Goal: Task Accomplishment & Management: Manage account settings

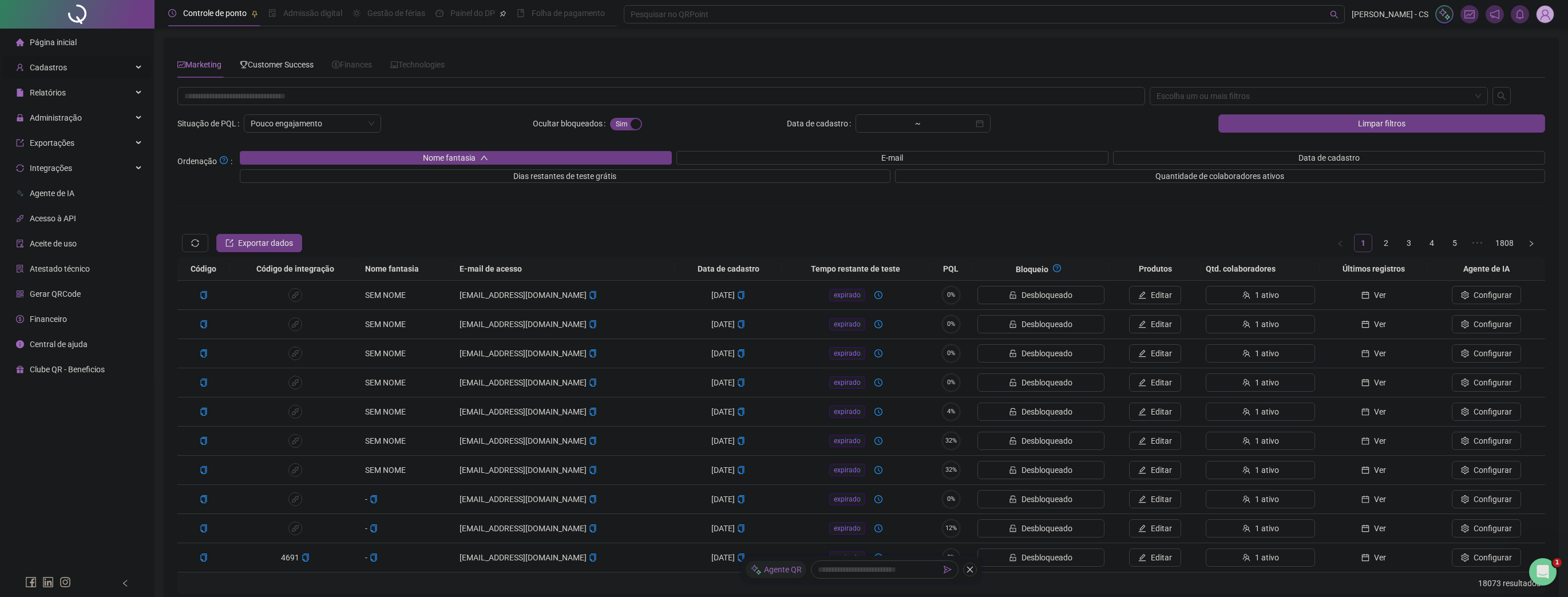
click at [71, 77] on div "Cadastros" at bounding box center [77, 67] width 149 height 23
click at [65, 255] on div "Regras de horas" at bounding box center [58, 246] width 58 height 23
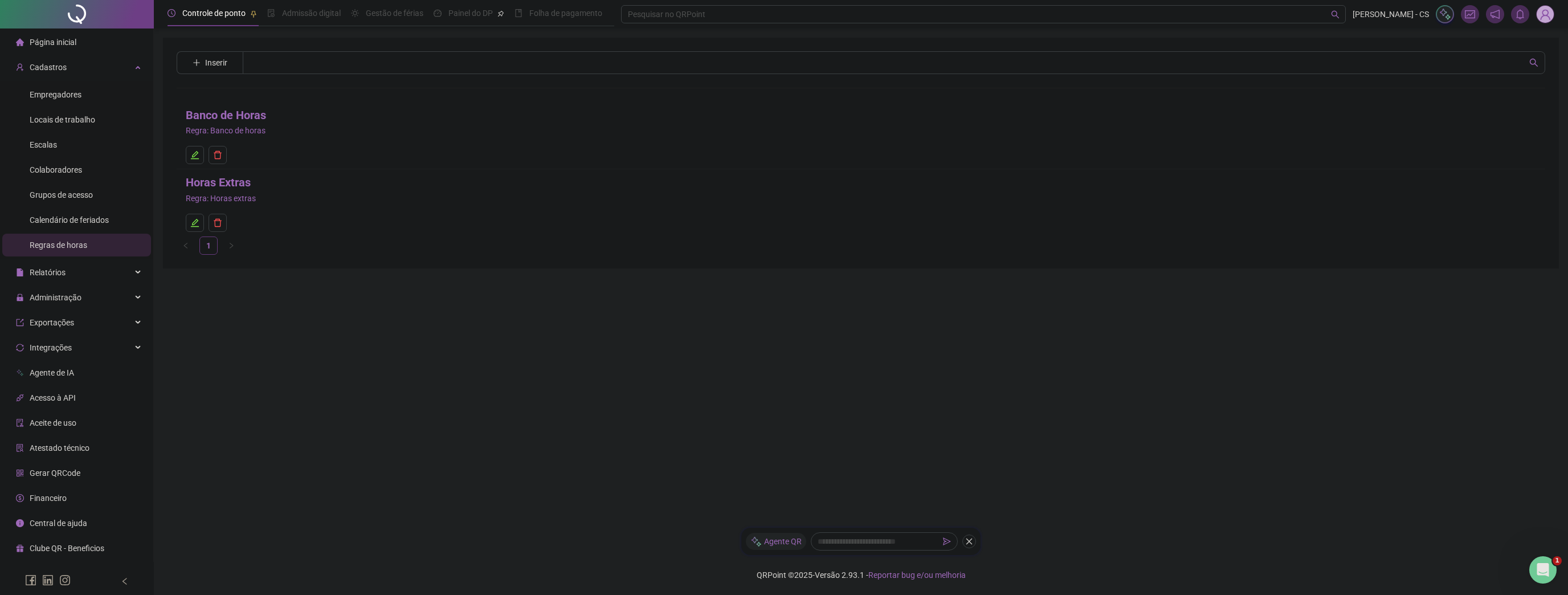
click at [234, 184] on link "Horas Extras" at bounding box center [218, 183] width 65 height 18
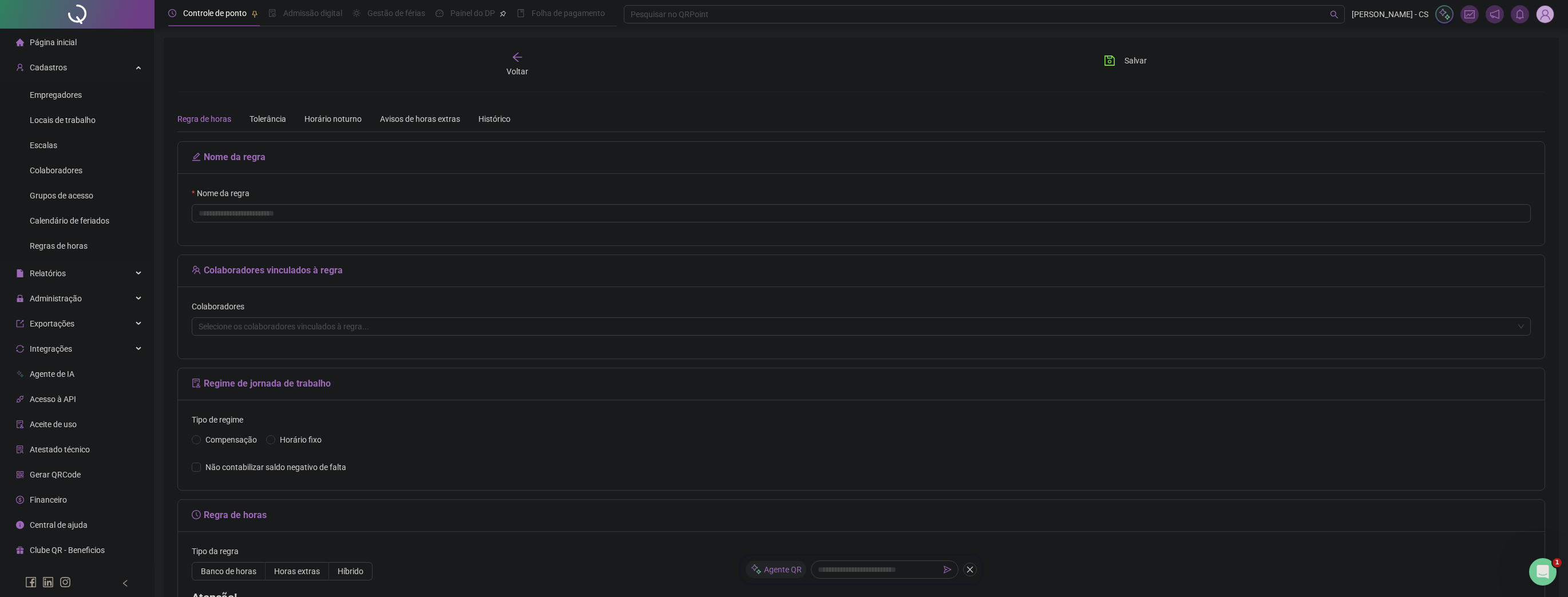
type input "**********"
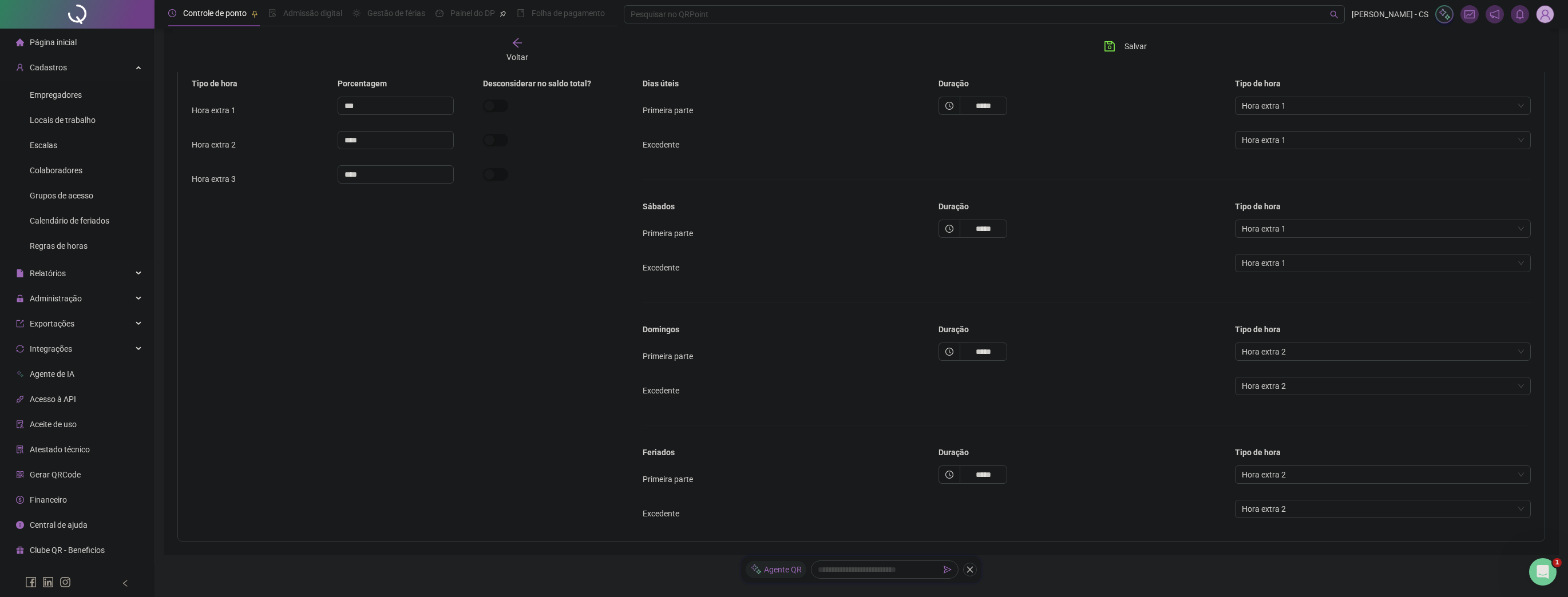
scroll to position [549, 0]
drag, startPoint x: 58, startPoint y: 92, endPoint x: 88, endPoint y: 103, distance: 32.0
click at [58, 92] on span "Empregadores" at bounding box center [56, 94] width 52 height 9
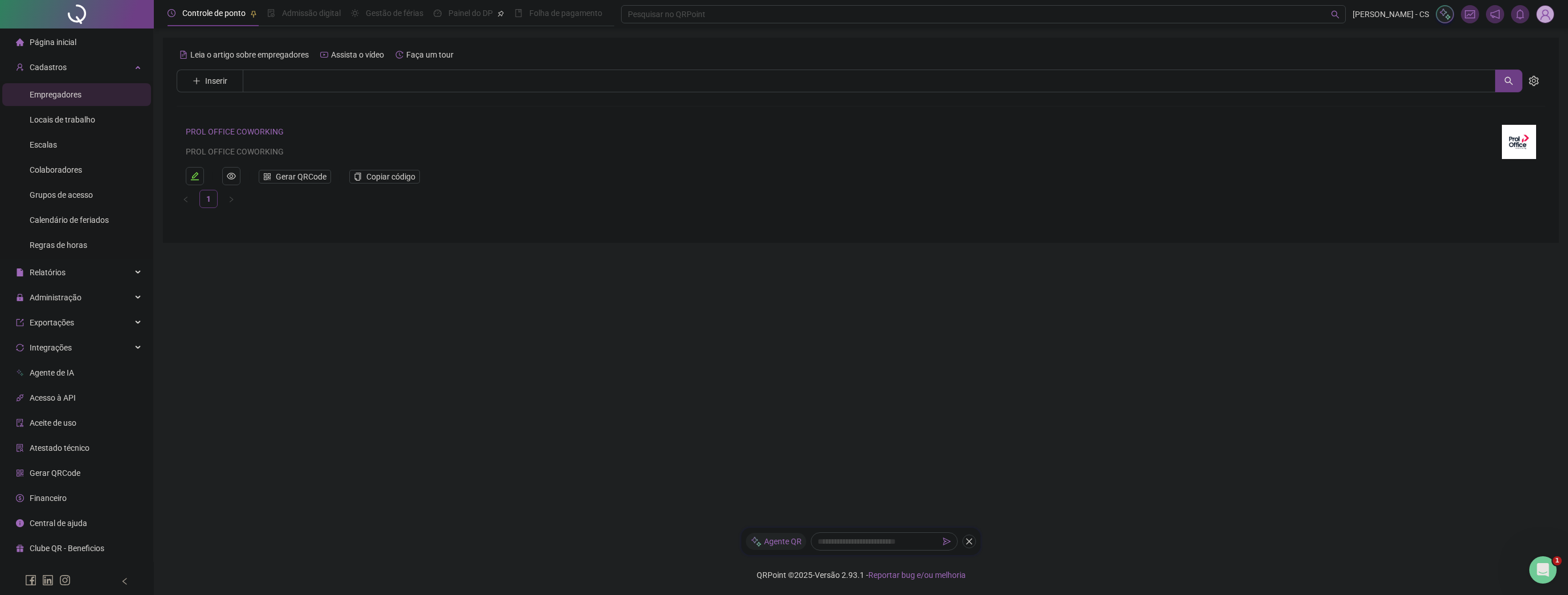
click at [233, 127] on link "PROL OFFICE COWORKING" at bounding box center [234, 131] width 98 height 9
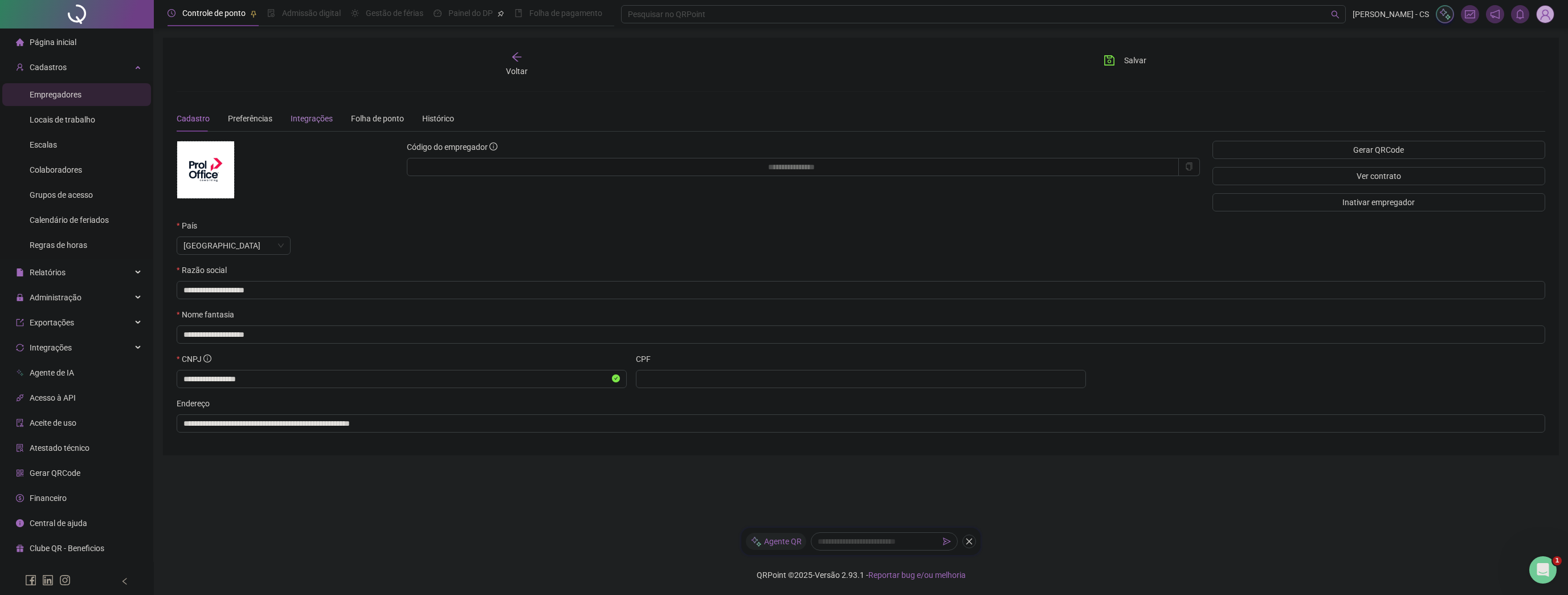
click at [304, 121] on div "Integrações" at bounding box center [312, 119] width 42 height 13
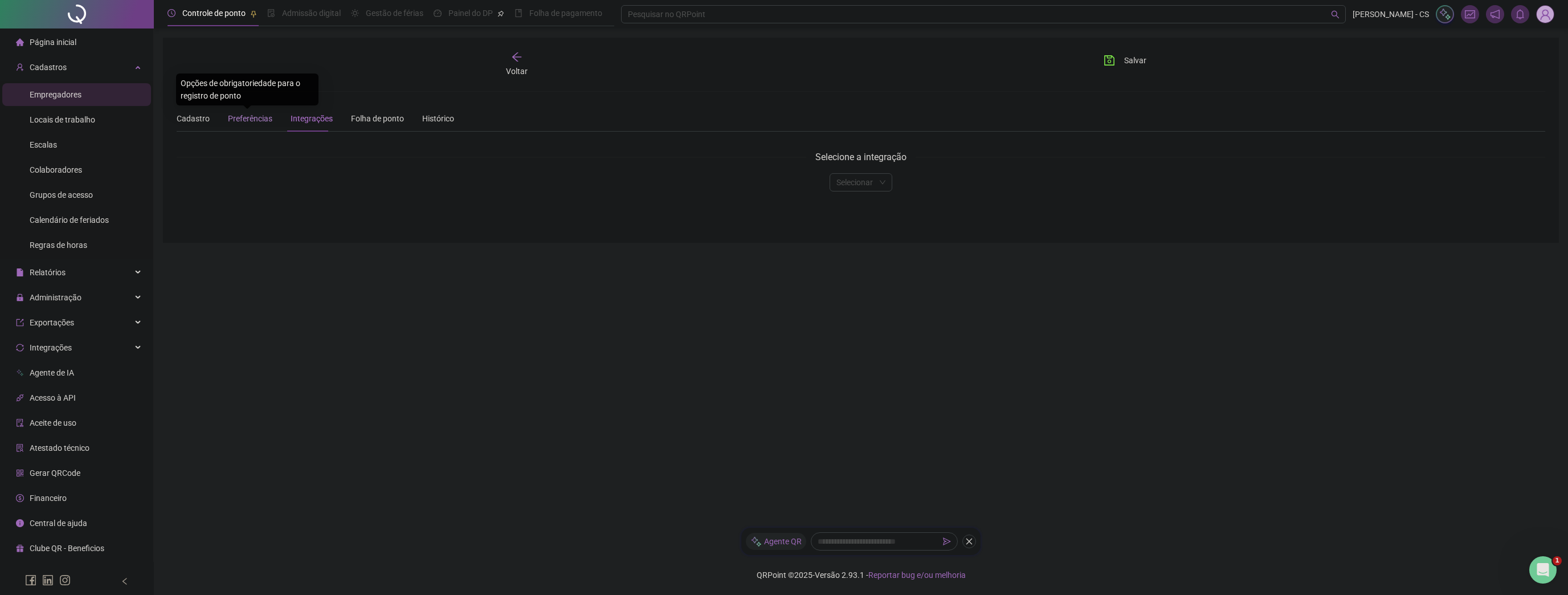
click at [255, 120] on span "Preferências" at bounding box center [250, 118] width 44 height 9
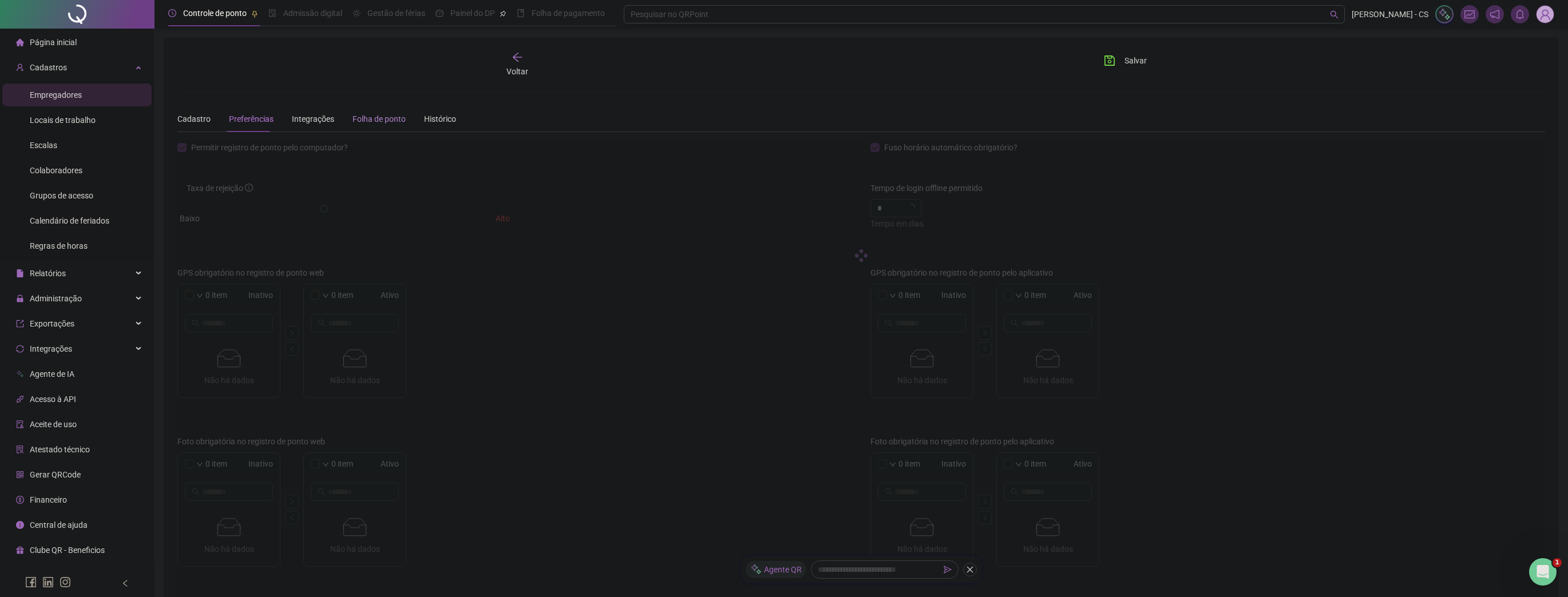
click at [360, 118] on div "Folha de ponto" at bounding box center [379, 119] width 54 height 13
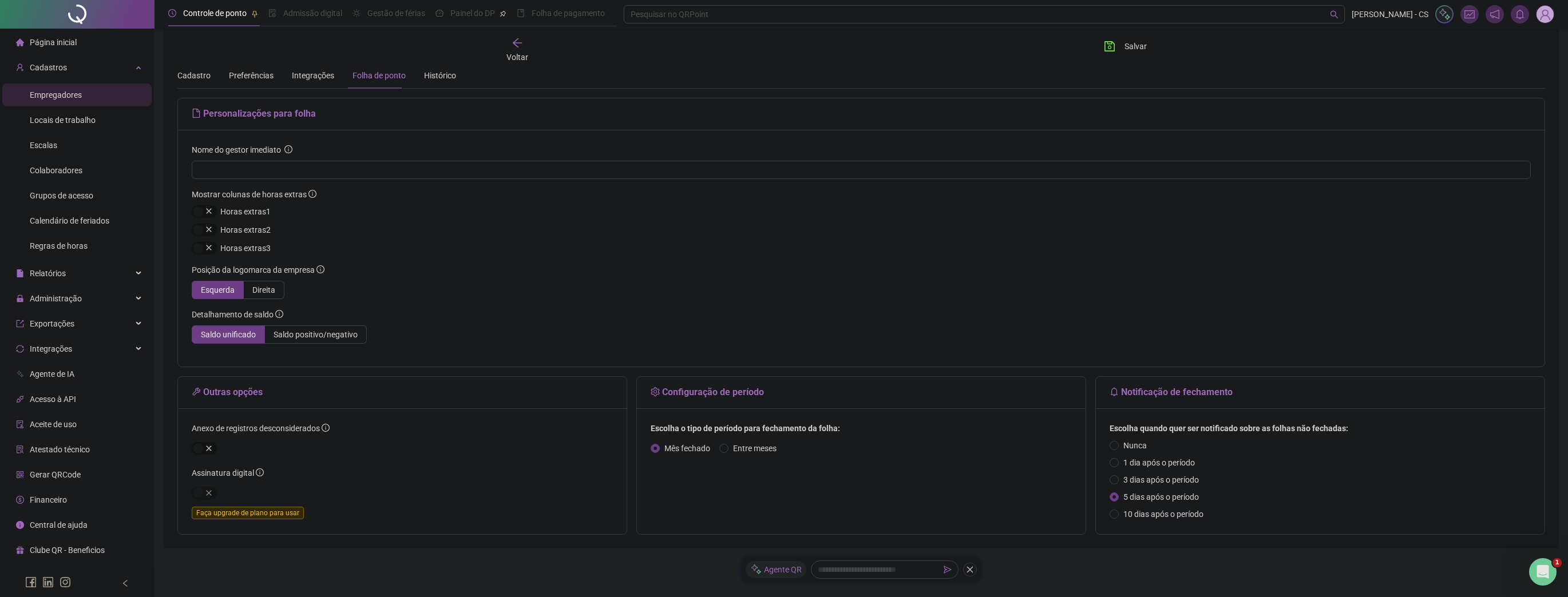
scroll to position [45, 0]
click at [52, 169] on span "Colaboradores" at bounding box center [56, 170] width 53 height 9
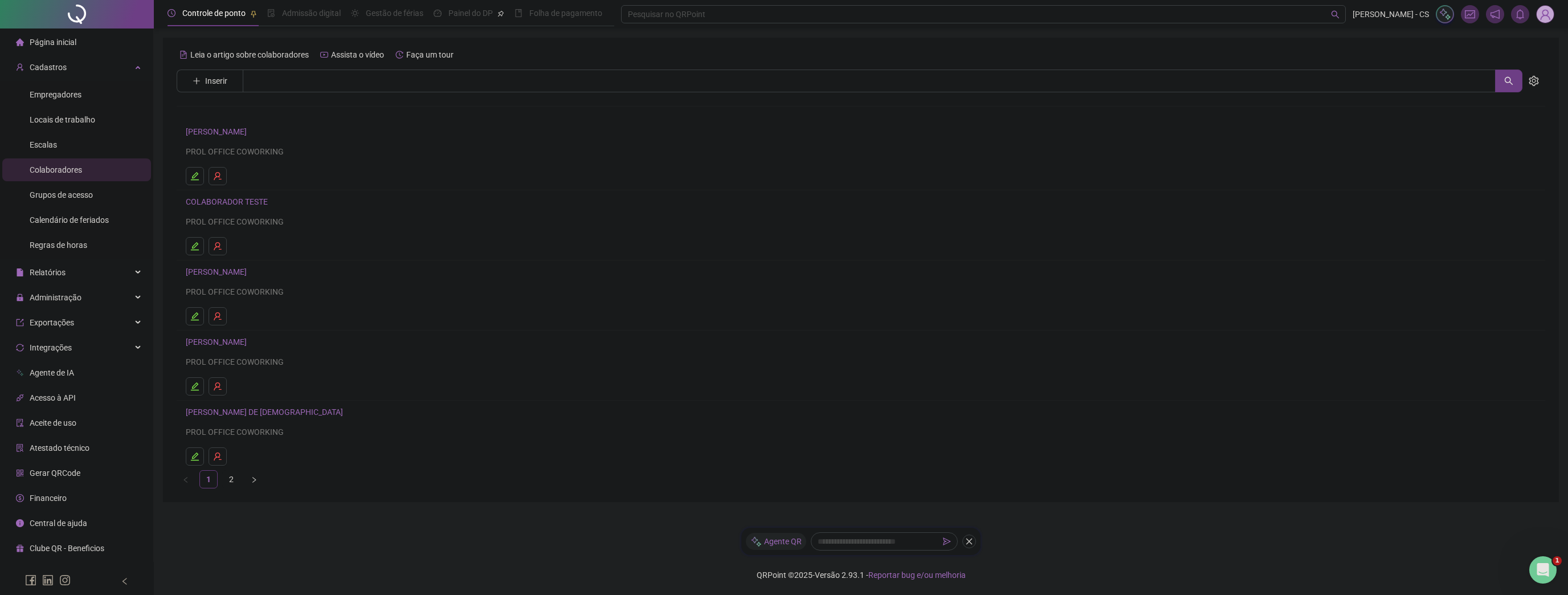
click at [259, 411] on link "JANE DAMASCENO DE JESUS" at bounding box center [266, 411] width 161 height 9
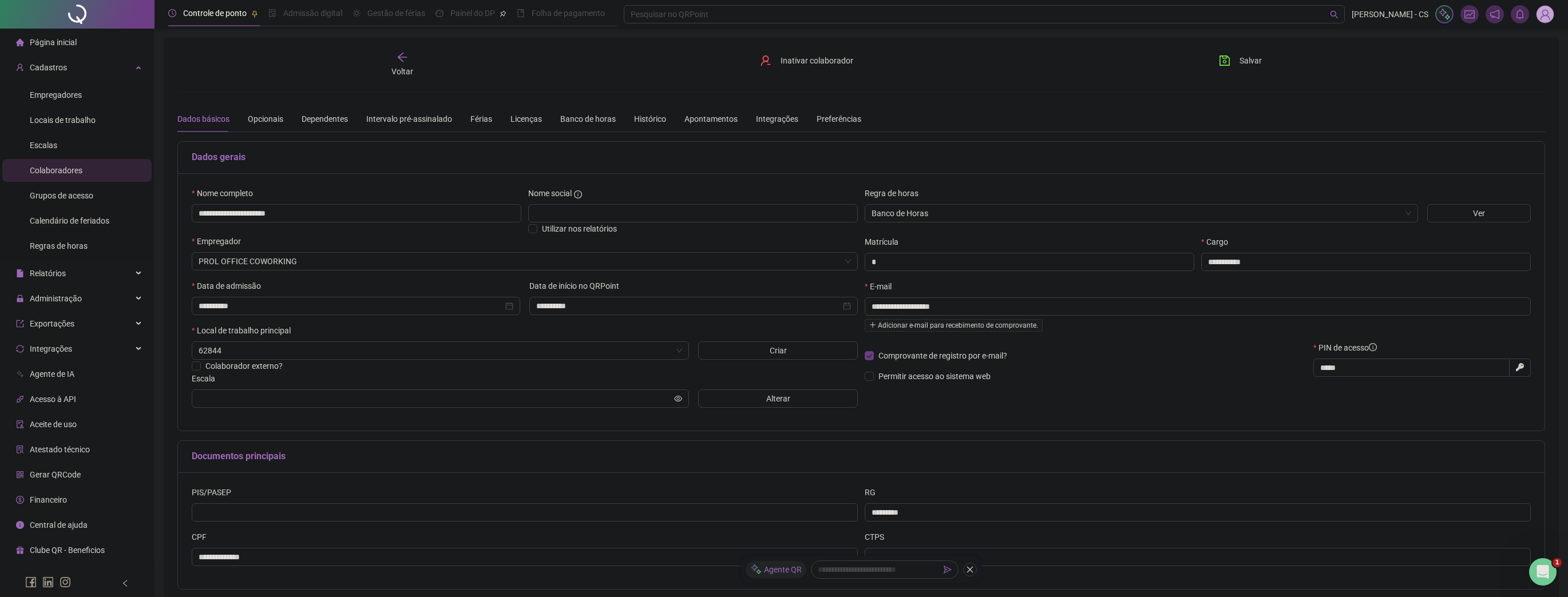
type input "****"
click at [778, 402] on span "Alterar" at bounding box center [778, 399] width 24 height 13
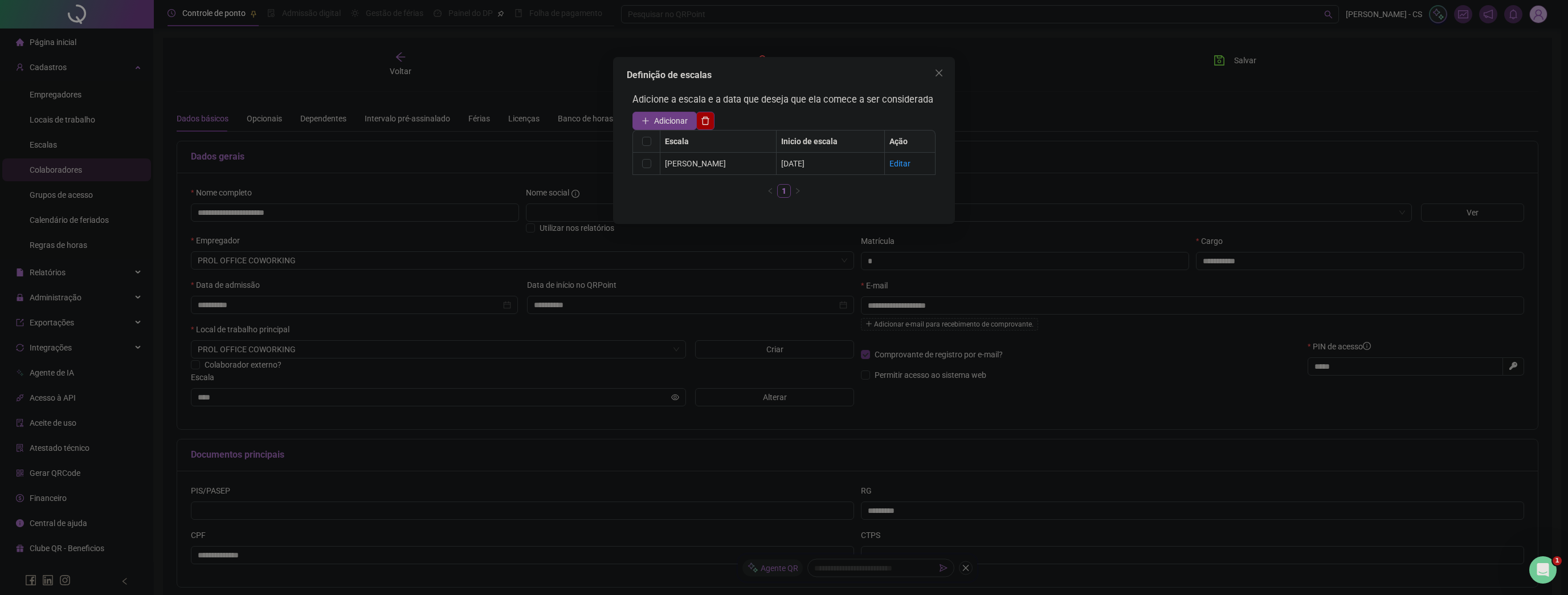
click at [639, 390] on div "Definição de escalas Adicione a escala e a data que deseja que ela comece a ser…" at bounding box center [784, 298] width 1568 height 595
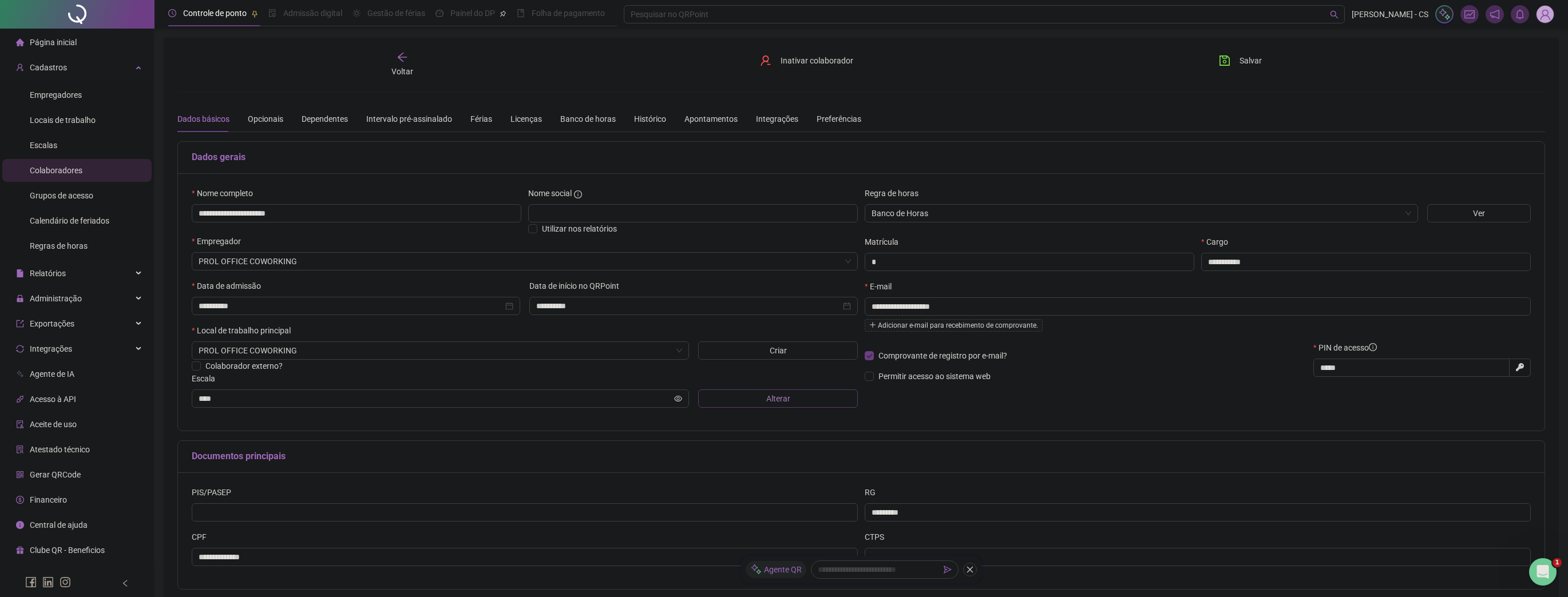
click at [754, 398] on button "Alterar" at bounding box center [778, 398] width 160 height 19
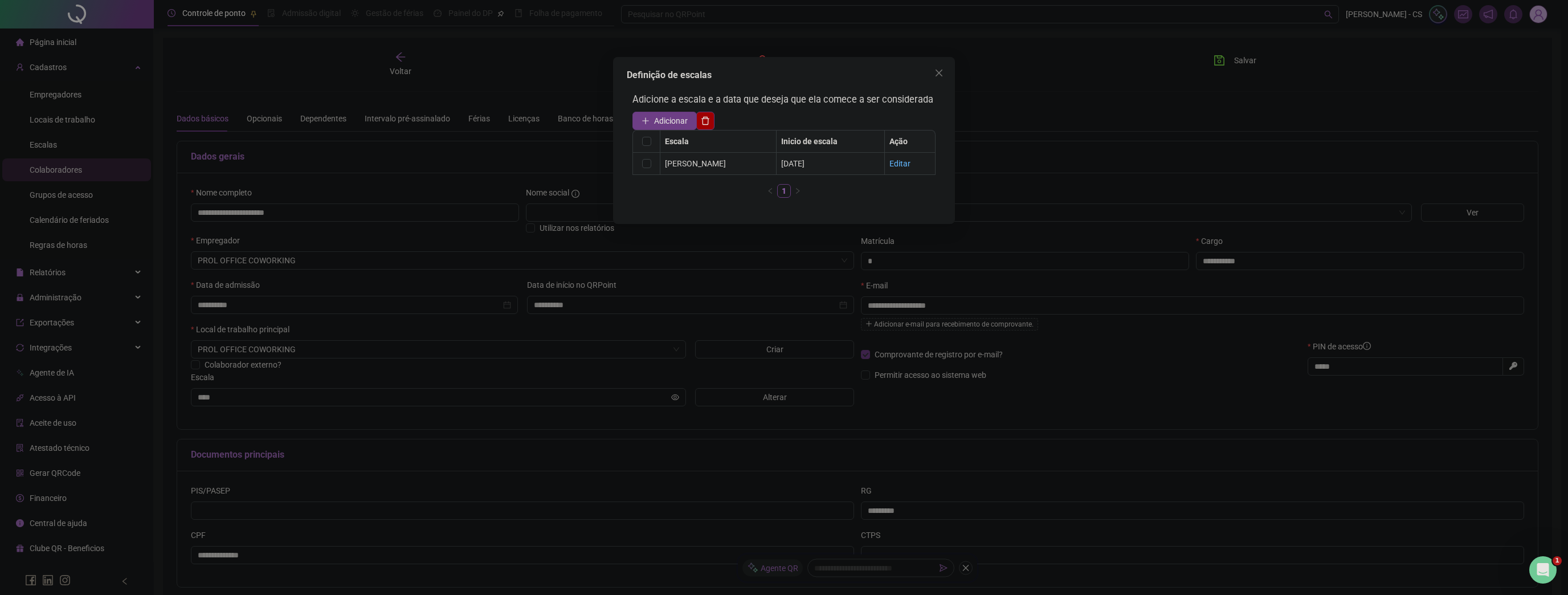
click at [891, 162] on link "Editar" at bounding box center [900, 163] width 21 height 9
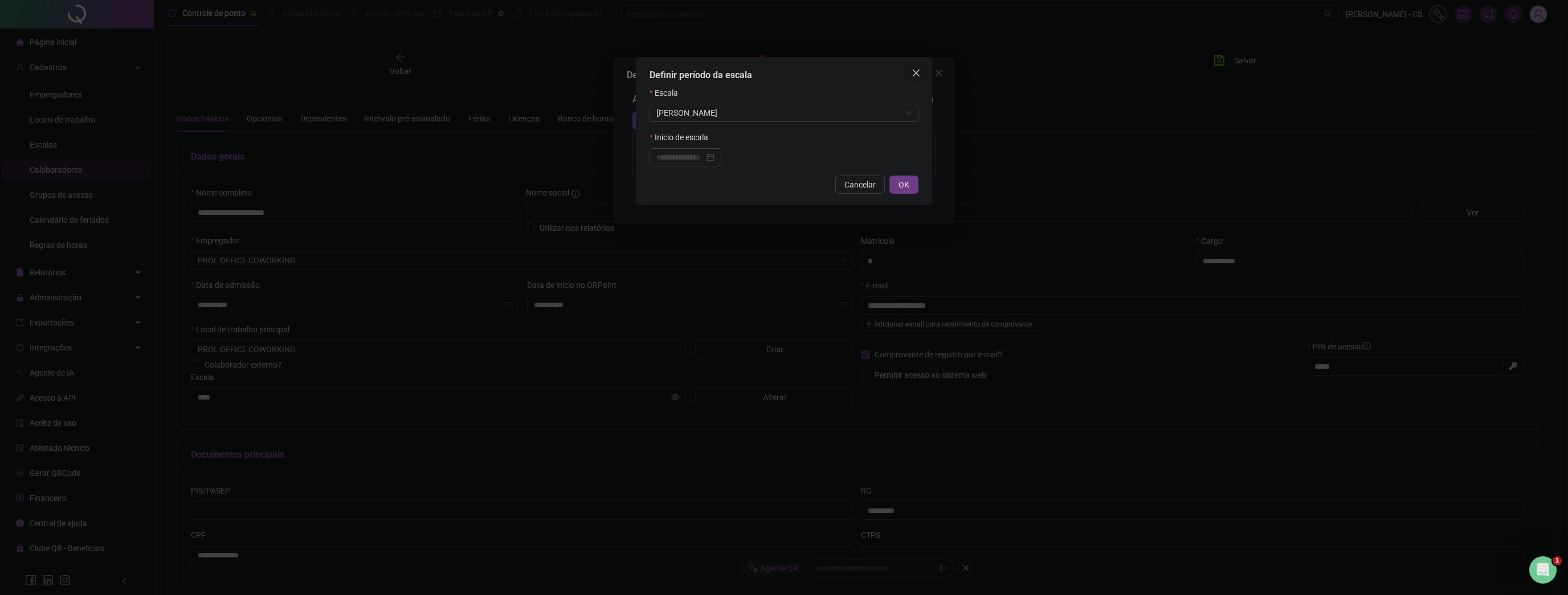
click at [910, 73] on span "Close" at bounding box center [916, 73] width 19 height 9
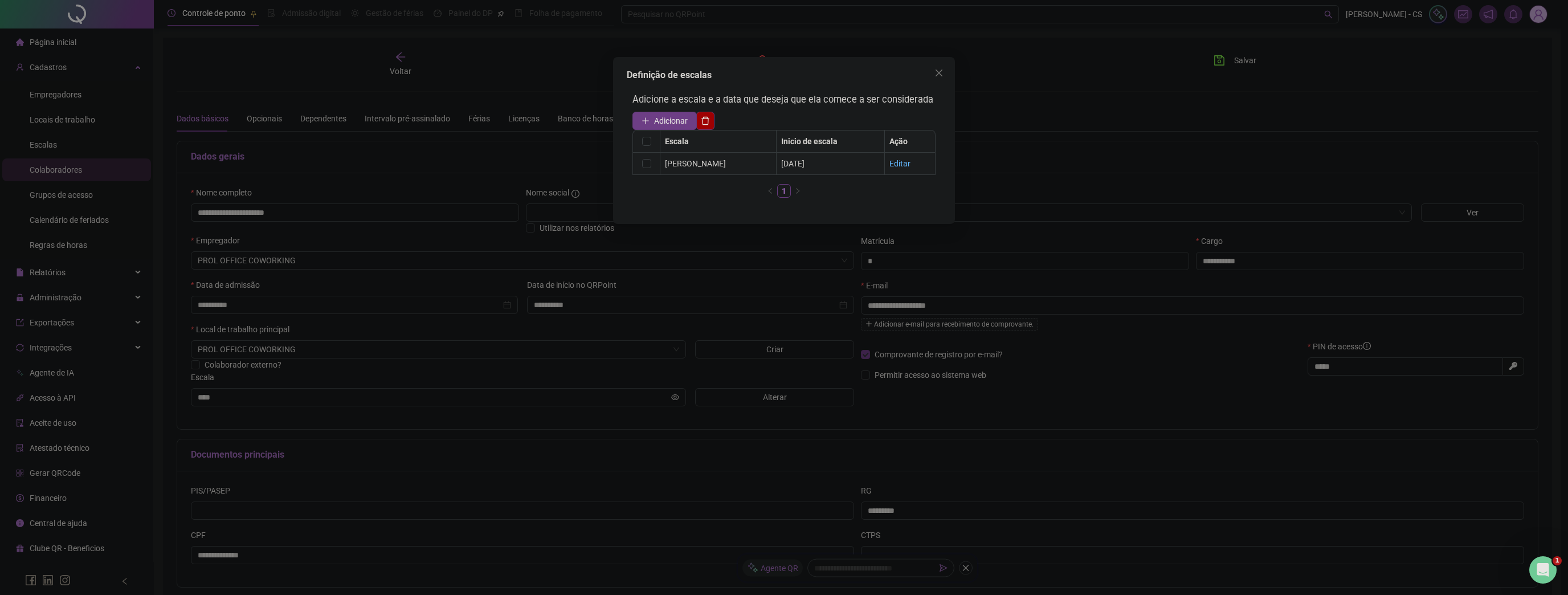
click at [896, 162] on div "Editar" at bounding box center [910, 164] width 41 height 13
click at [894, 163] on link "Editar" at bounding box center [900, 163] width 21 height 9
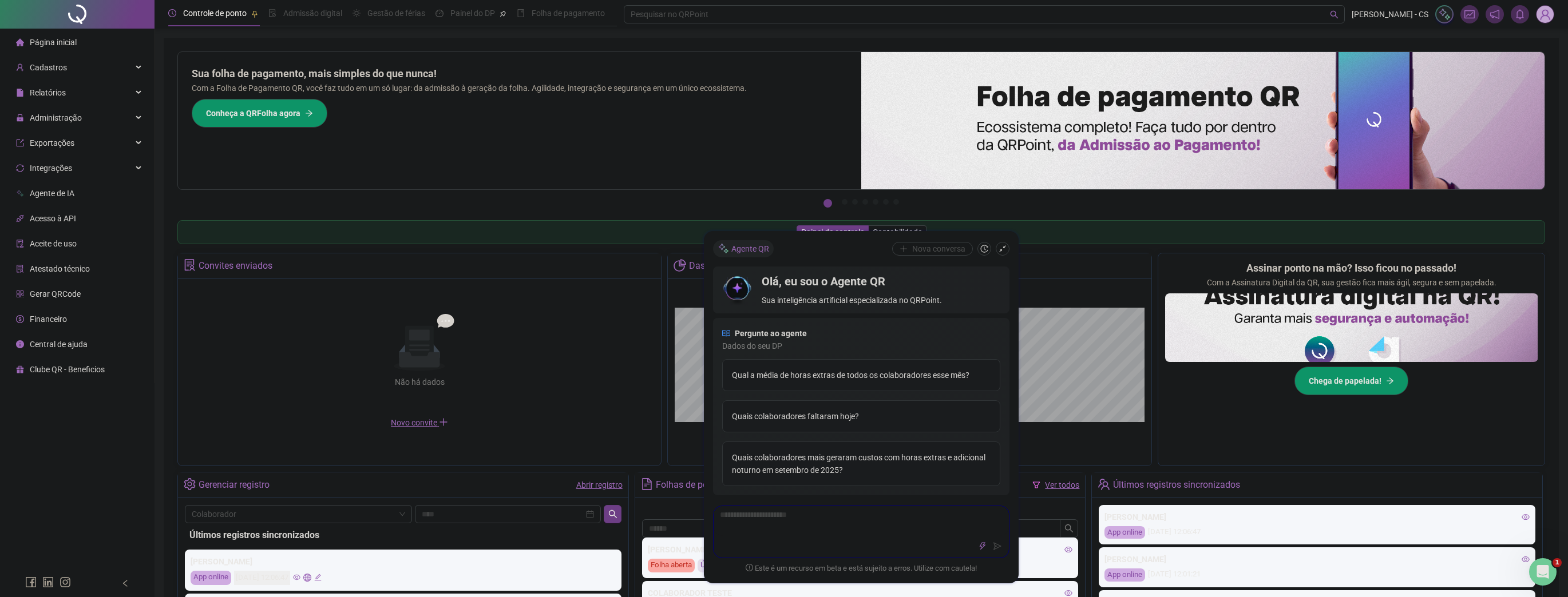
click at [1549, 11] on img at bounding box center [1544, 14] width 17 height 17
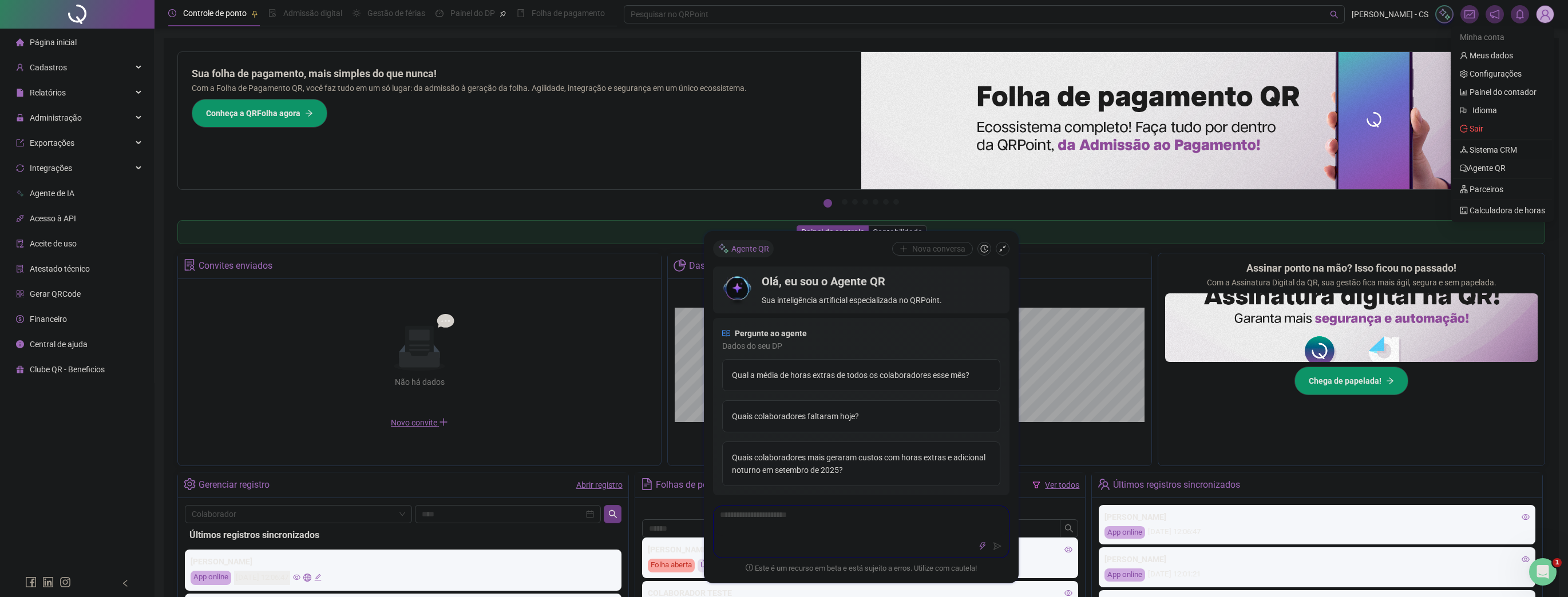
click at [1475, 148] on link "Sistema CRM" at bounding box center [1488, 149] width 58 height 9
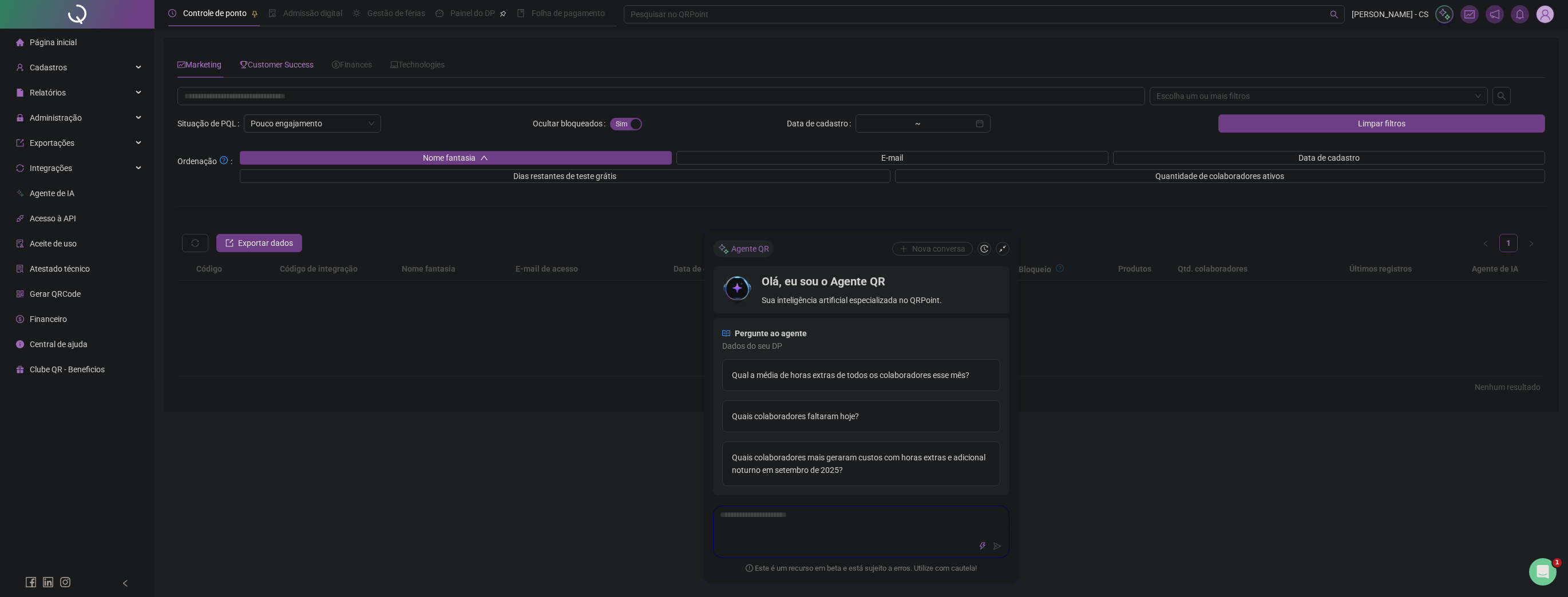
click at [256, 58] on div "Customer Success" at bounding box center [276, 64] width 74 height 26
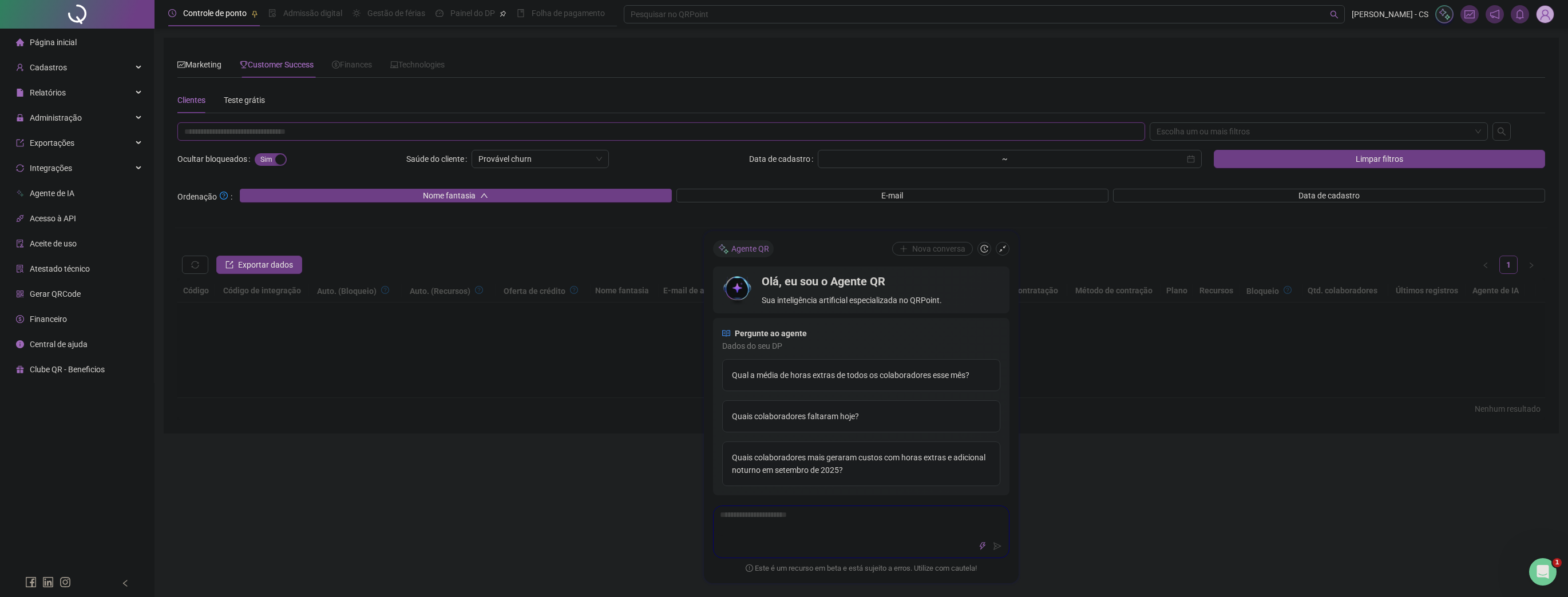
drag, startPoint x: 294, startPoint y: 127, endPoint x: 720, endPoint y: 151, distance: 426.7
click at [294, 127] on input "text" at bounding box center [661, 131] width 967 height 19
paste input "**********"
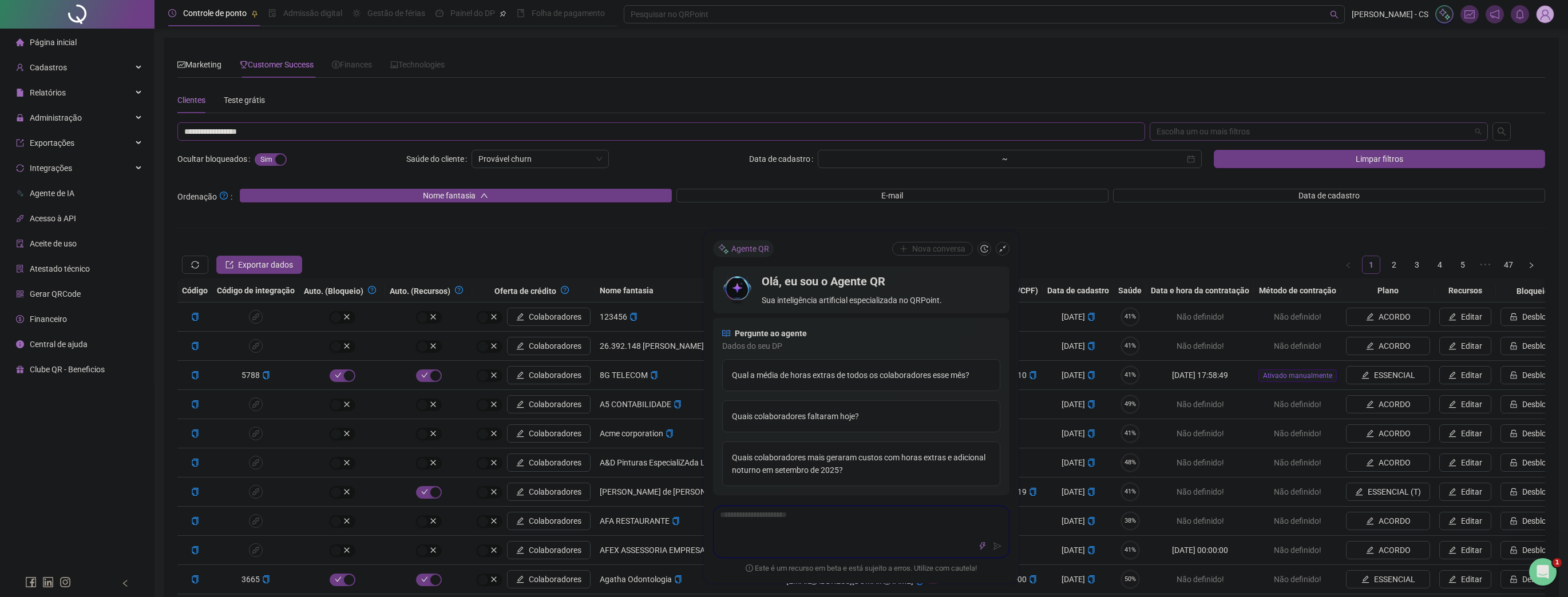
click at [1247, 133] on div "Escolha um ou mais filtros" at bounding box center [1319, 131] width 338 height 19
type input "**********"
click at [1262, 137] on div "Escolha um ou mais filtros" at bounding box center [1319, 131] width 338 height 19
click at [1174, 192] on div "CNPJ/CPF" at bounding box center [1319, 191] width 321 height 13
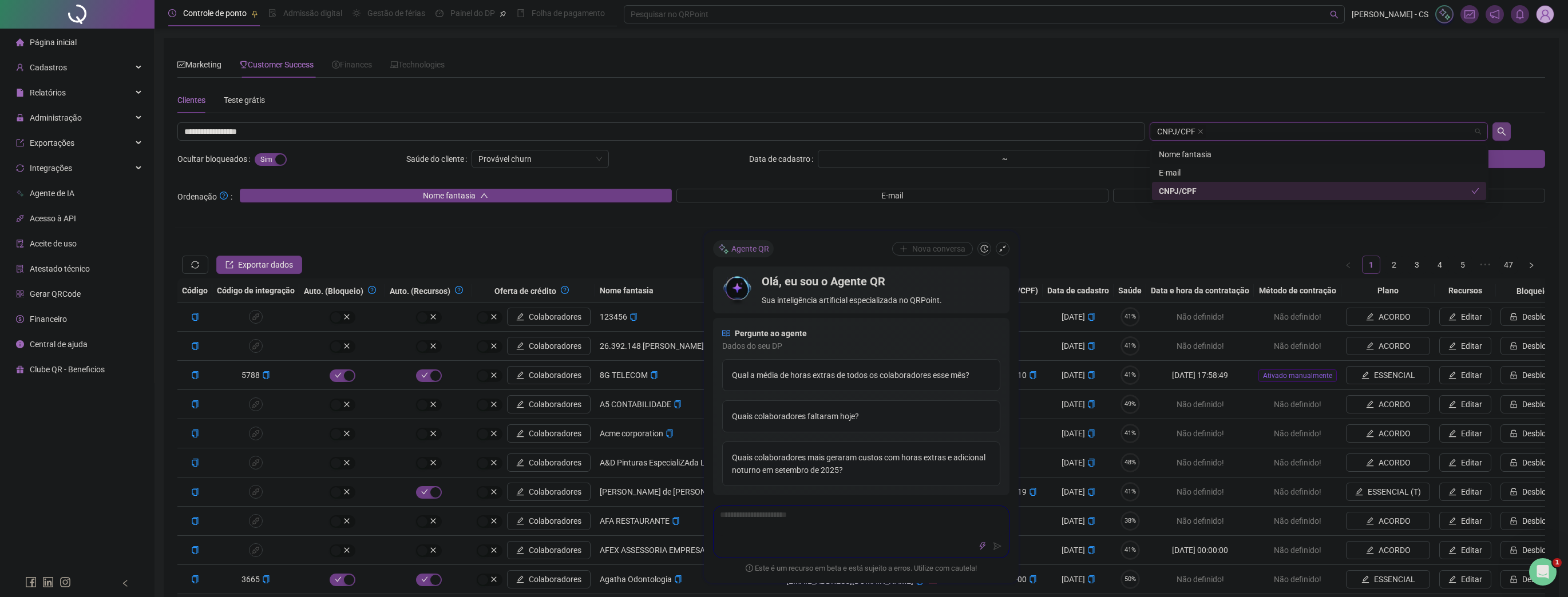
click at [1506, 129] on icon "search" at bounding box center [1501, 131] width 9 height 9
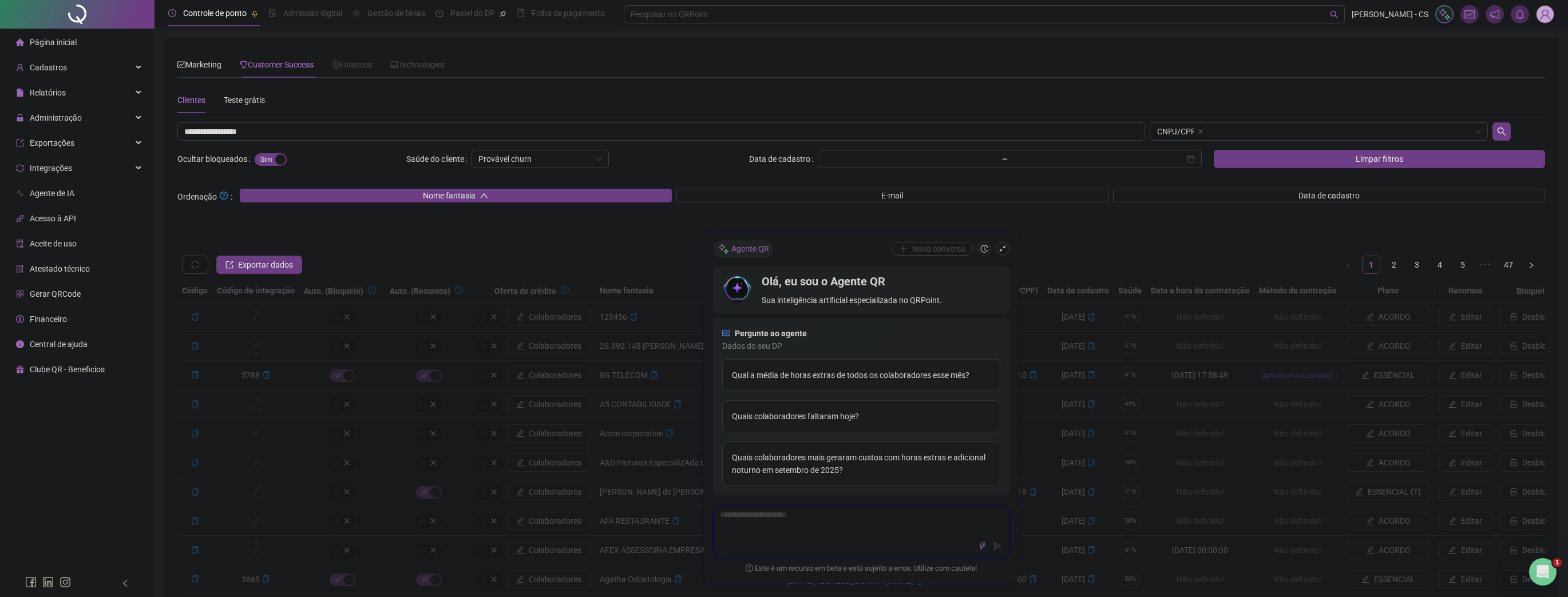
click at [820, 530] on textarea at bounding box center [861, 521] width 295 height 30
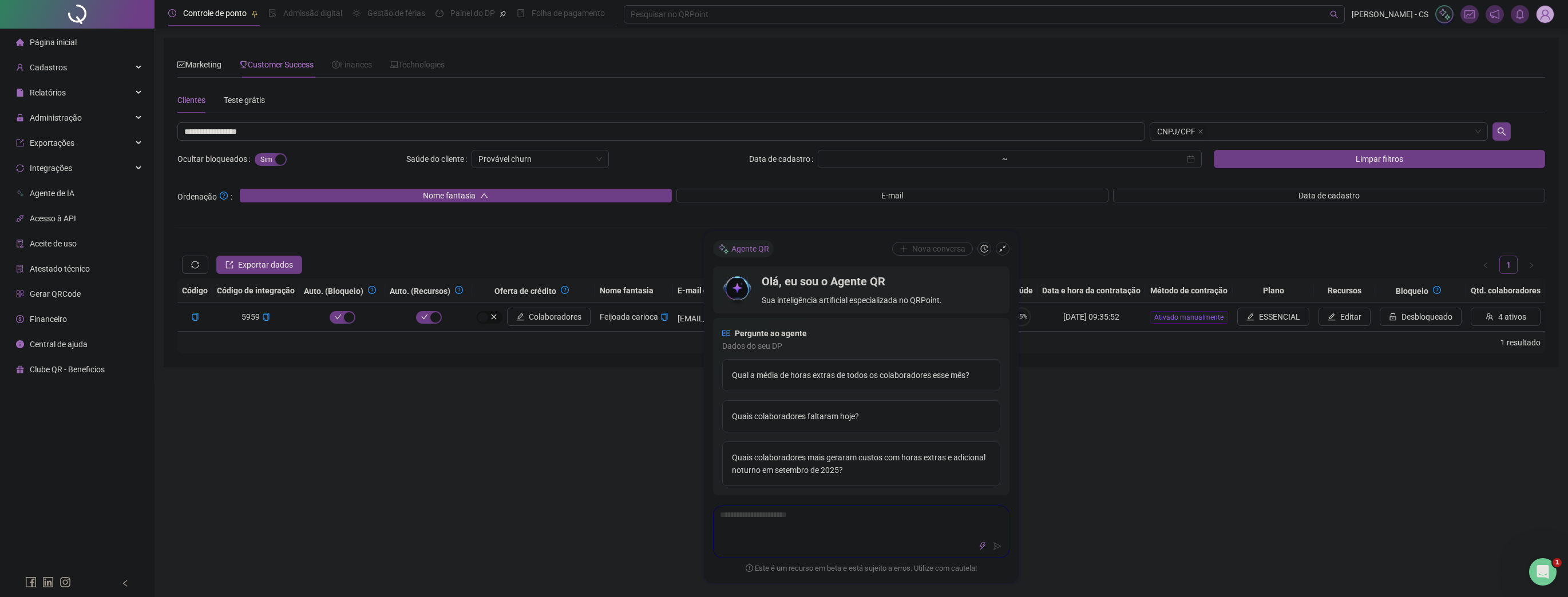
click at [998, 246] on icon "shrink" at bounding box center [1002, 249] width 8 height 8
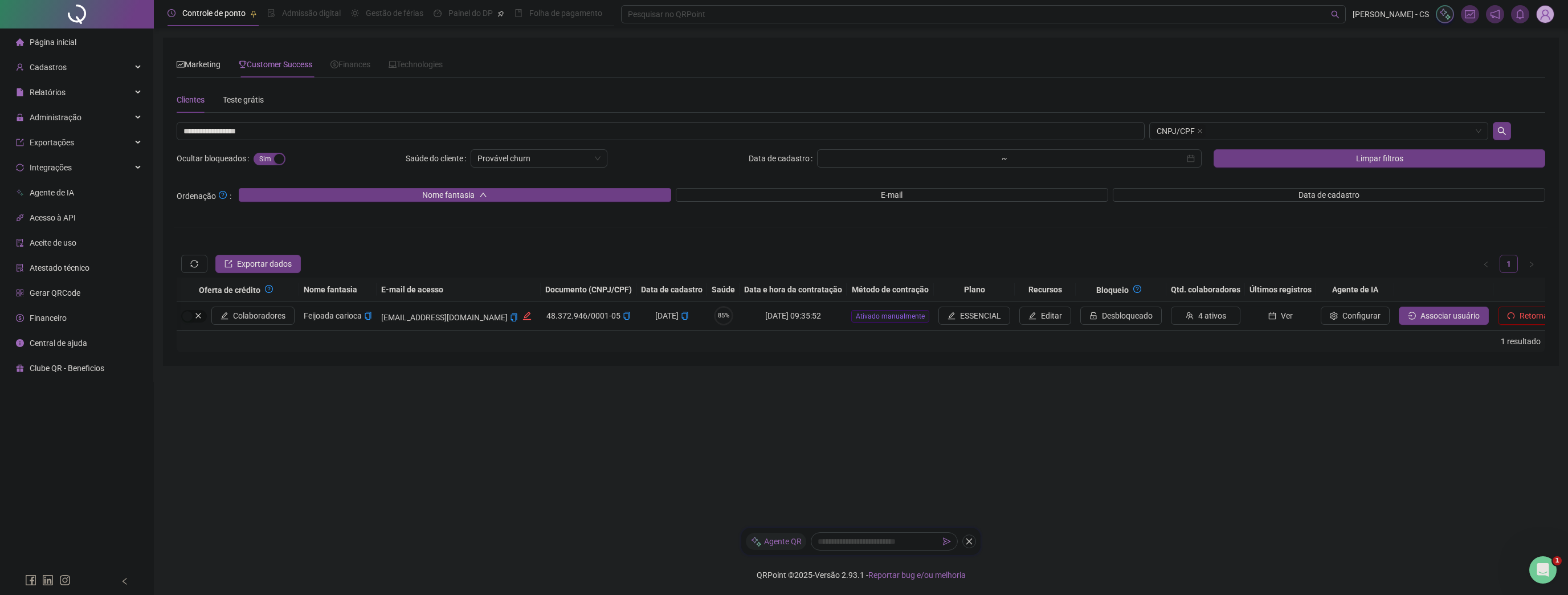
scroll to position [0, 339]
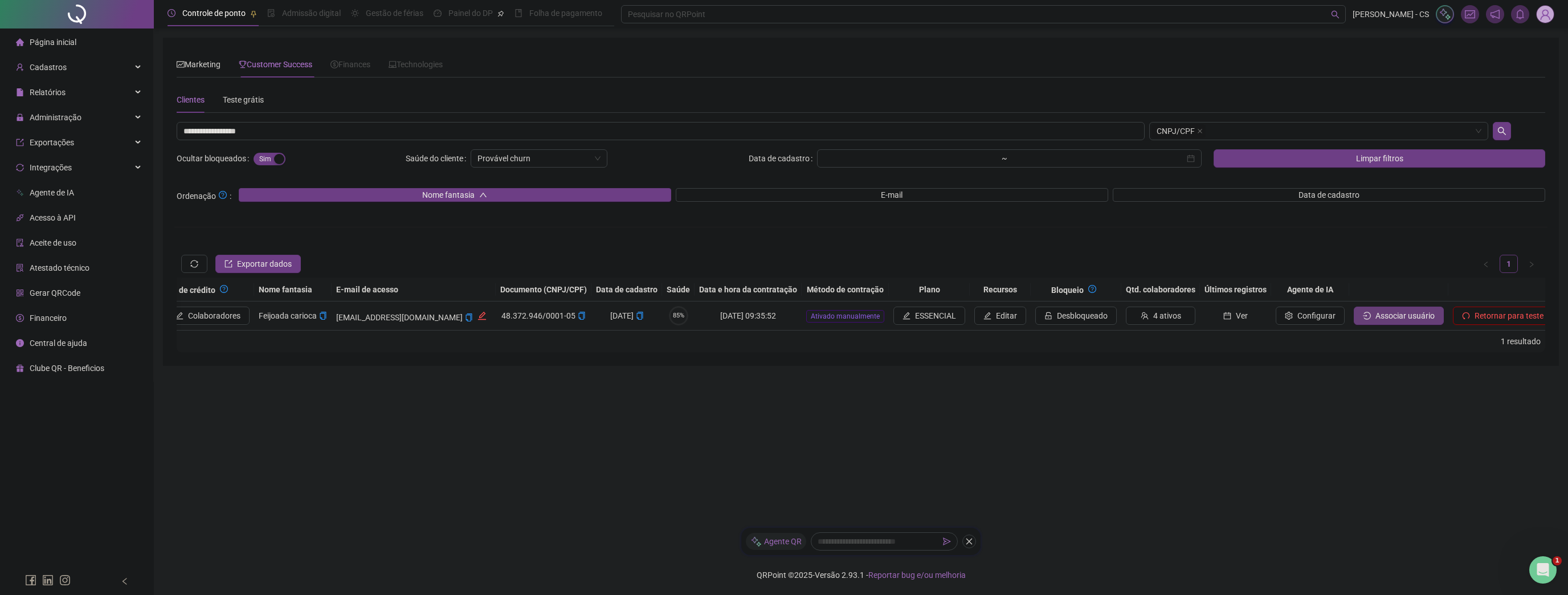
click at [1390, 310] on span "Associar usuário" at bounding box center [1405, 316] width 59 height 13
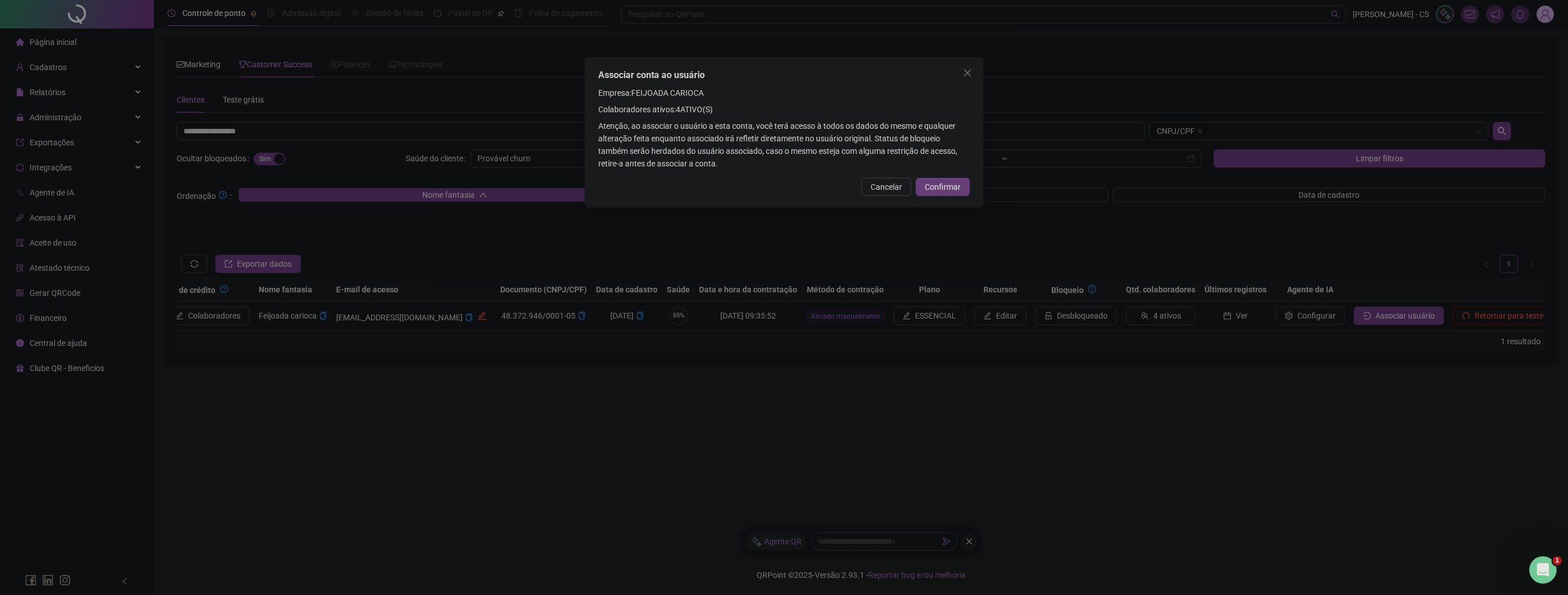
click at [953, 188] on span "Confirmar" at bounding box center [942, 188] width 36 height 13
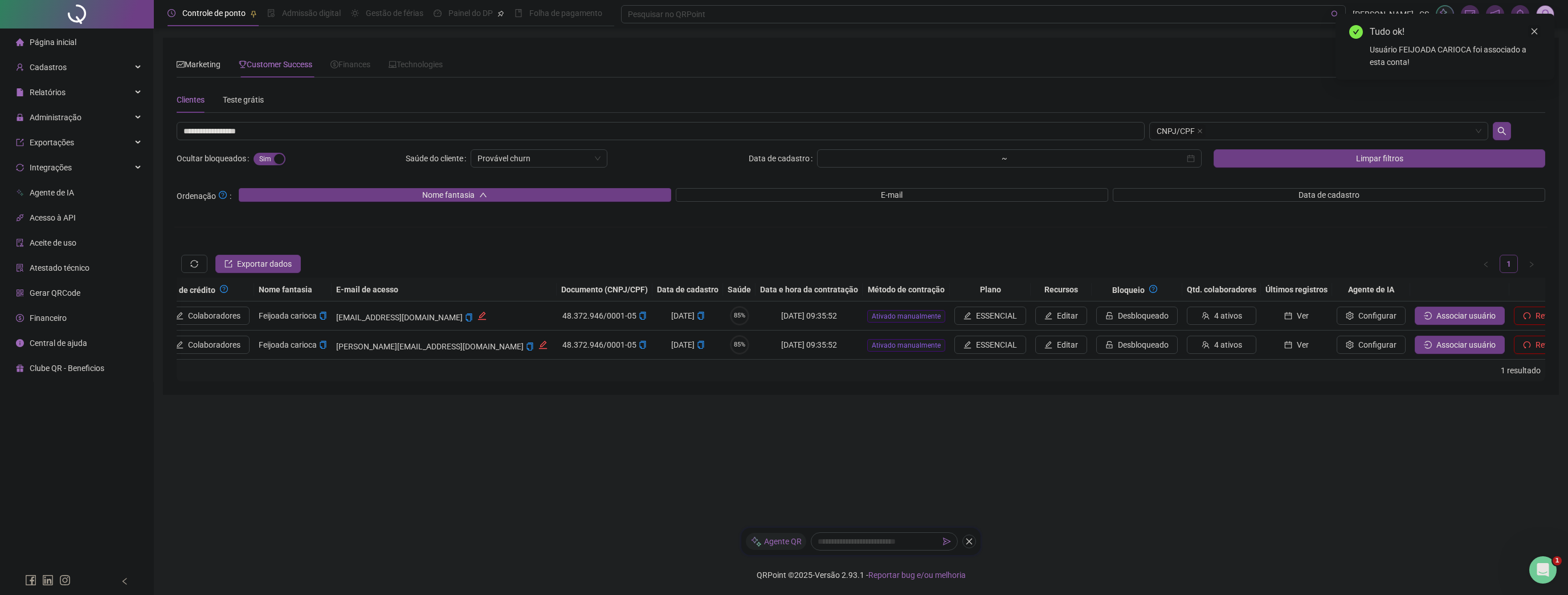
click at [1532, 32] on icon "close" at bounding box center [1535, 32] width 8 height 8
click at [1532, 34] on icon "close" at bounding box center [1535, 32] width 6 height 6
click at [1550, 20] on img at bounding box center [1545, 14] width 17 height 17
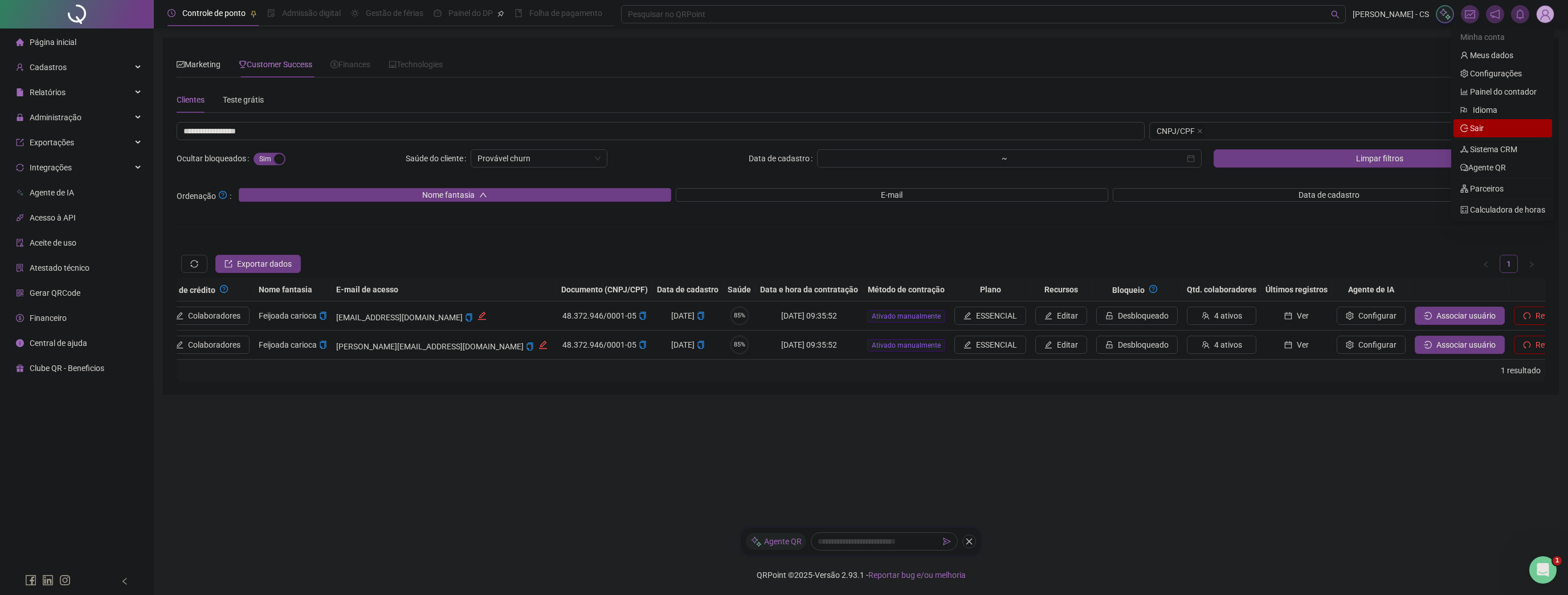
click at [1486, 127] on span "Sair" at bounding box center [1503, 129] width 85 height 13
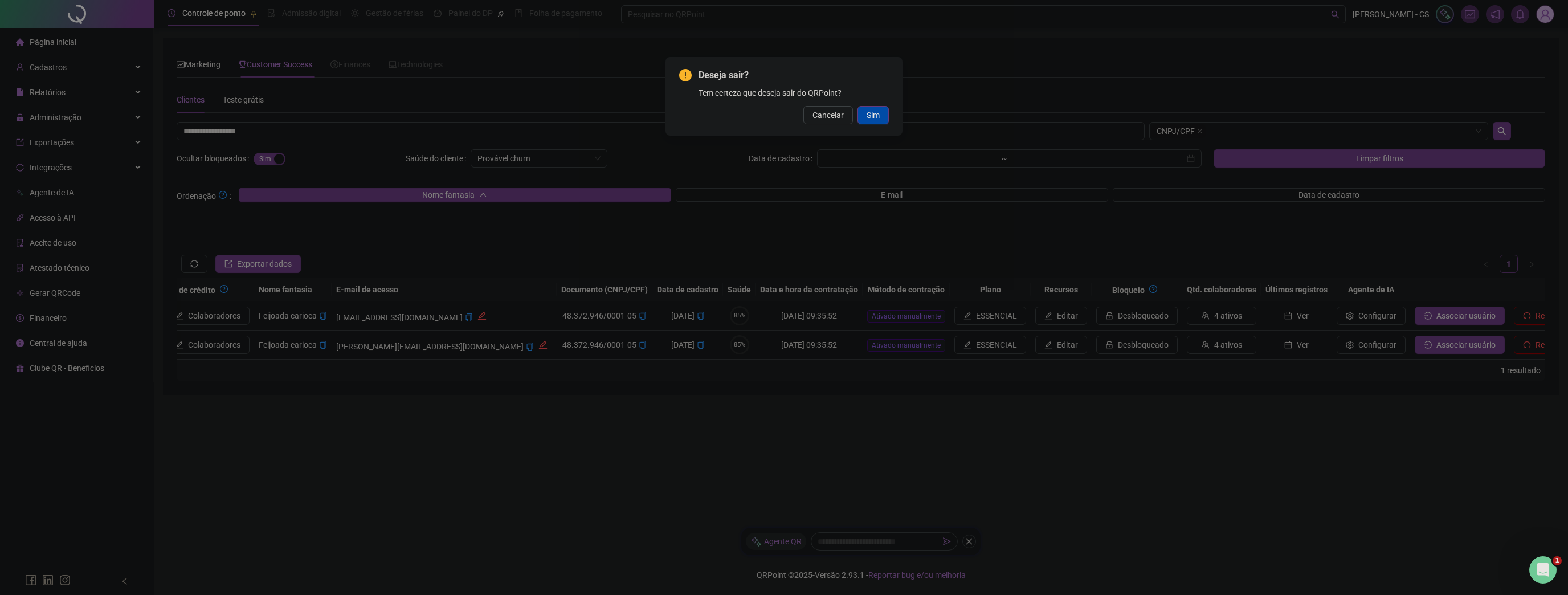
click at [888, 120] on button "Sim" at bounding box center [873, 115] width 32 height 19
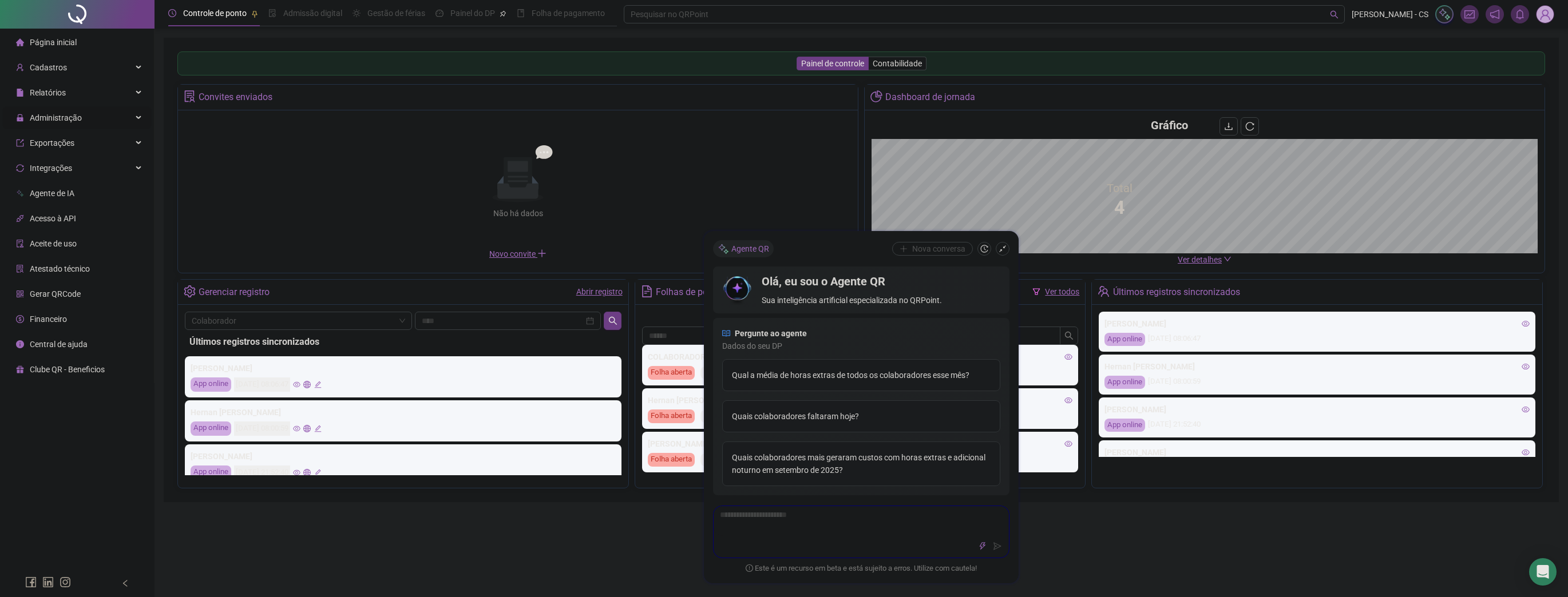
click at [54, 127] on span "Administração" at bounding box center [49, 118] width 66 height 23
click at [65, 154] on div "Ajustes da folha" at bounding box center [58, 145] width 58 height 23
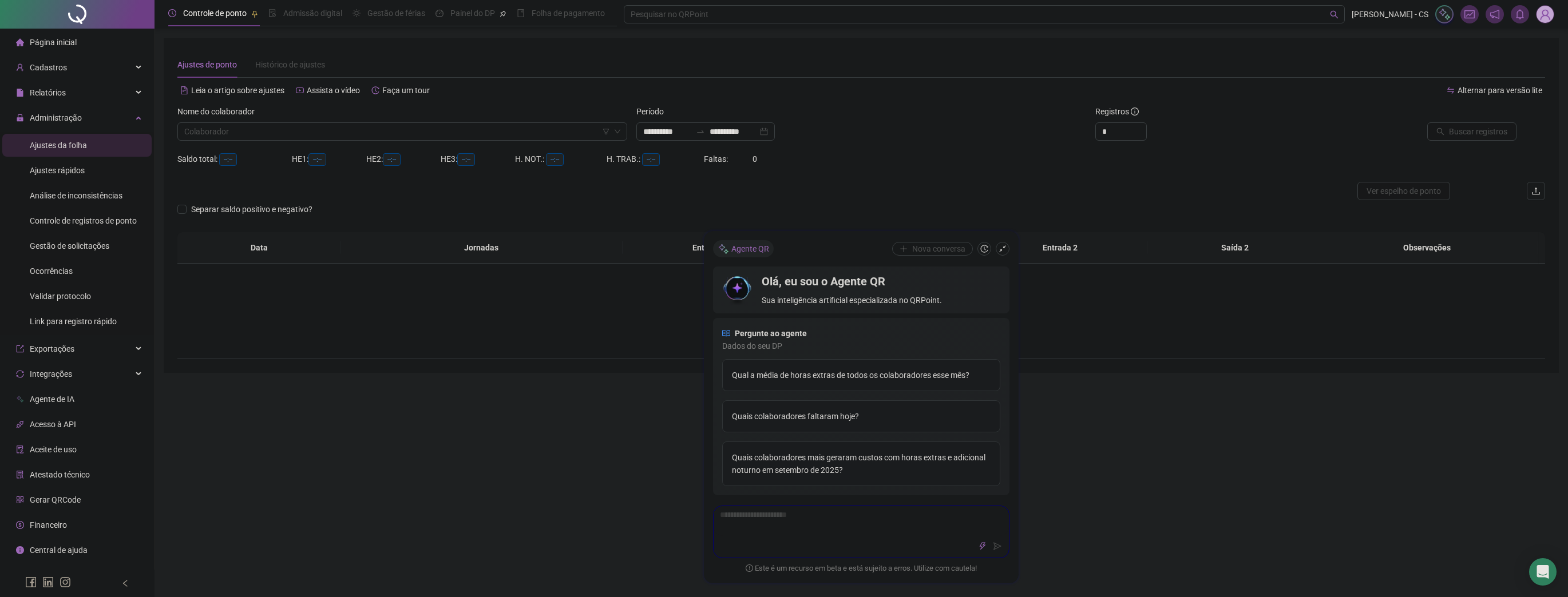
type input "**********"
click at [248, 131] on input "search" at bounding box center [397, 131] width 426 height 17
click at [247, 175] on div "Hernan [PERSON_NAME]" at bounding box center [403, 173] width 432 height 13
click at [1474, 128] on span "Buscar registros" at bounding box center [1478, 131] width 58 height 13
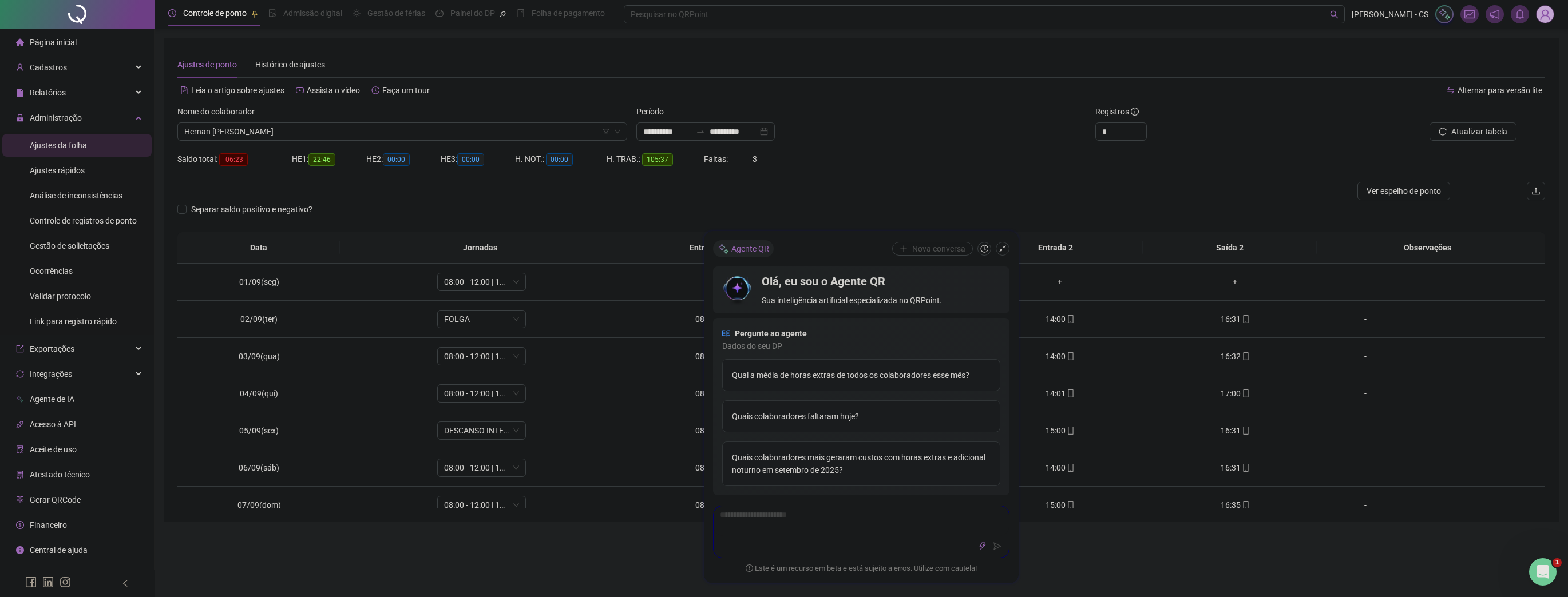
click at [484, 193] on div at bounding box center [691, 191] width 1026 height 19
click at [1000, 250] on icon "shrink" at bounding box center [1002, 248] width 6 height 6
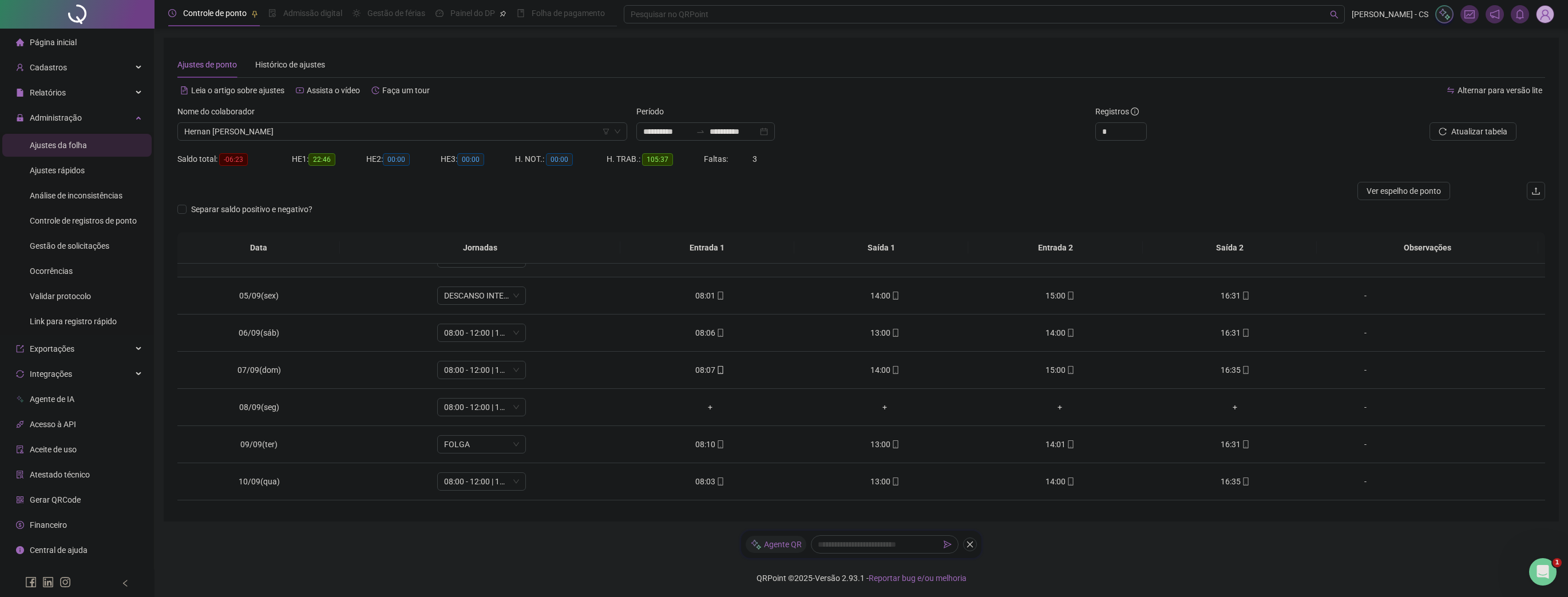
scroll to position [137, 0]
type input "*"
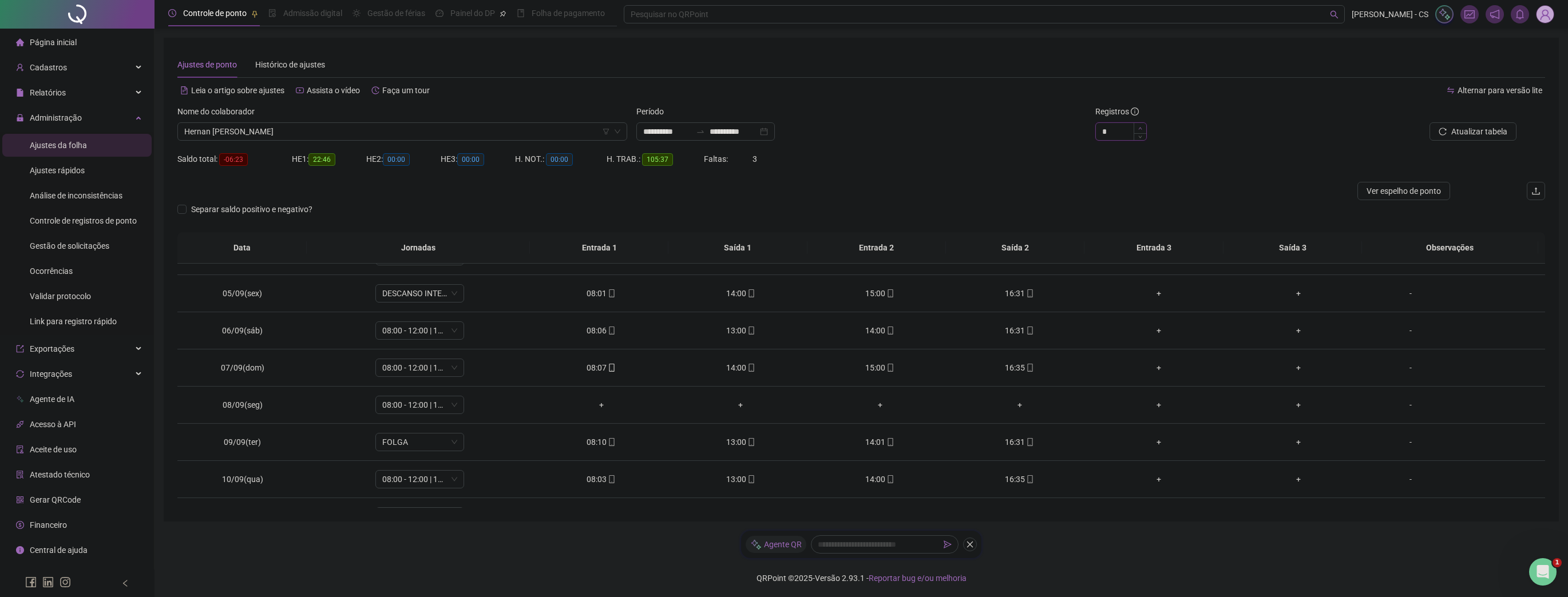
click at [1143, 127] on span "Increase Value" at bounding box center [1140, 128] width 13 height 11
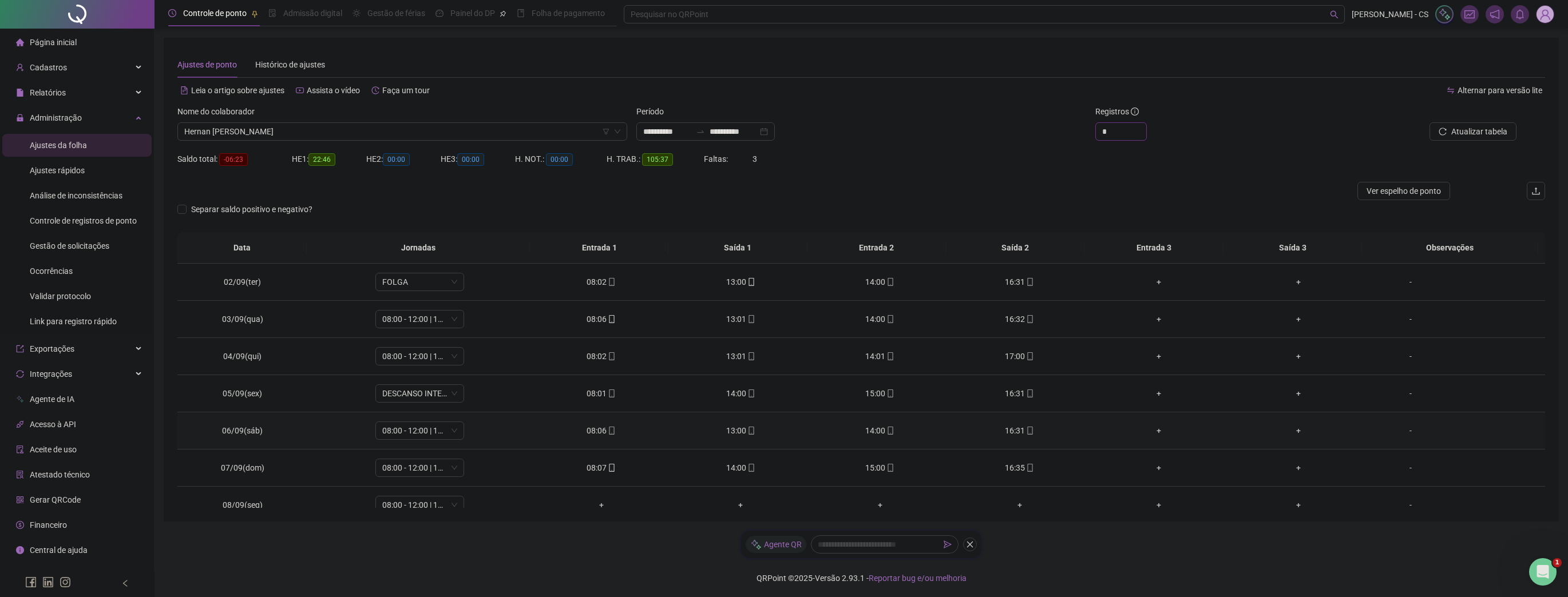
scroll to position [0, 0]
drag, startPoint x: 1402, startPoint y: 188, endPoint x: 1392, endPoint y: 195, distance: 12.2
click at [1402, 188] on span "Ver espelho de ponto" at bounding box center [1404, 191] width 75 height 13
click at [79, 62] on div "Cadastros" at bounding box center [77, 67] width 149 height 23
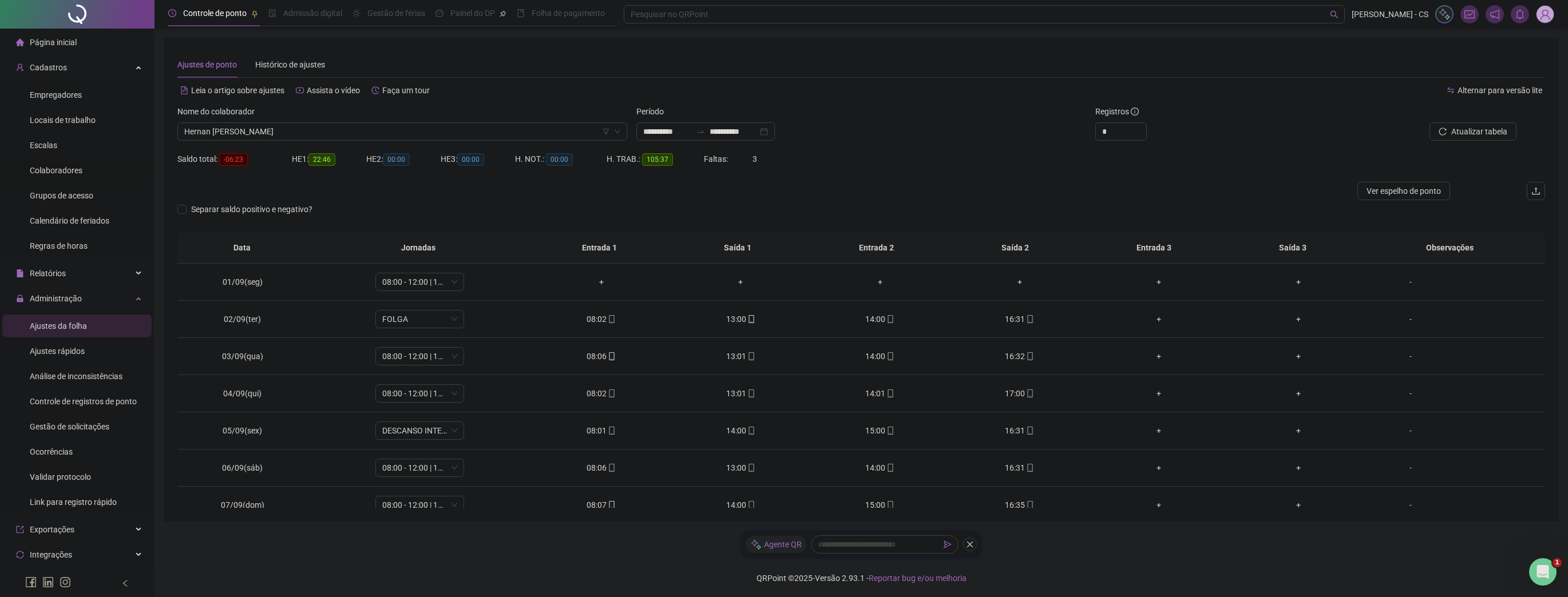
click at [48, 172] on span "Colaboradores" at bounding box center [56, 170] width 53 height 9
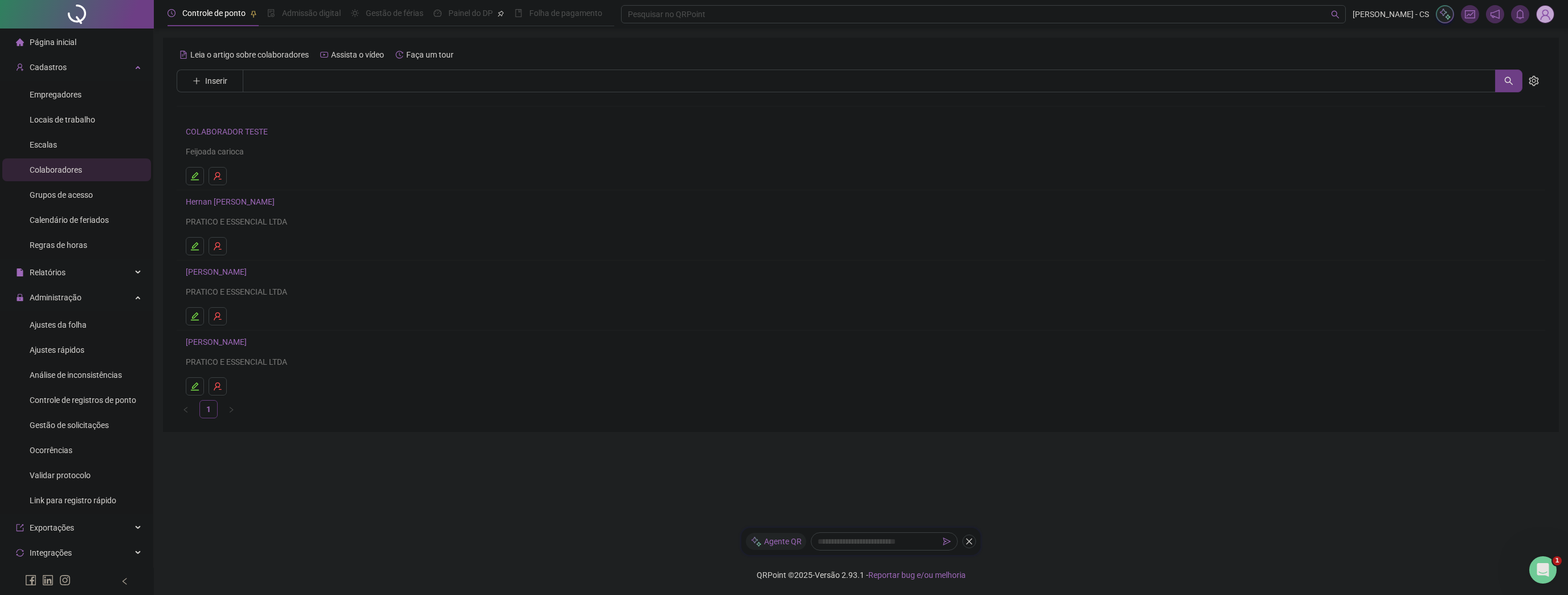
click at [242, 198] on link "Hernan [PERSON_NAME]" at bounding box center [232, 201] width 92 height 9
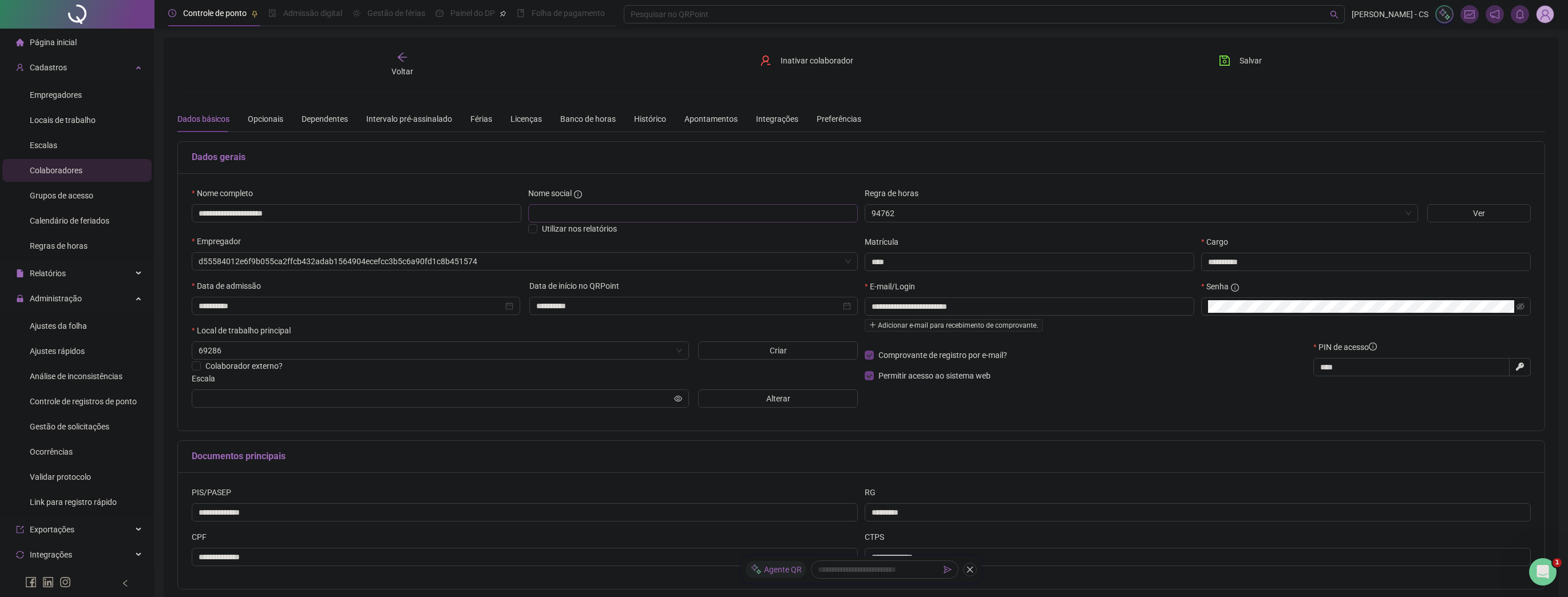
type input "**********"
click at [743, 402] on button "Alterar" at bounding box center [778, 398] width 160 height 19
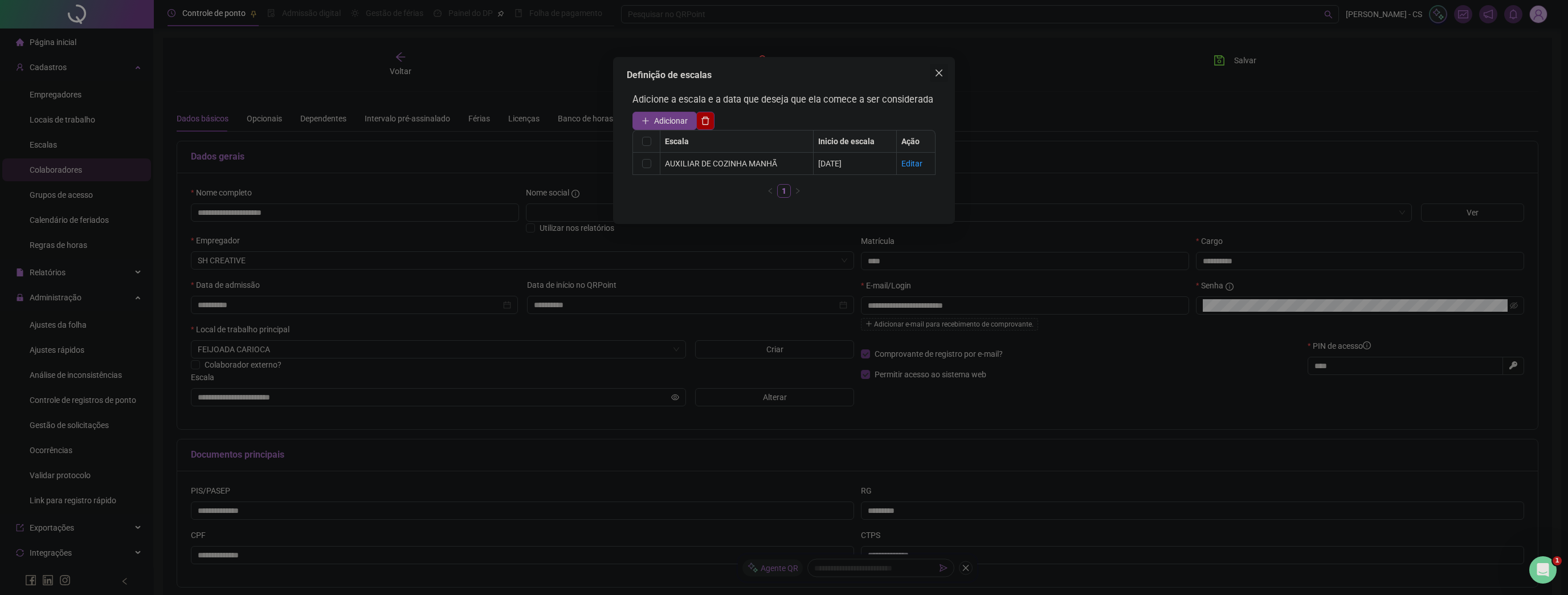
click at [938, 70] on icon "close" at bounding box center [938, 73] width 9 height 9
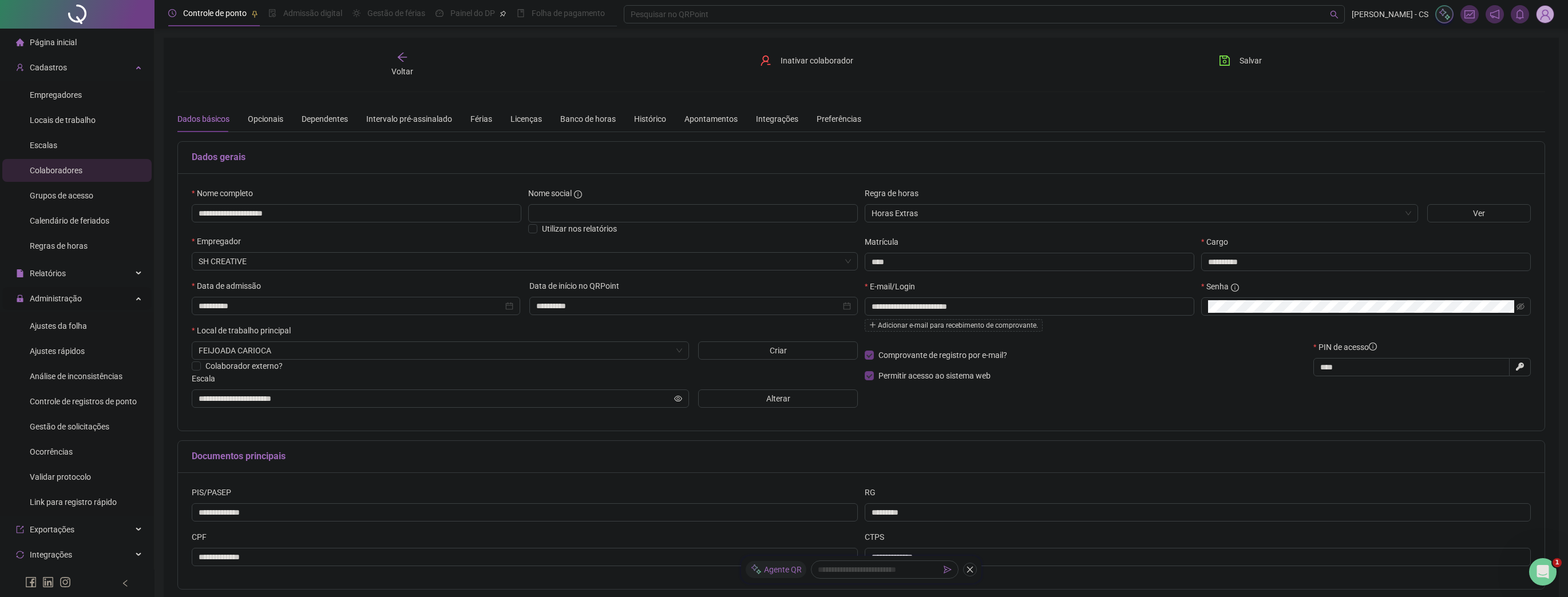
click at [50, 302] on span "Administração" at bounding box center [56, 298] width 52 height 9
click at [62, 306] on span "Administração" at bounding box center [49, 298] width 66 height 23
click at [53, 333] on div "Ajustes da folha" at bounding box center [58, 326] width 58 height 23
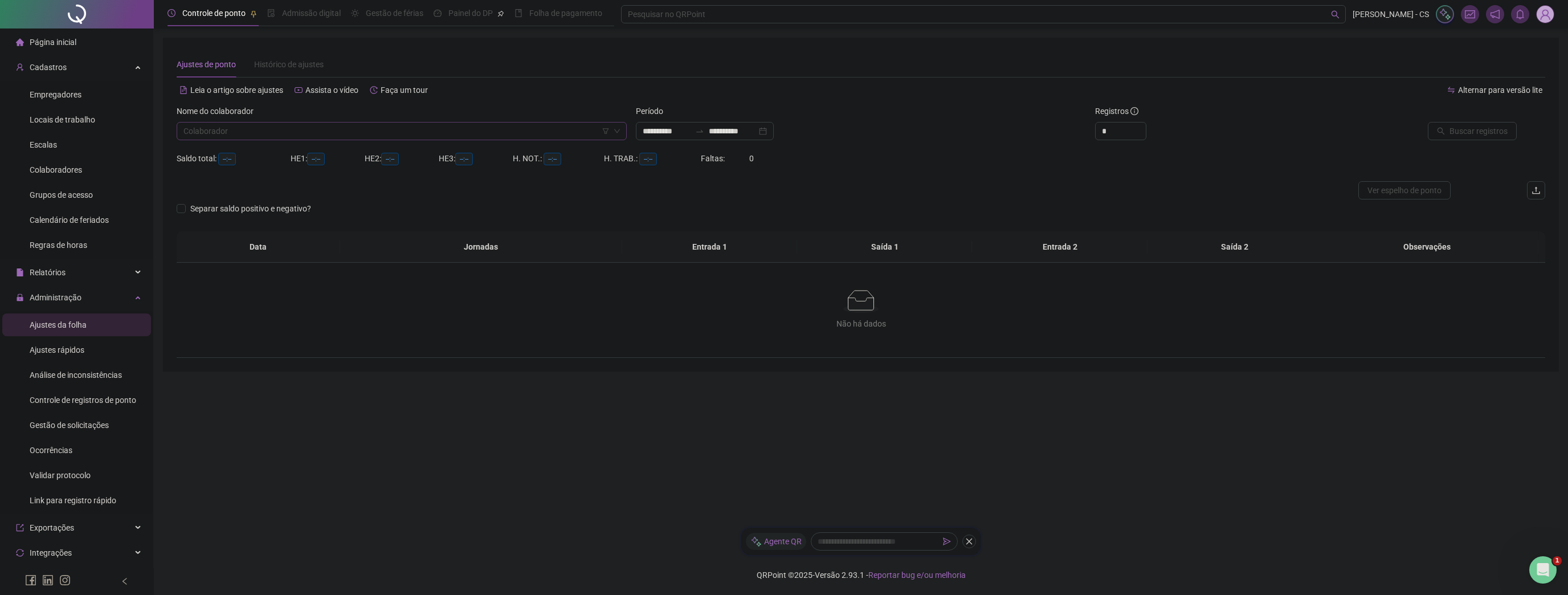
click at [233, 133] on input "search" at bounding box center [396, 131] width 426 height 17
click at [253, 178] on div "Hernan [PERSON_NAME]" at bounding box center [402, 172] width 432 height 13
click at [739, 143] on div "**********" at bounding box center [861, 127] width 459 height 44
click at [745, 134] on input "**********" at bounding box center [732, 131] width 48 height 13
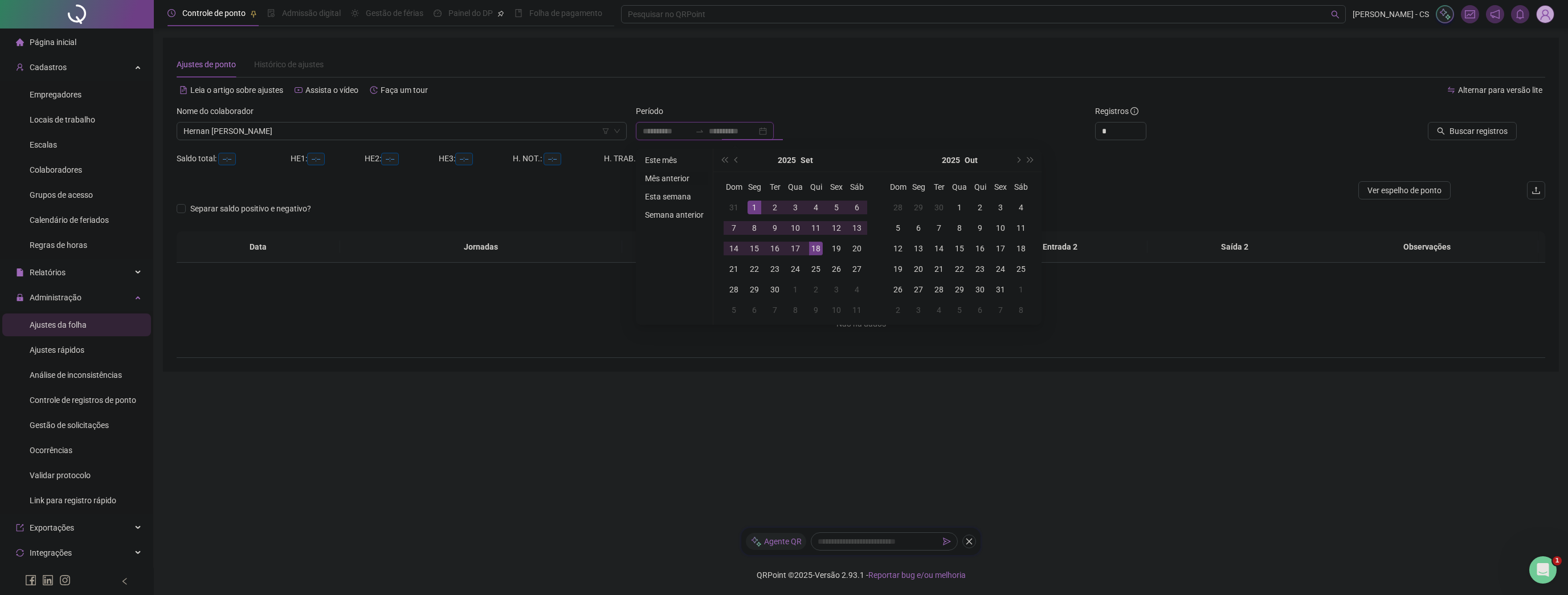
type input "**********"
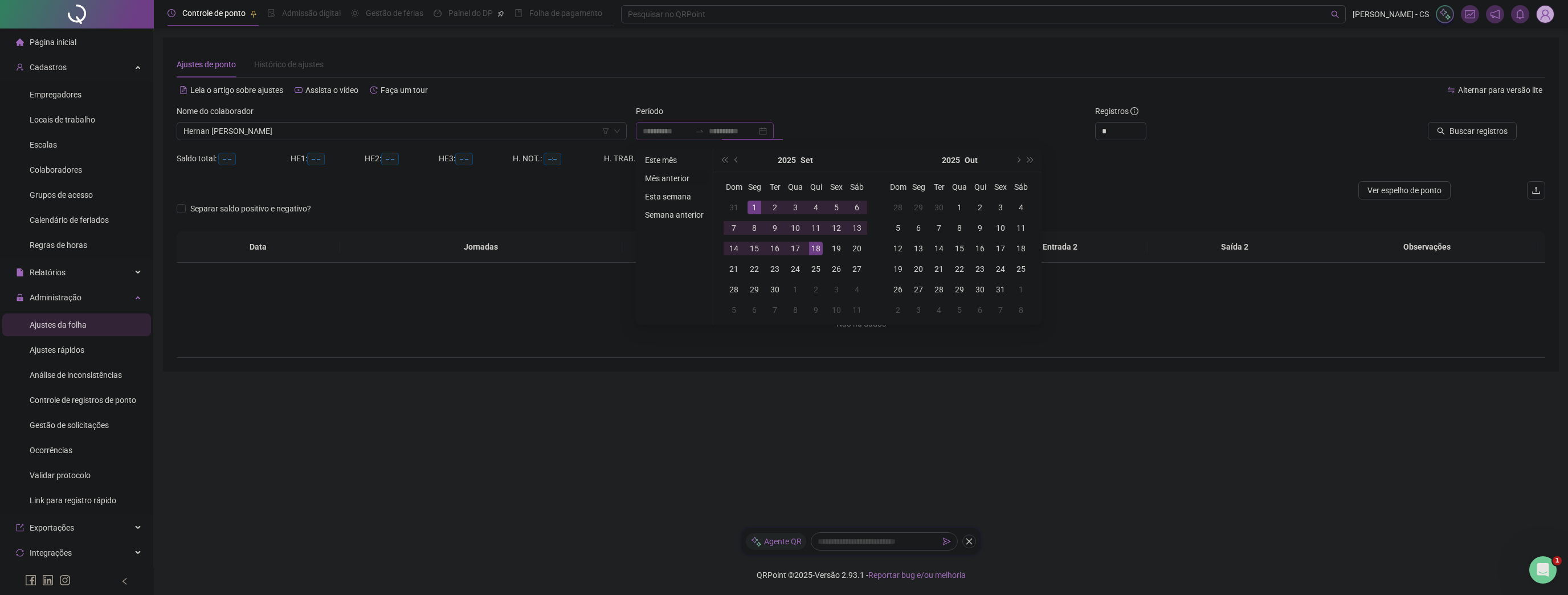
type input "**********"
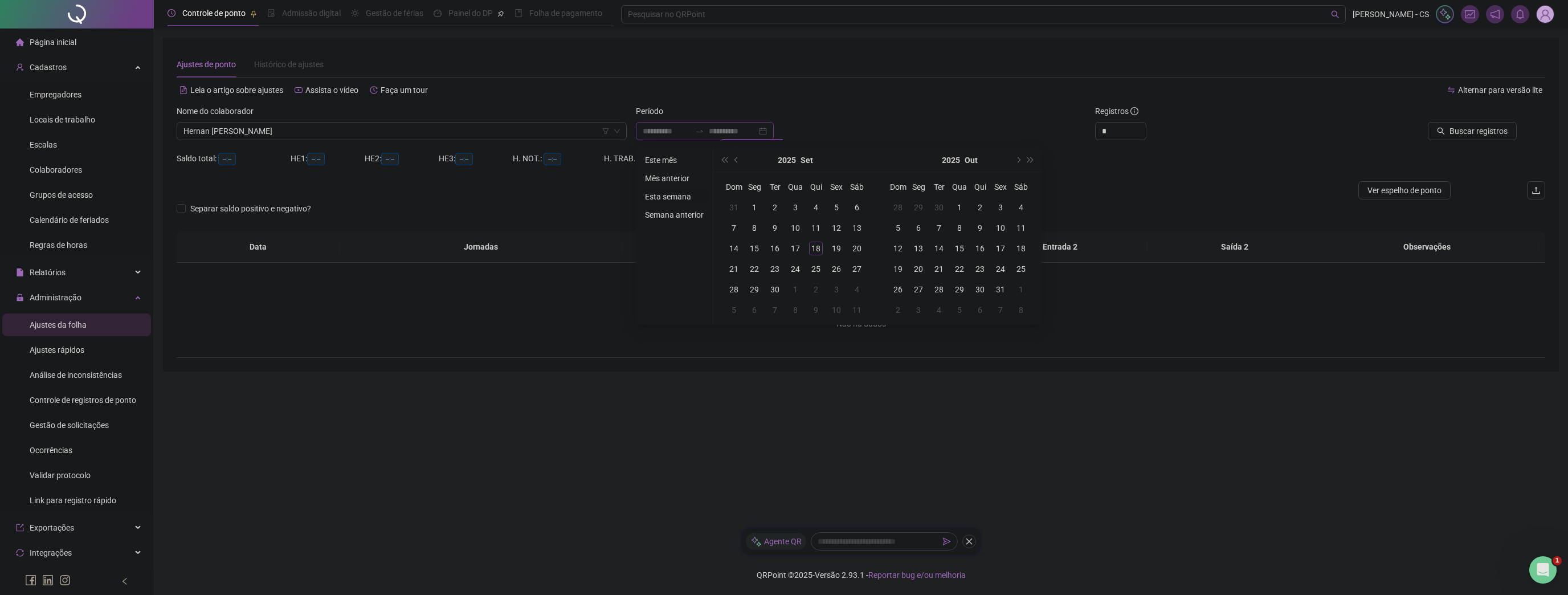
type input "**********"
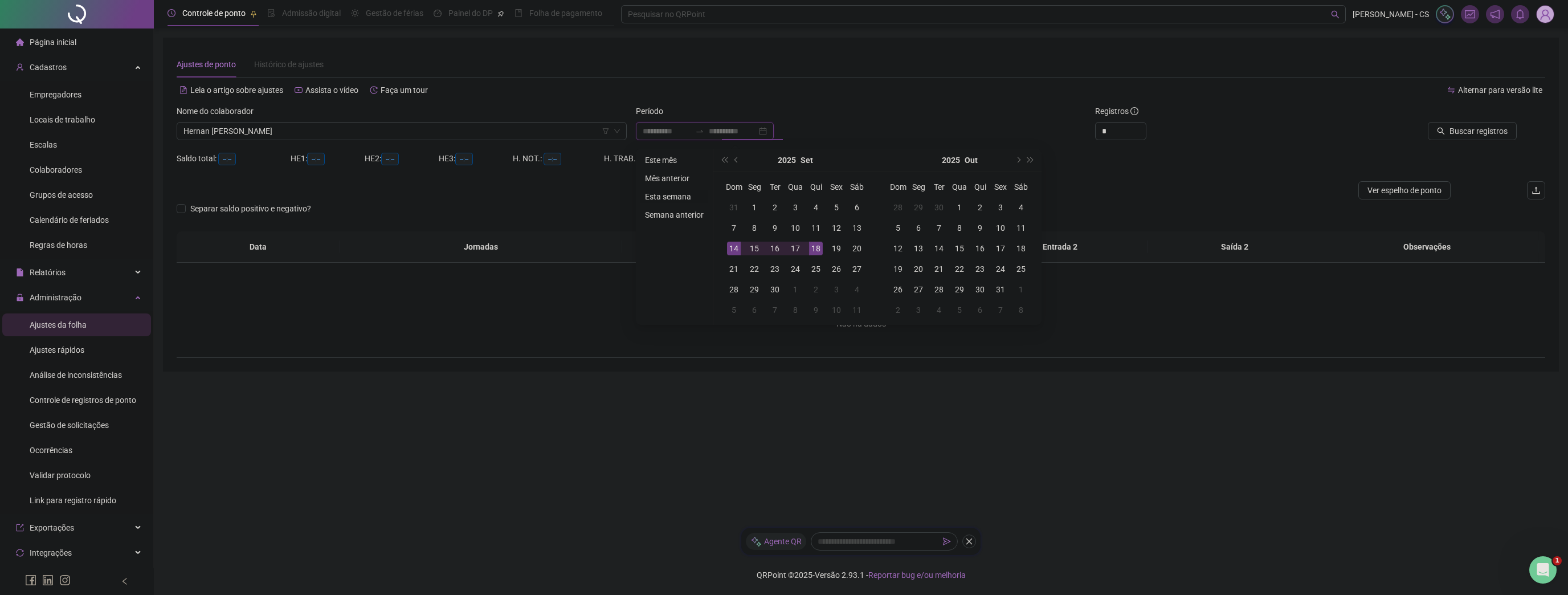
type input "**********"
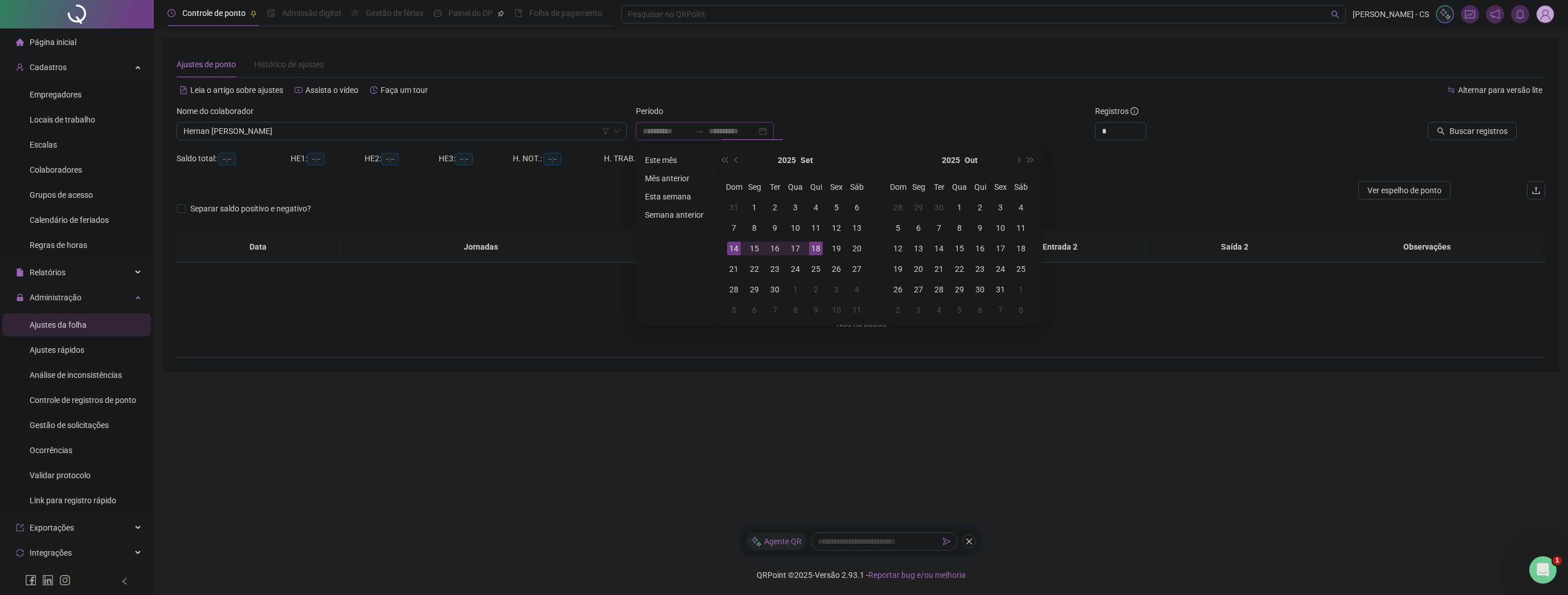
type input "**********"
click at [684, 179] on li "Mês anterior" at bounding box center [675, 178] width 68 height 14
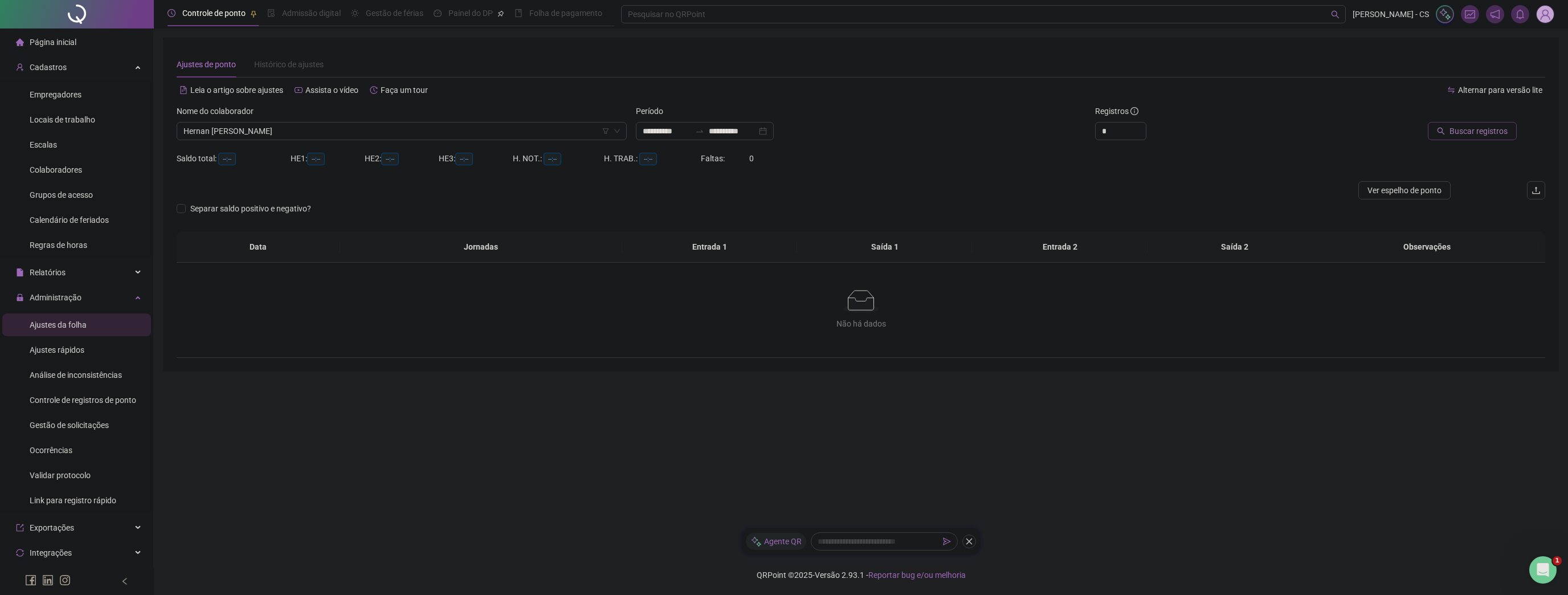
click at [1503, 136] on span "Buscar registros" at bounding box center [1479, 131] width 58 height 13
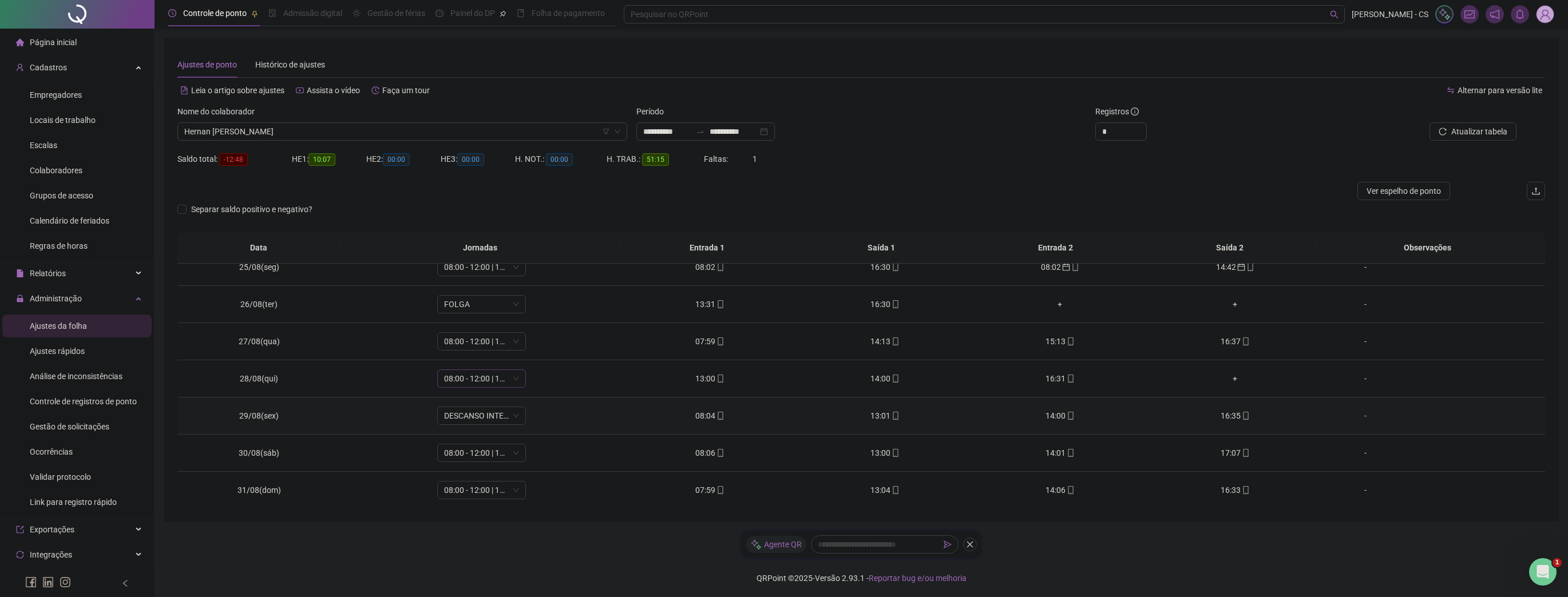
scroll to position [1, 0]
click at [32, 148] on span "Escalas" at bounding box center [44, 144] width 28 height 9
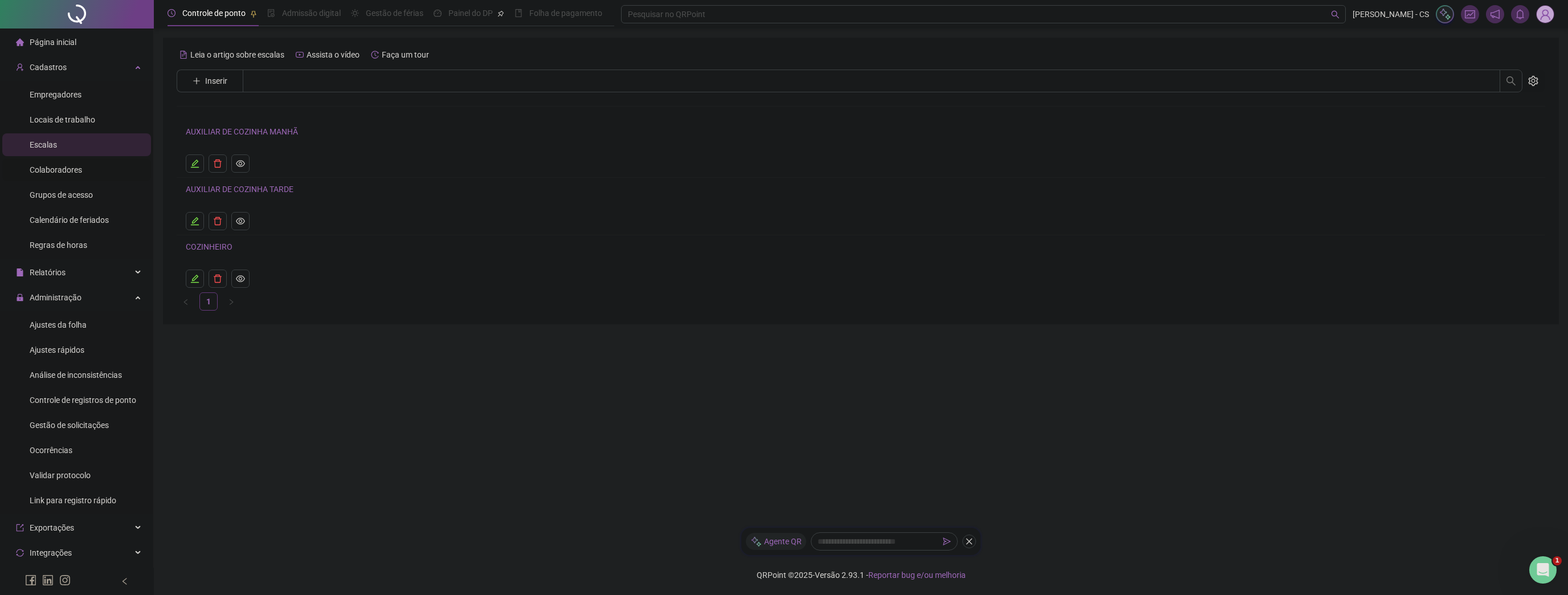
click at [98, 163] on li "Colaboradores" at bounding box center [77, 170] width 149 height 23
click at [234, 208] on div "Hernan [PERSON_NAME] PRATICO E ESSENCIAL LTDA" at bounding box center [861, 211] width 1351 height 33
click at [237, 205] on link "Hernan [PERSON_NAME]" at bounding box center [232, 201] width 92 height 9
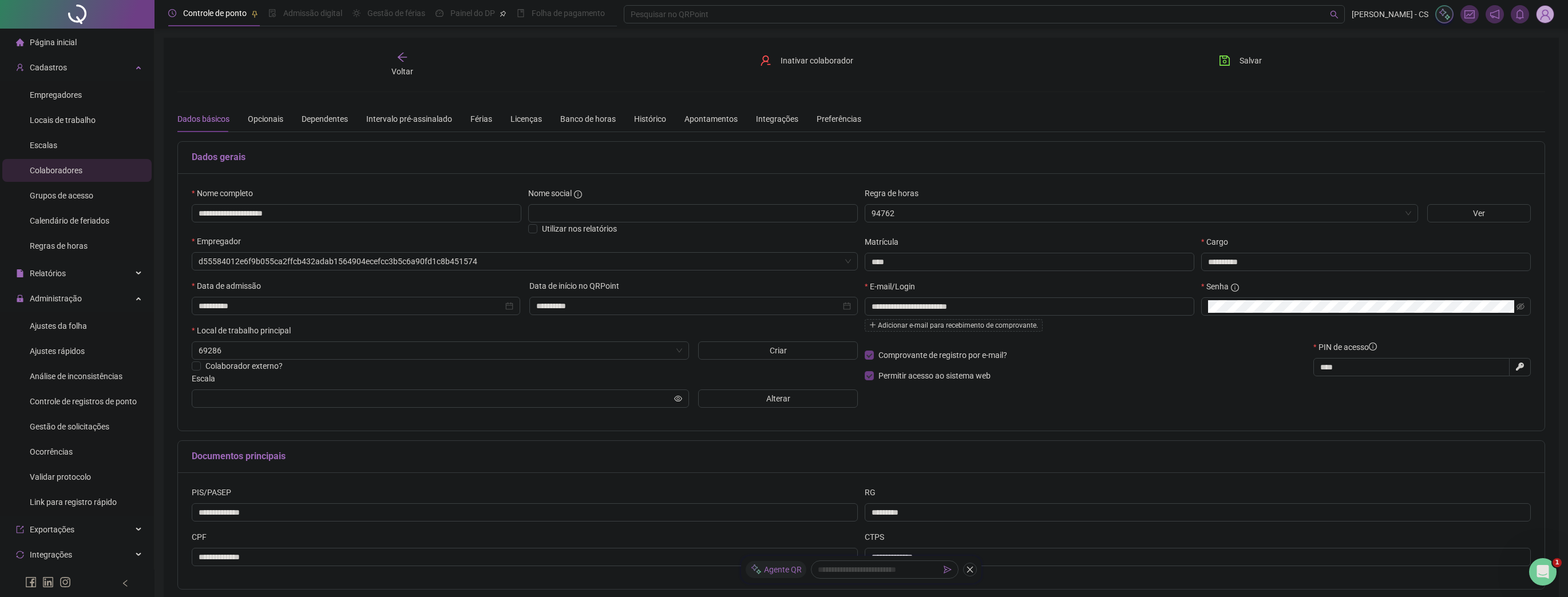
type input "**********"
drag, startPoint x: 751, startPoint y: 349, endPoint x: 811, endPoint y: 402, distance: 80.1
click at [811, 402] on div "**********" at bounding box center [524, 302] width 673 height 230
click at [50, 144] on span "Escalas" at bounding box center [44, 144] width 28 height 9
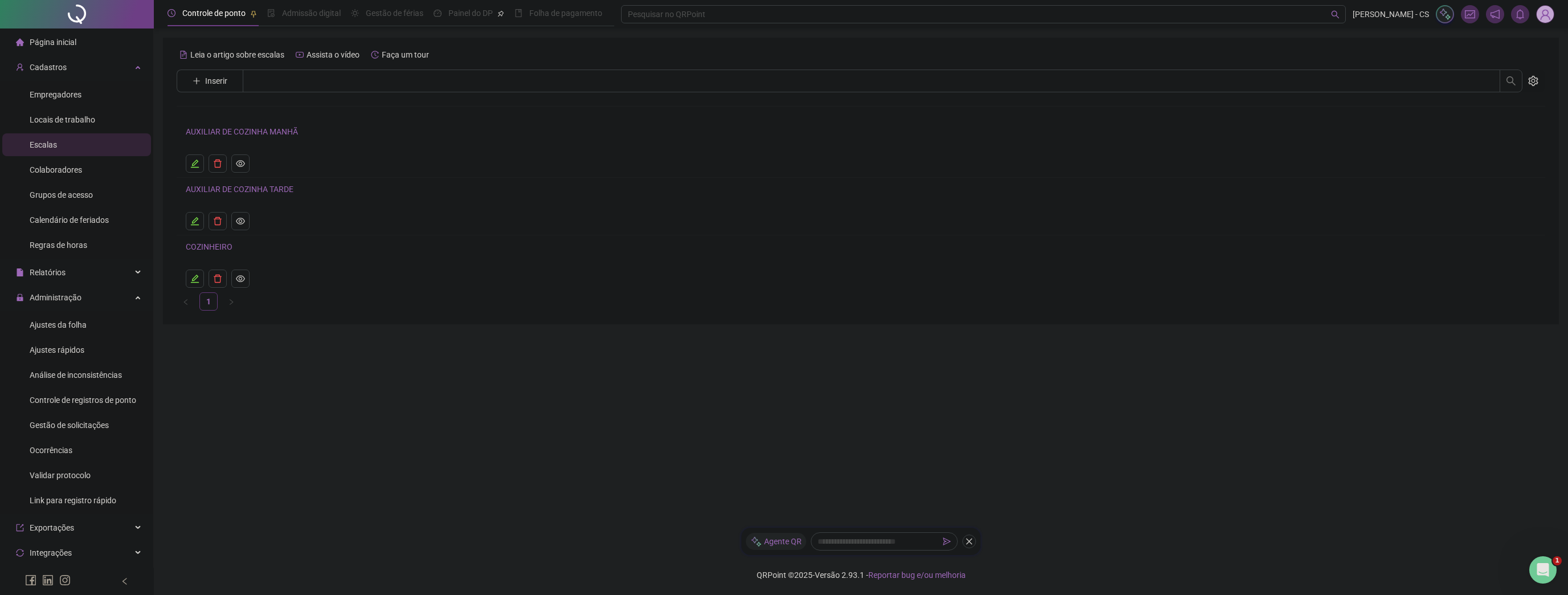
click at [263, 131] on link "AUXILIAR DE COZINHA MANHÃ" at bounding box center [242, 131] width 112 height 9
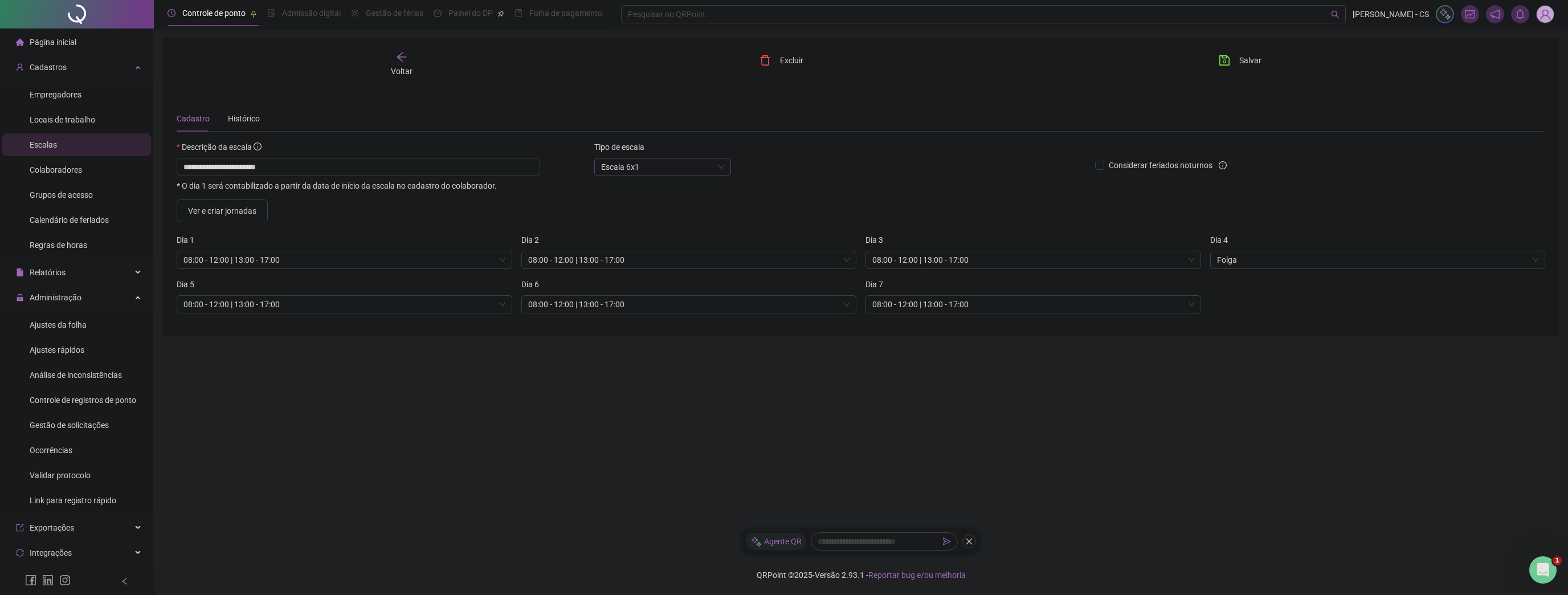
click at [673, 162] on span "Escala 6x1" at bounding box center [663, 167] width 123 height 17
click at [645, 186] on div "Escala Padrão" at bounding box center [663, 189] width 119 height 13
click at [1228, 61] on icon "save" at bounding box center [1224, 61] width 11 height 11
drag, startPoint x: 45, startPoint y: 329, endPoint x: 107, endPoint y: 302, distance: 67.6
click at [45, 328] on span "Ajustes da folha" at bounding box center [58, 324] width 57 height 9
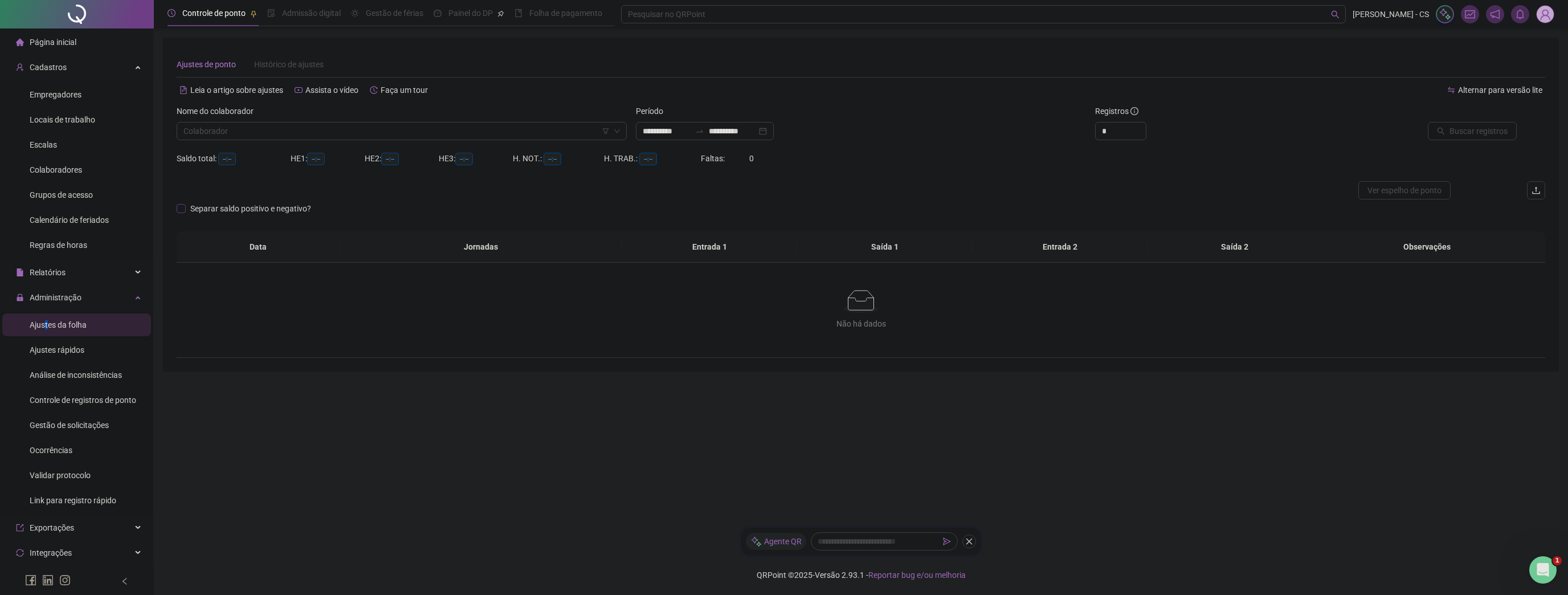
type input "**********"
click at [307, 133] on input "search" at bounding box center [396, 131] width 426 height 17
click at [251, 173] on div "Hernan [PERSON_NAME]" at bounding box center [402, 172] width 432 height 13
drag, startPoint x: 1425, startPoint y: 137, endPoint x: 1454, endPoint y: 138, distance: 29.0
click at [1438, 137] on div "Buscar registros" at bounding box center [1421, 131] width 192 height 19
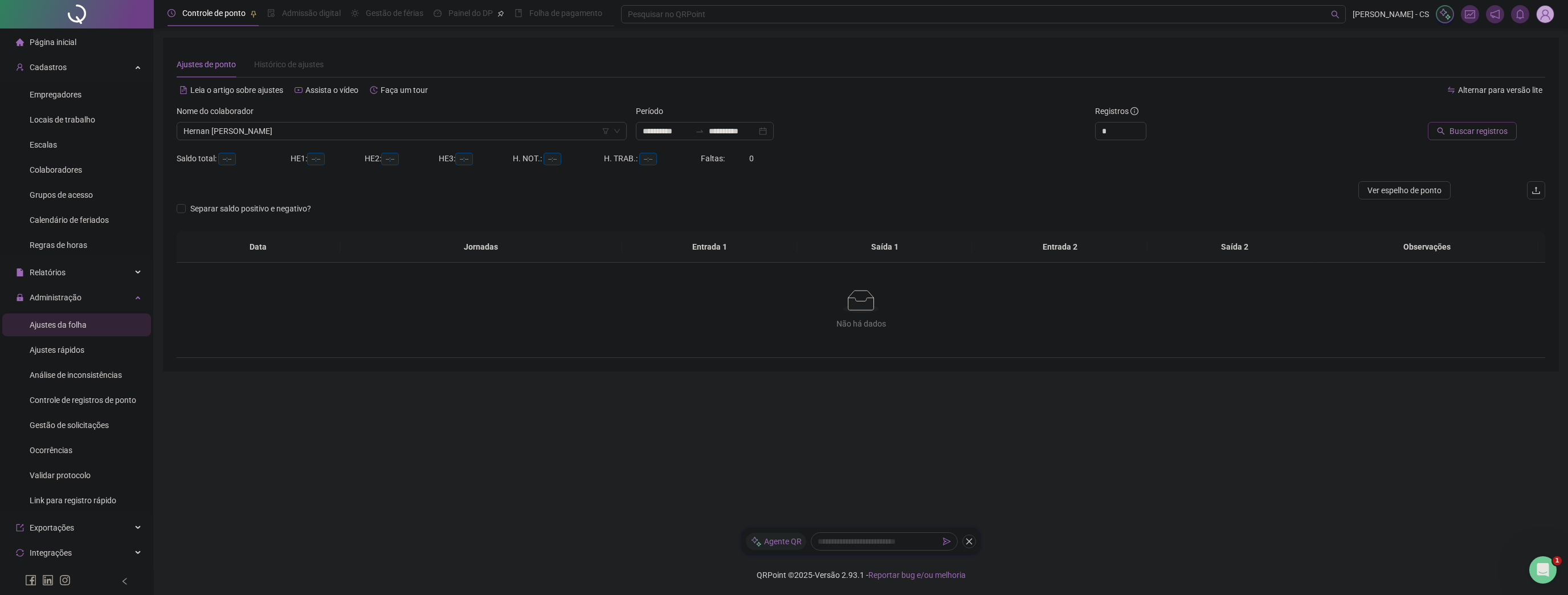
click at [1455, 138] on button "Buscar registros" at bounding box center [1473, 131] width 89 height 19
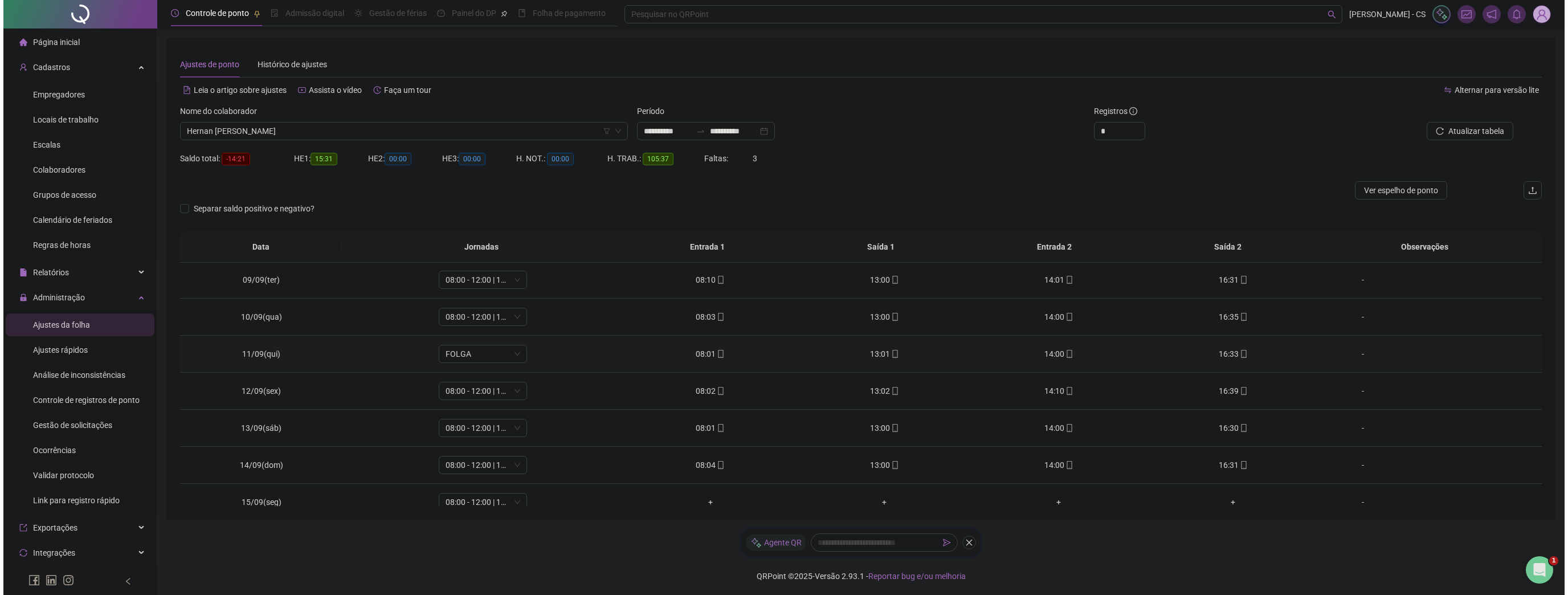
scroll to position [202, 0]
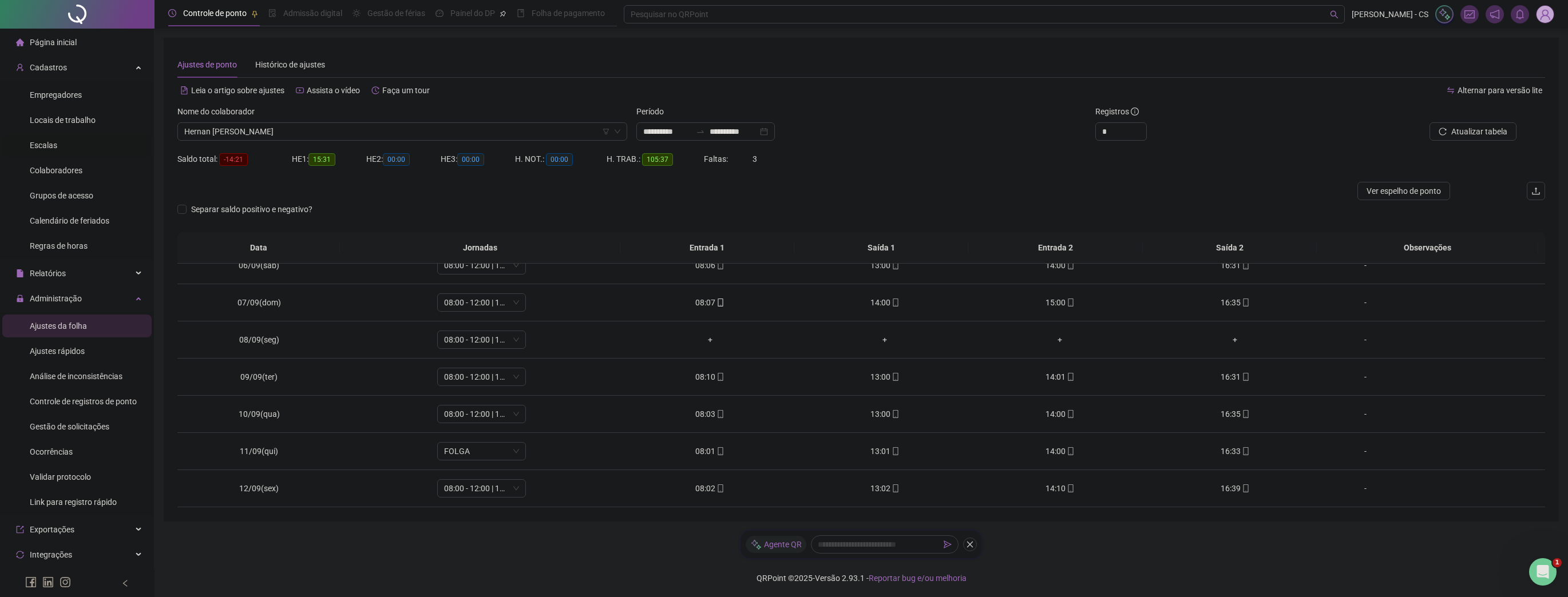
click at [40, 143] on span "Escalas" at bounding box center [44, 144] width 28 height 9
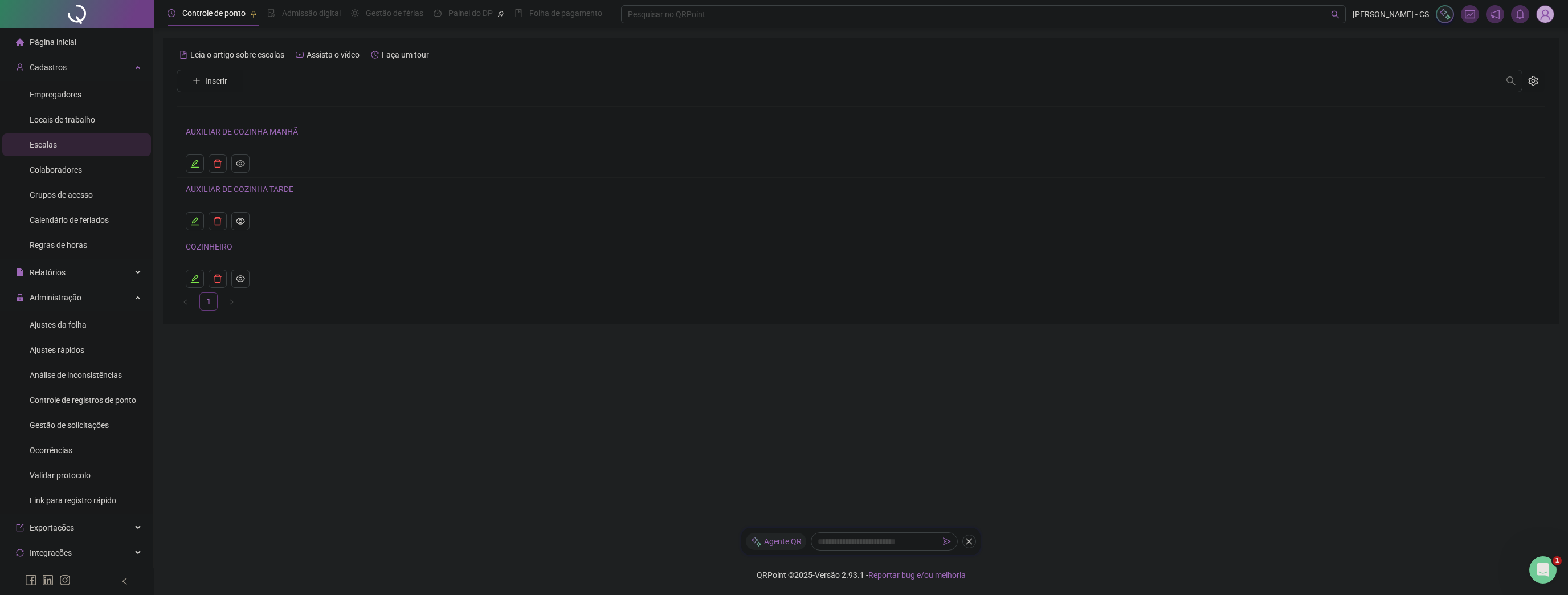
click at [256, 131] on link "AUXILIAR DE COZINHA MANHÃ" at bounding box center [242, 131] width 112 height 9
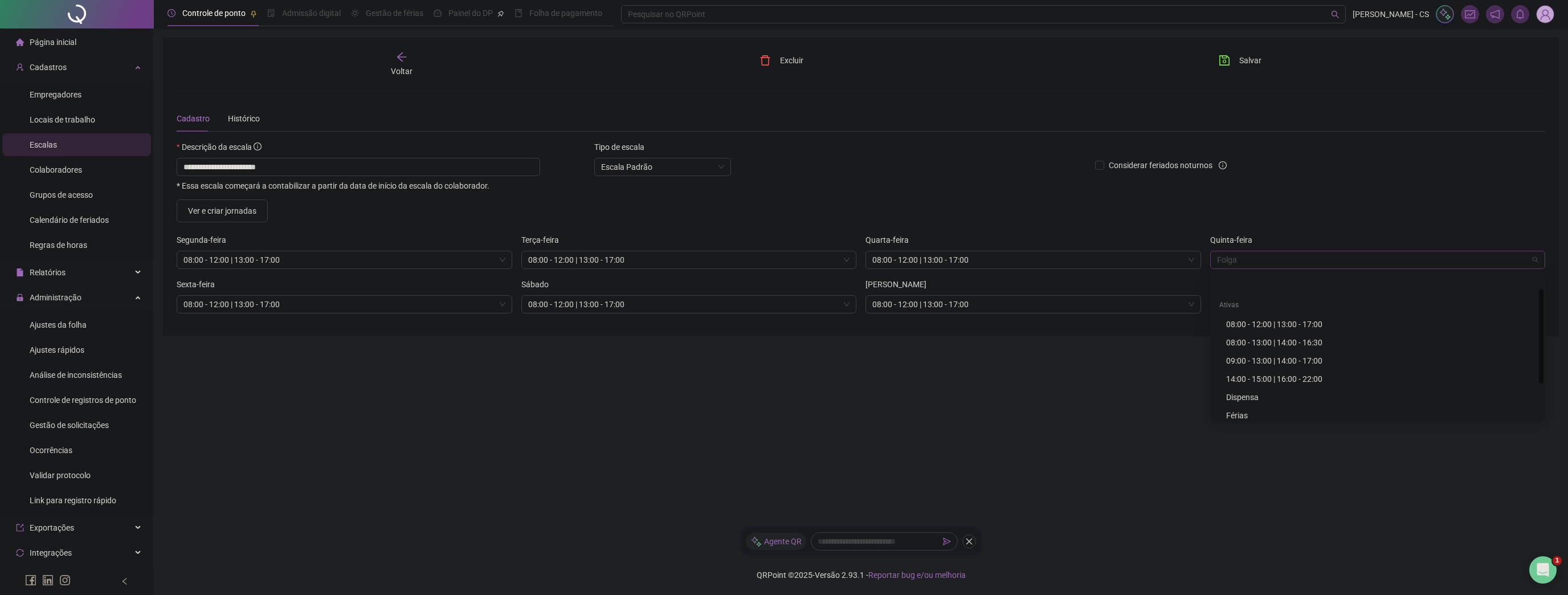
click at [1234, 260] on span "Folga" at bounding box center [1378, 260] width 322 height 17
click at [1294, 297] on div "08:00 - 12:00 | 13:00 - 17:00" at bounding box center [1381, 301] width 310 height 13
click at [293, 258] on span "08:00 - 12:00 | 13:00 - 17:00" at bounding box center [344, 260] width 322 height 17
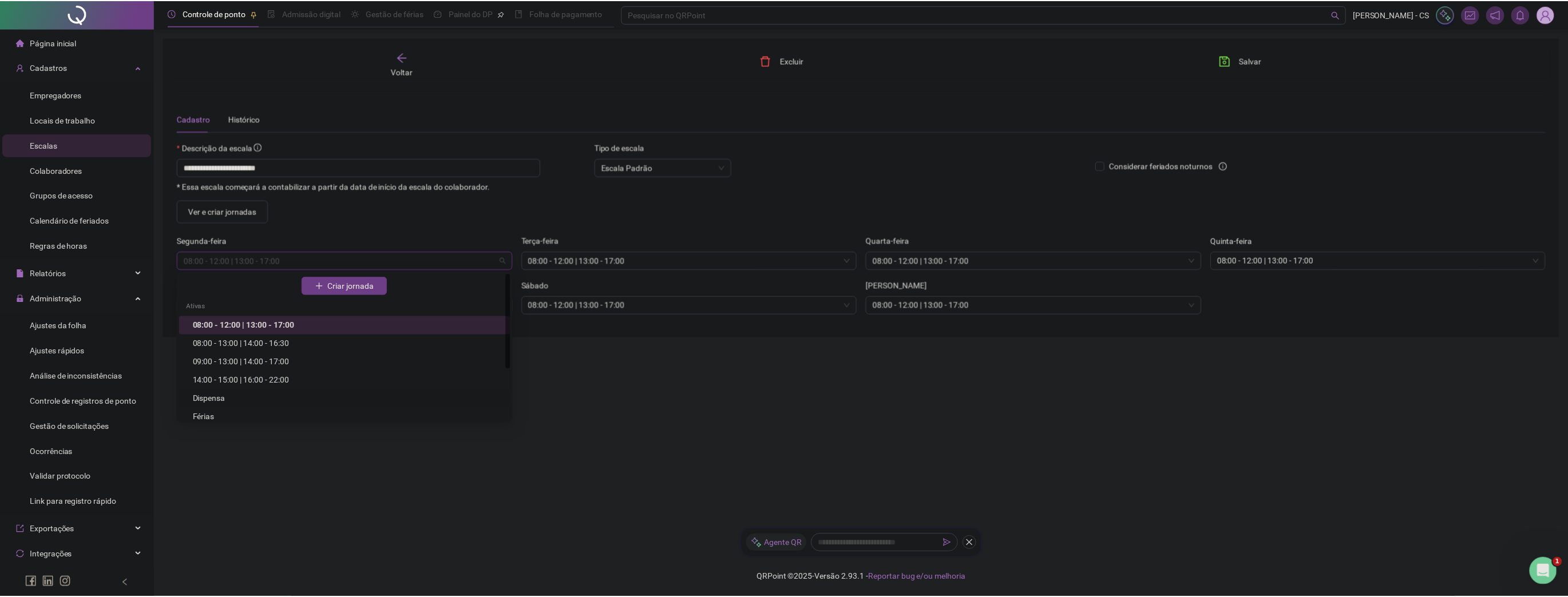
scroll to position [79, 0]
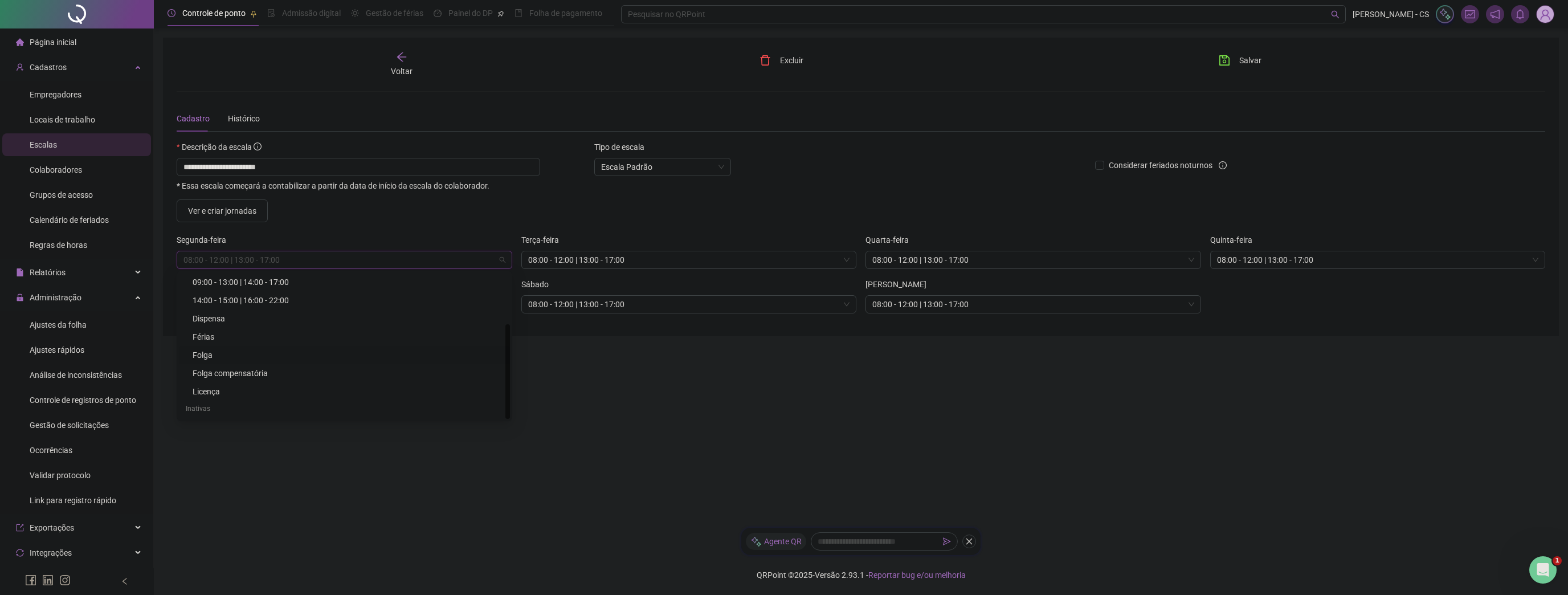
click at [212, 357] on div "Folga" at bounding box center [348, 356] width 310 height 13
click at [1250, 53] on button "Salvar" at bounding box center [1241, 60] width 60 height 19
click at [57, 323] on span "Ajustes da folha" at bounding box center [58, 324] width 57 height 9
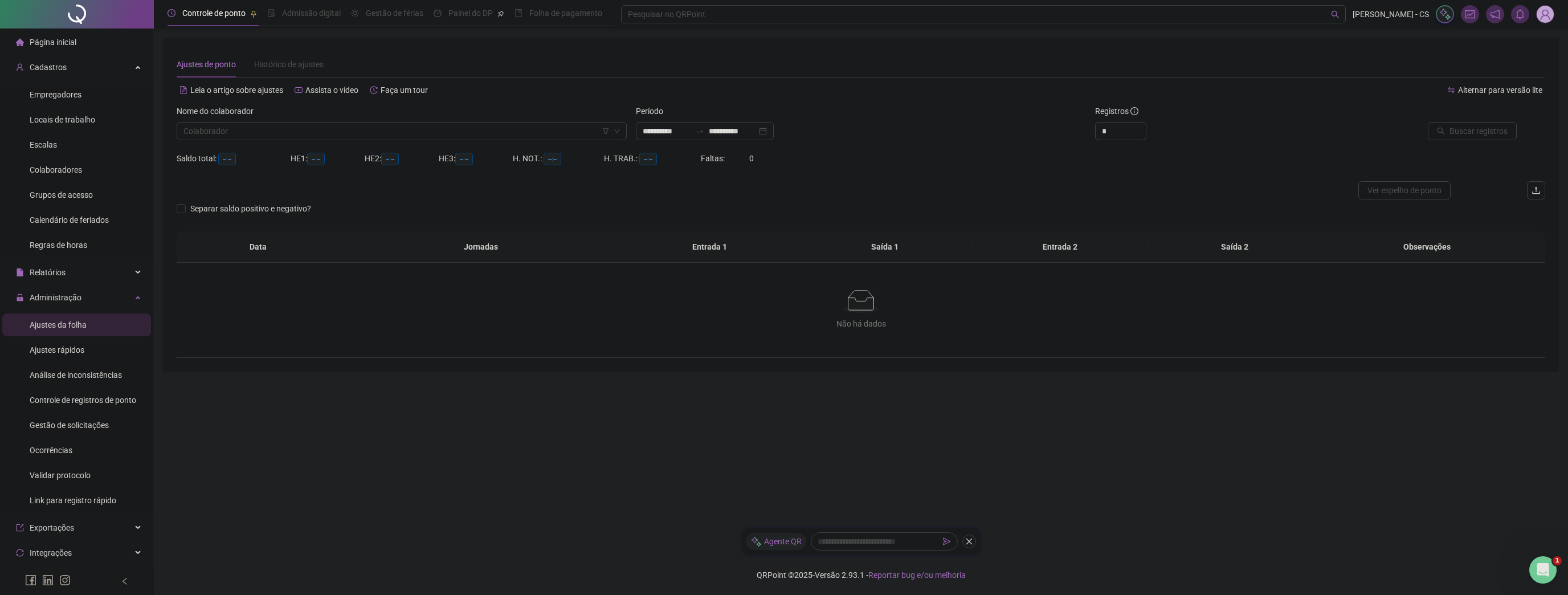
type input "**********"
click at [303, 137] on input "search" at bounding box center [396, 131] width 426 height 17
click at [246, 169] on div "Hernan [PERSON_NAME]" at bounding box center [402, 172] width 432 height 13
click at [1476, 128] on span "Buscar registros" at bounding box center [1479, 131] width 58 height 13
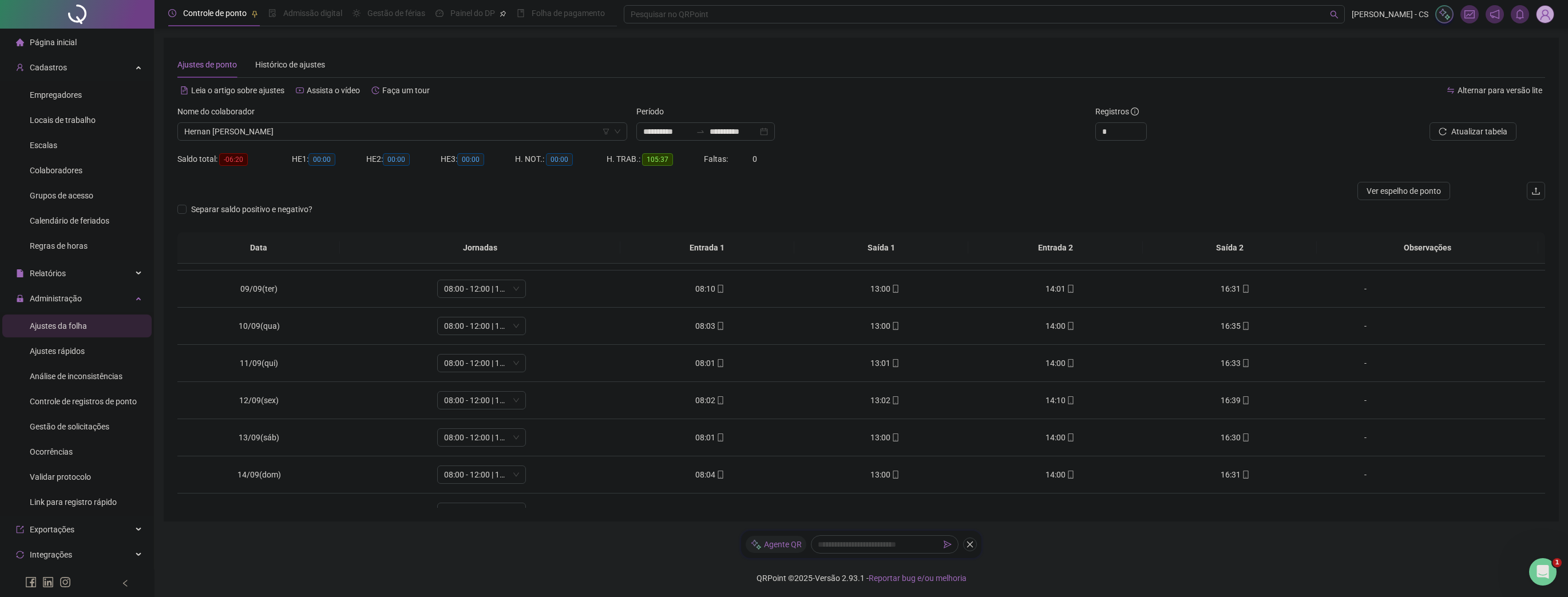
scroll to position [320, 0]
type input "*"
click at [1144, 127] on span "Increase Value" at bounding box center [1140, 128] width 13 height 11
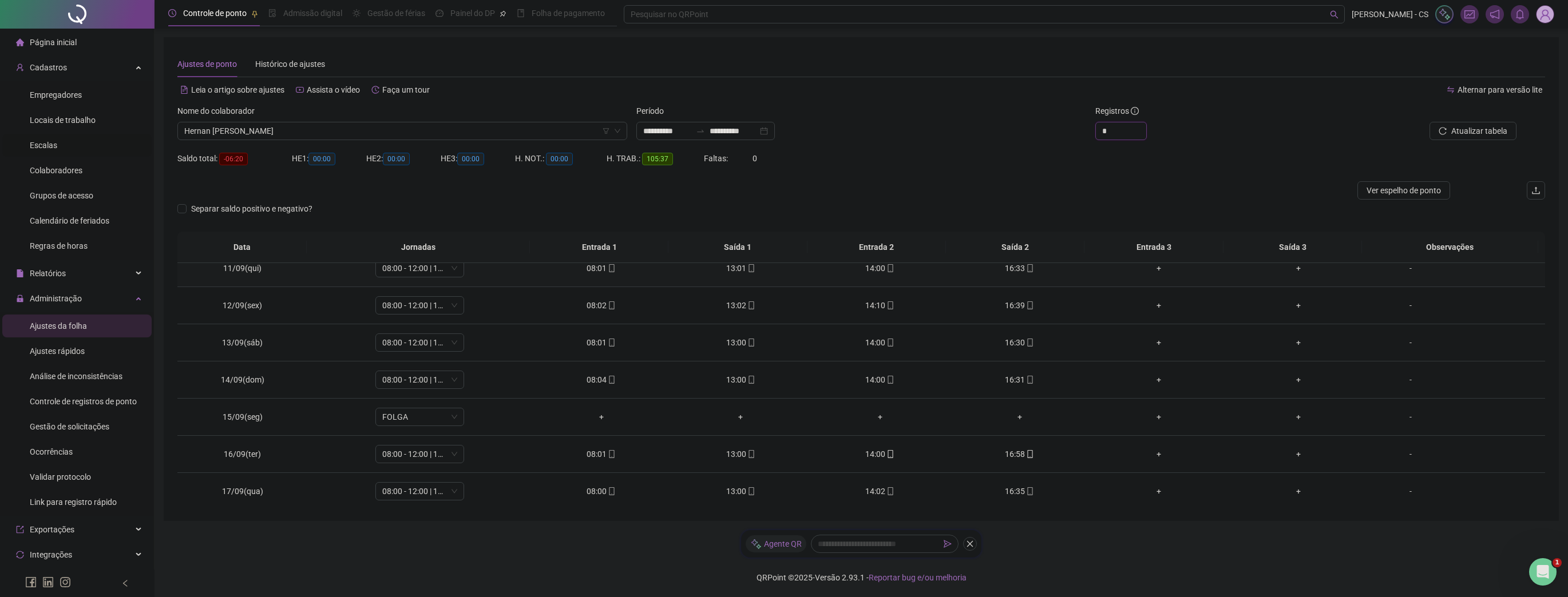
scroll to position [385, 0]
click at [49, 142] on span "Escalas" at bounding box center [44, 144] width 28 height 9
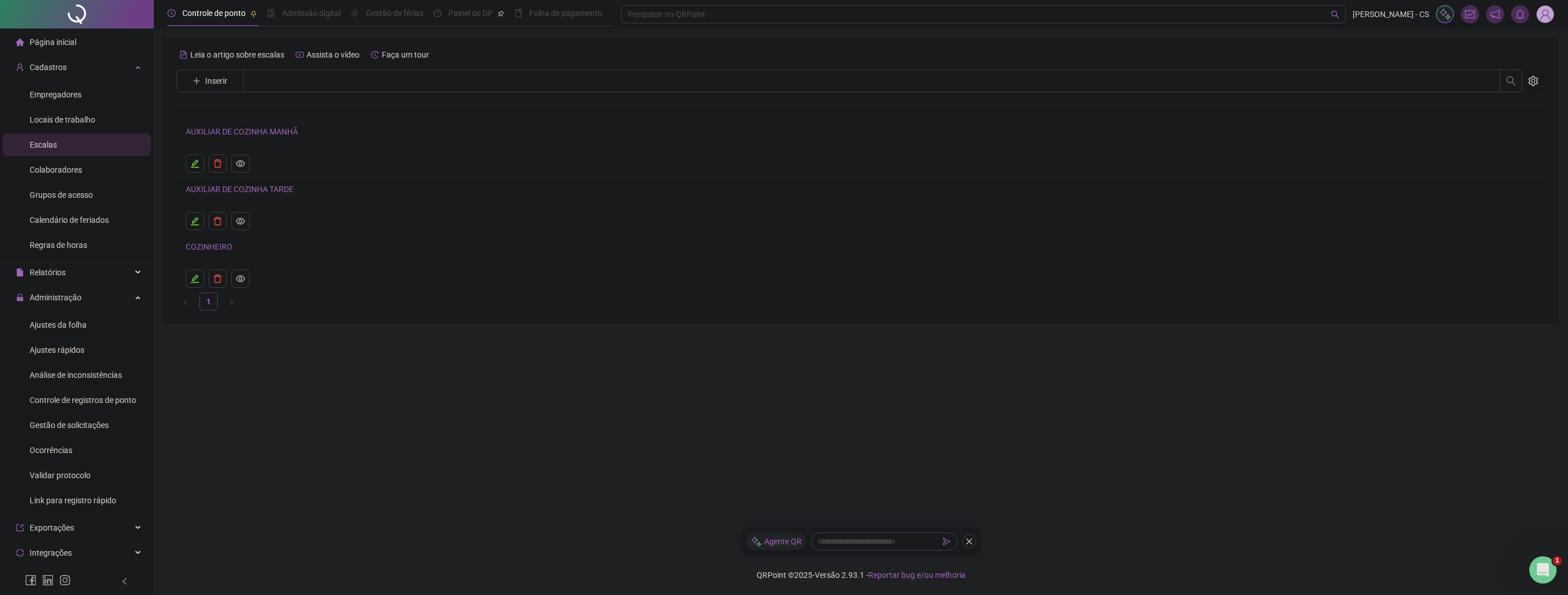
click at [248, 134] on link "AUXILIAR DE COZINHA MANHÃ" at bounding box center [242, 131] width 112 height 9
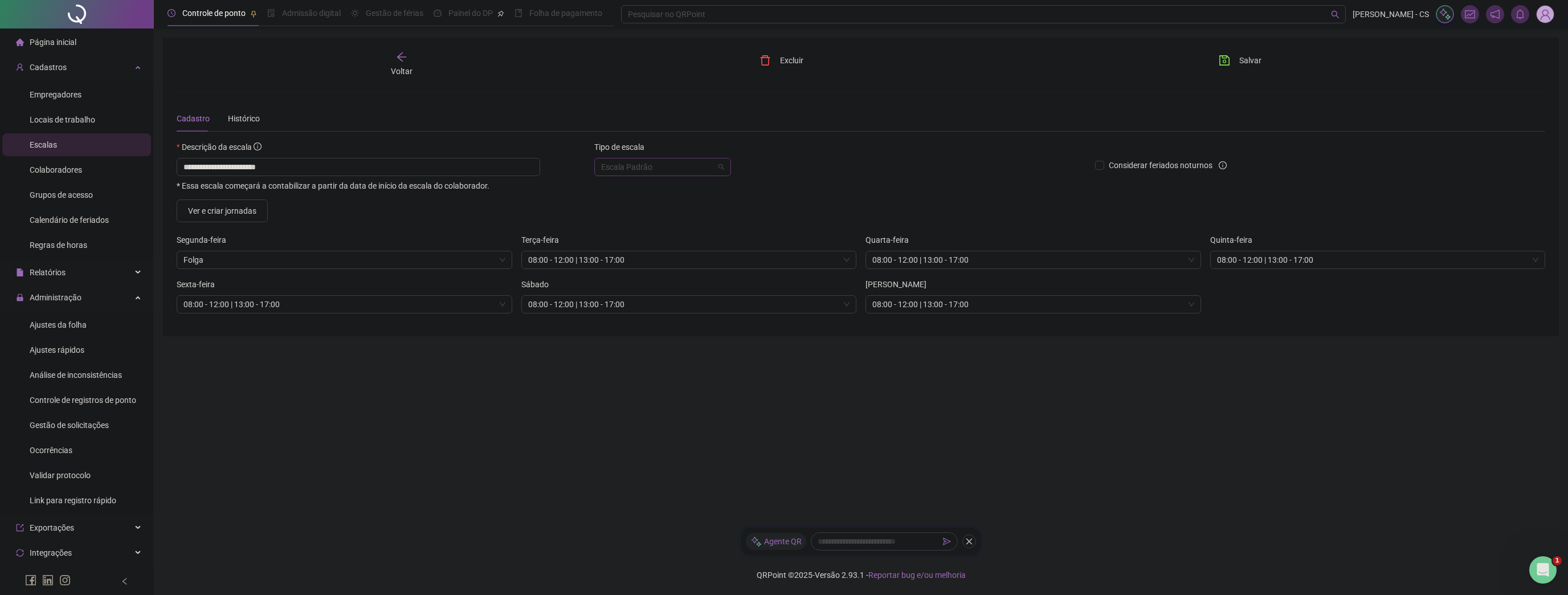
click at [629, 162] on span "Escala Padrão" at bounding box center [663, 167] width 123 height 17
click at [634, 228] on div "Escala 6x1" at bounding box center [663, 226] width 119 height 13
click at [1269, 62] on div "Salvar" at bounding box center [1321, 64] width 230 height 26
click at [1247, 63] on span "Salvar" at bounding box center [1250, 61] width 22 height 13
click at [53, 326] on span "Ajustes da folha" at bounding box center [58, 324] width 57 height 9
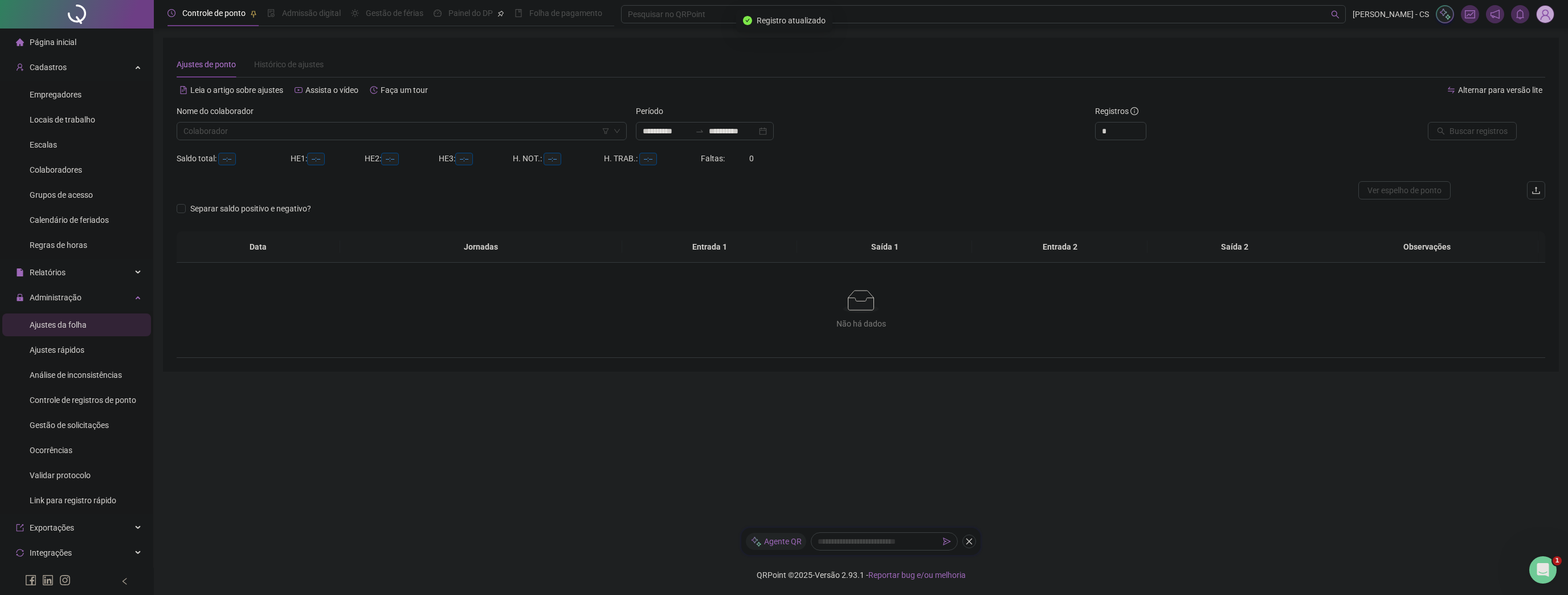
type input "**********"
click at [254, 135] on input "search" at bounding box center [396, 131] width 426 height 17
click at [238, 180] on div "Hernan [PERSON_NAME]" at bounding box center [401, 172] width 445 height 19
click at [1468, 129] on span "Buscar registros" at bounding box center [1479, 131] width 58 height 13
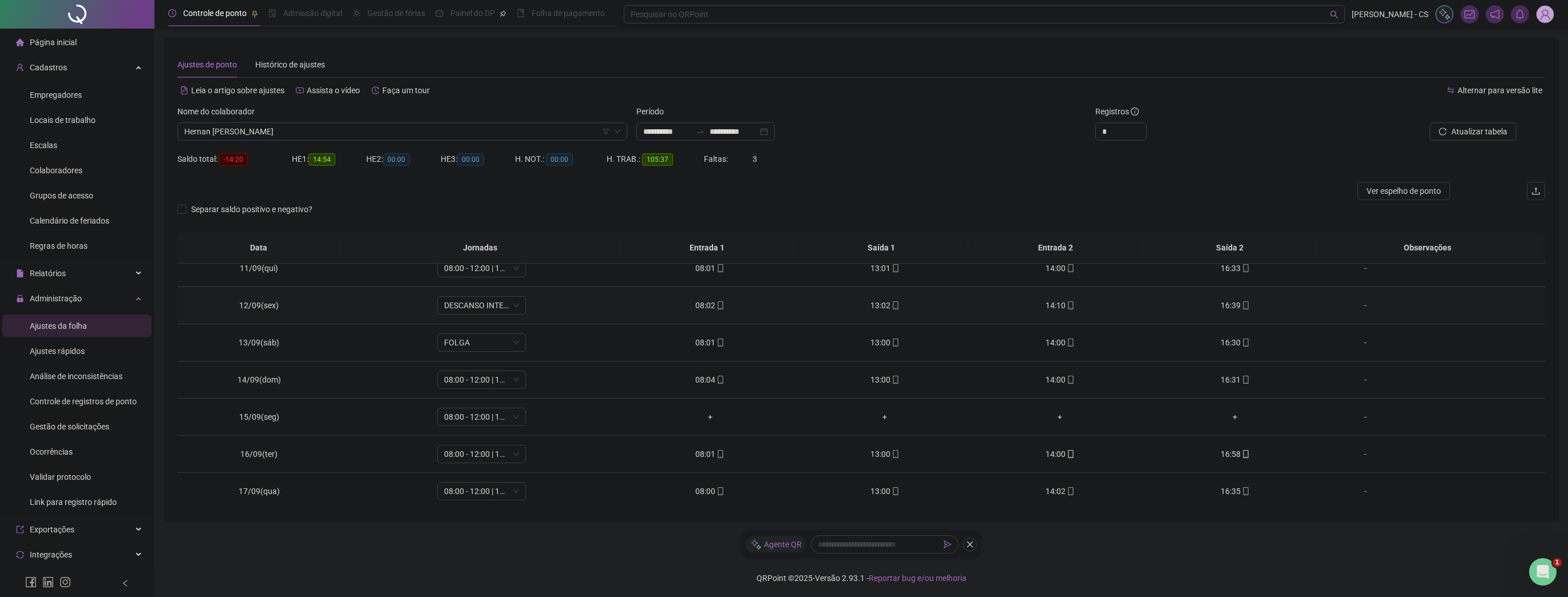
scroll to position [1, 0]
click at [69, 140] on li "Escalas" at bounding box center [77, 145] width 149 height 23
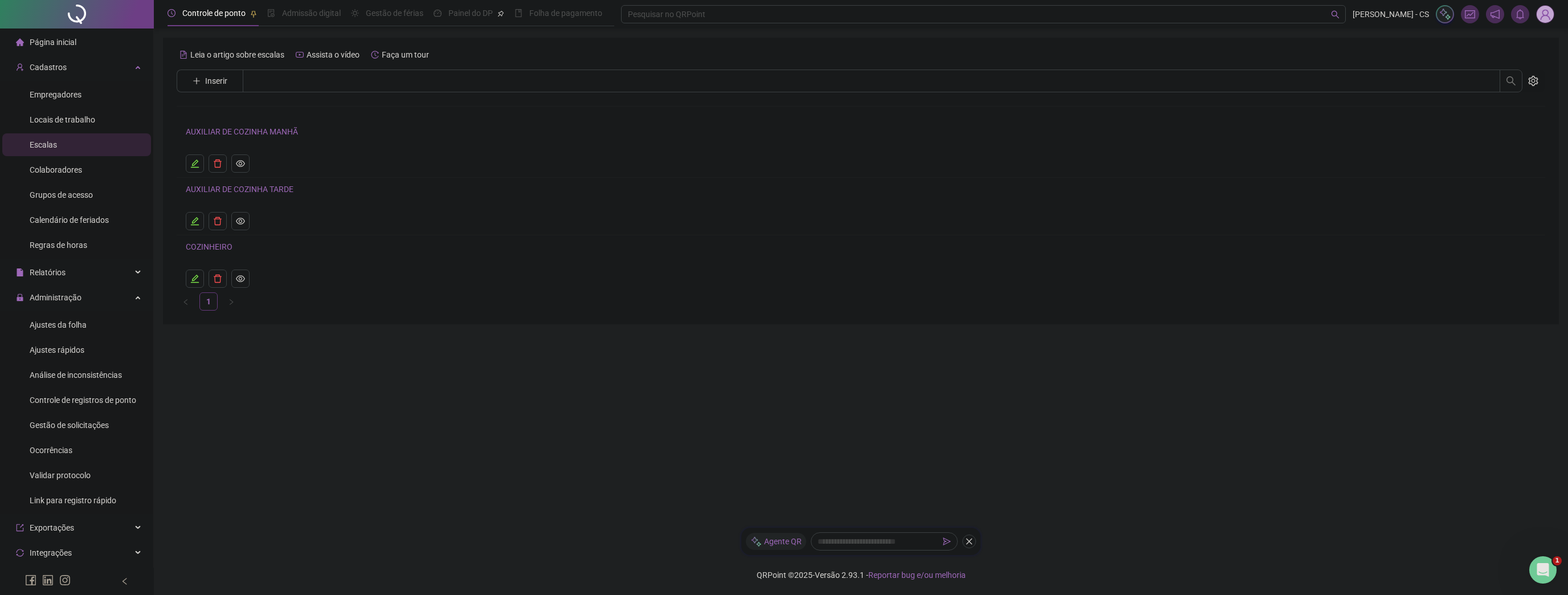
click at [251, 133] on link "AUXILIAR DE COZINHA MANHÃ" at bounding box center [242, 131] width 112 height 9
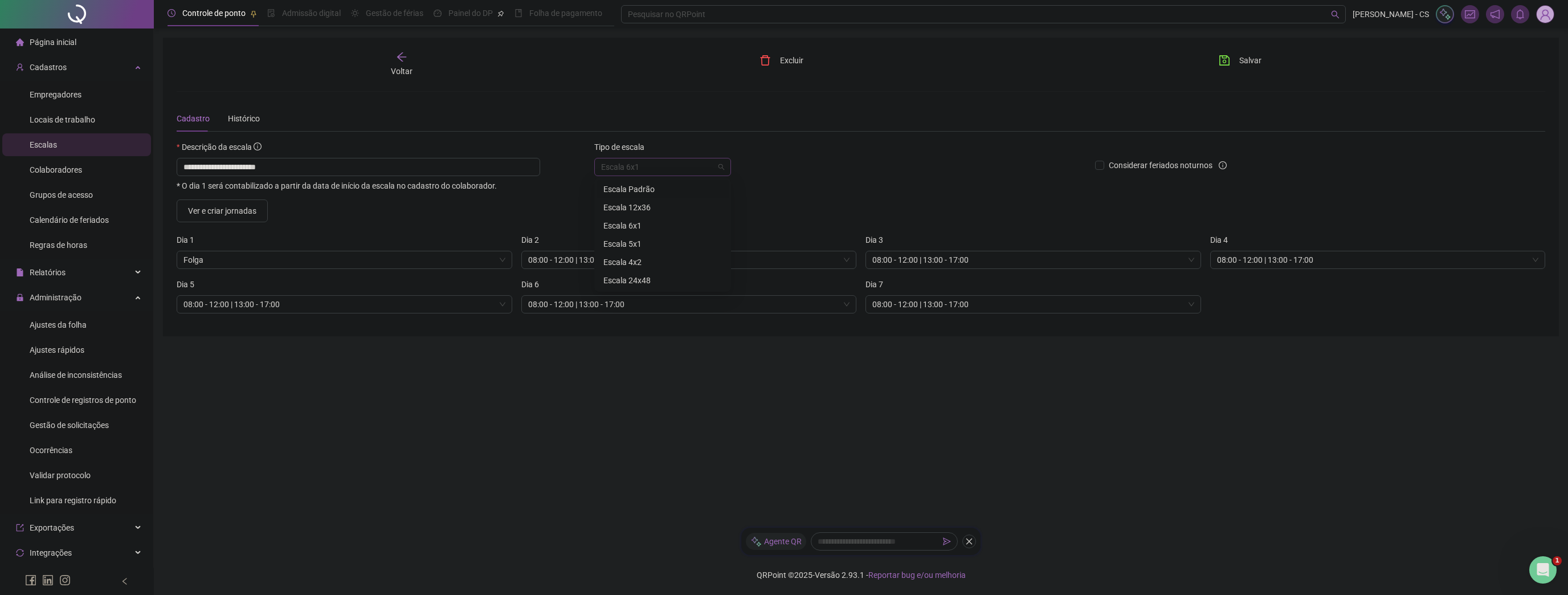
click at [631, 169] on span "Escala 6x1" at bounding box center [663, 167] width 123 height 17
click at [642, 192] on div "Escala Padrão" at bounding box center [663, 189] width 119 height 13
click at [1246, 65] on span "Salvar" at bounding box center [1250, 61] width 22 height 13
click at [57, 329] on span "Ajustes da folha" at bounding box center [58, 324] width 57 height 9
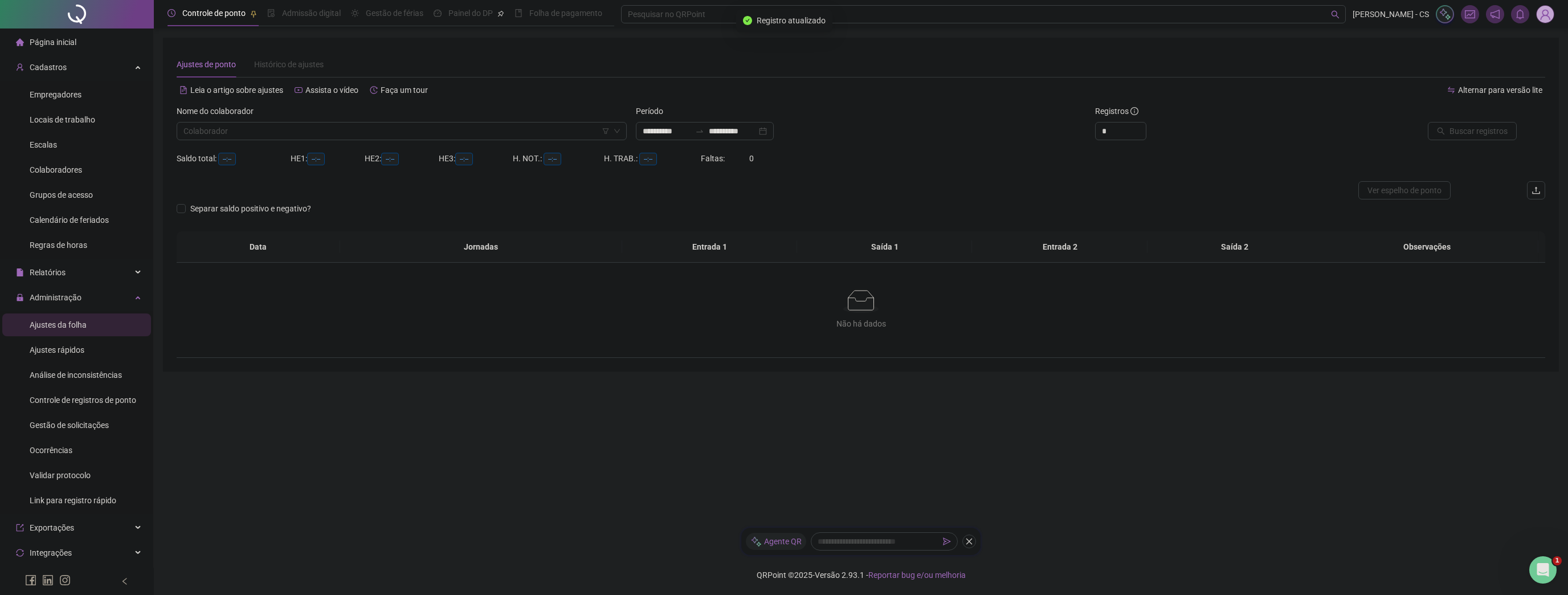
type input "**********"
click at [289, 141] on div "Nome do colaborador Colaborador" at bounding box center [402, 127] width 459 height 44
click at [289, 129] on input "search" at bounding box center [396, 131] width 426 height 17
click at [245, 172] on div "Hernan [PERSON_NAME]" at bounding box center [402, 172] width 432 height 13
click at [1479, 133] on span "Buscar registros" at bounding box center [1479, 131] width 58 height 13
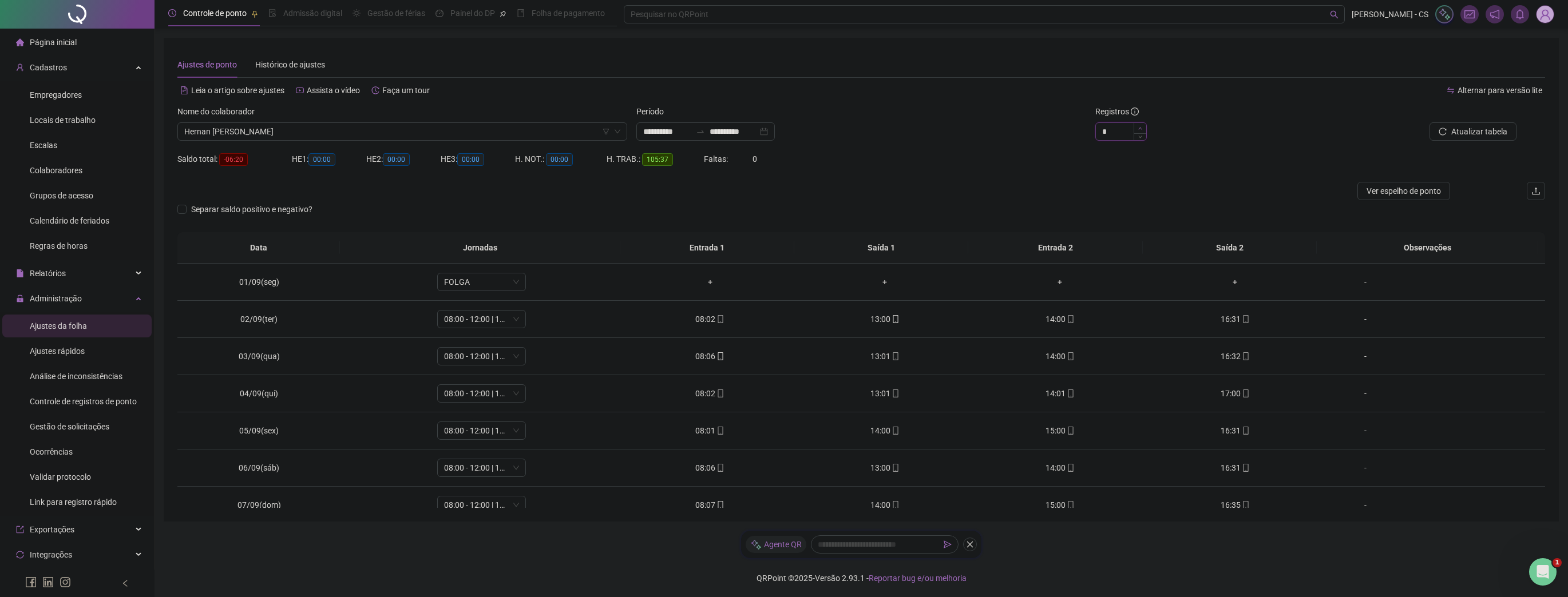
type input "*"
click at [1144, 128] on span "Increase Value" at bounding box center [1140, 128] width 13 height 11
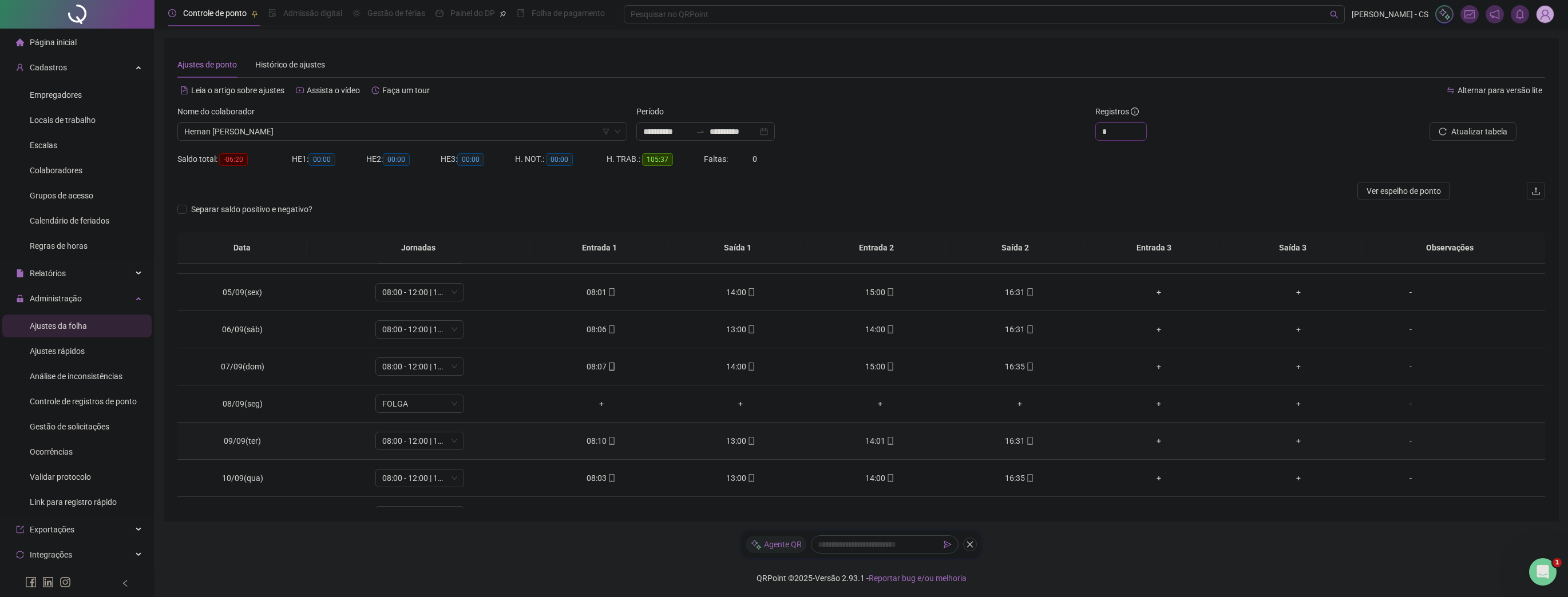
scroll to position [65, 0]
click at [424, 290] on span "08:00 - 12:00 | 13:00 - 17:00" at bounding box center [420, 290] width 75 height 17
click at [496, 183] on div at bounding box center [691, 191] width 1026 height 19
click at [58, 151] on li "Escalas" at bounding box center [77, 145] width 149 height 23
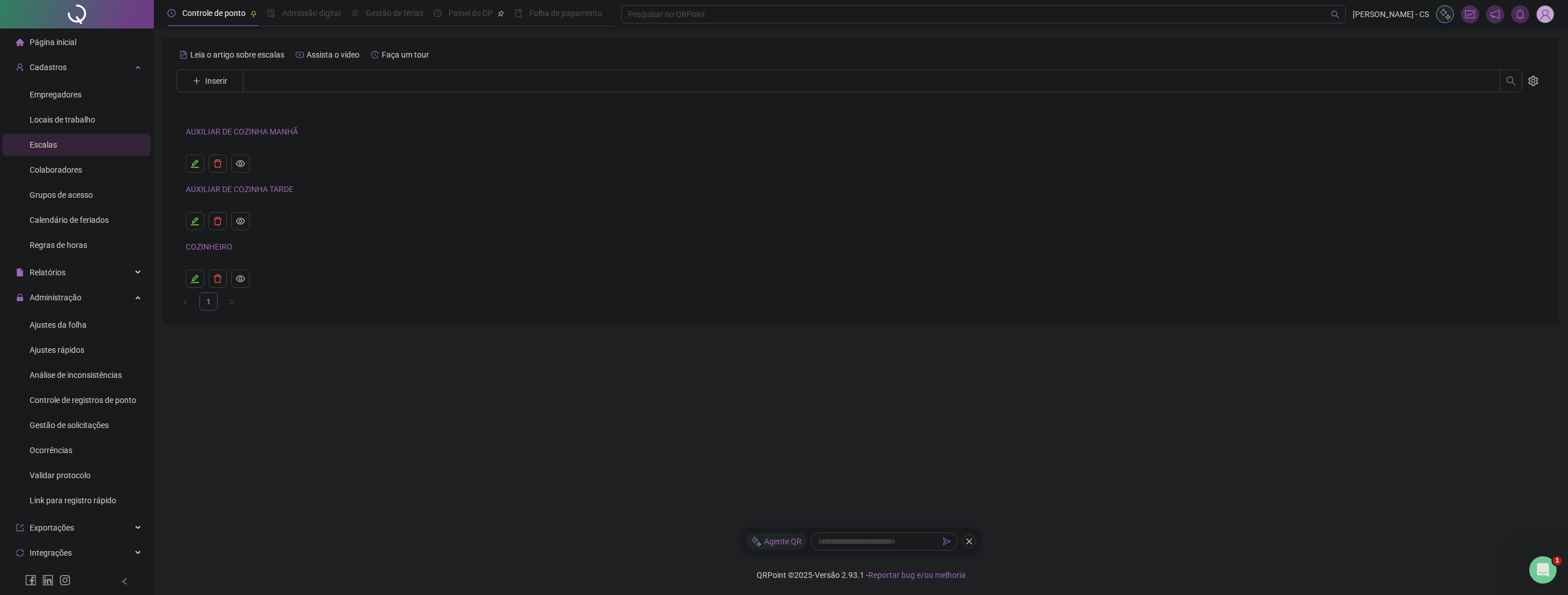
click at [230, 133] on link "AUXILIAR DE COZINHA MANHÃ" at bounding box center [242, 131] width 112 height 9
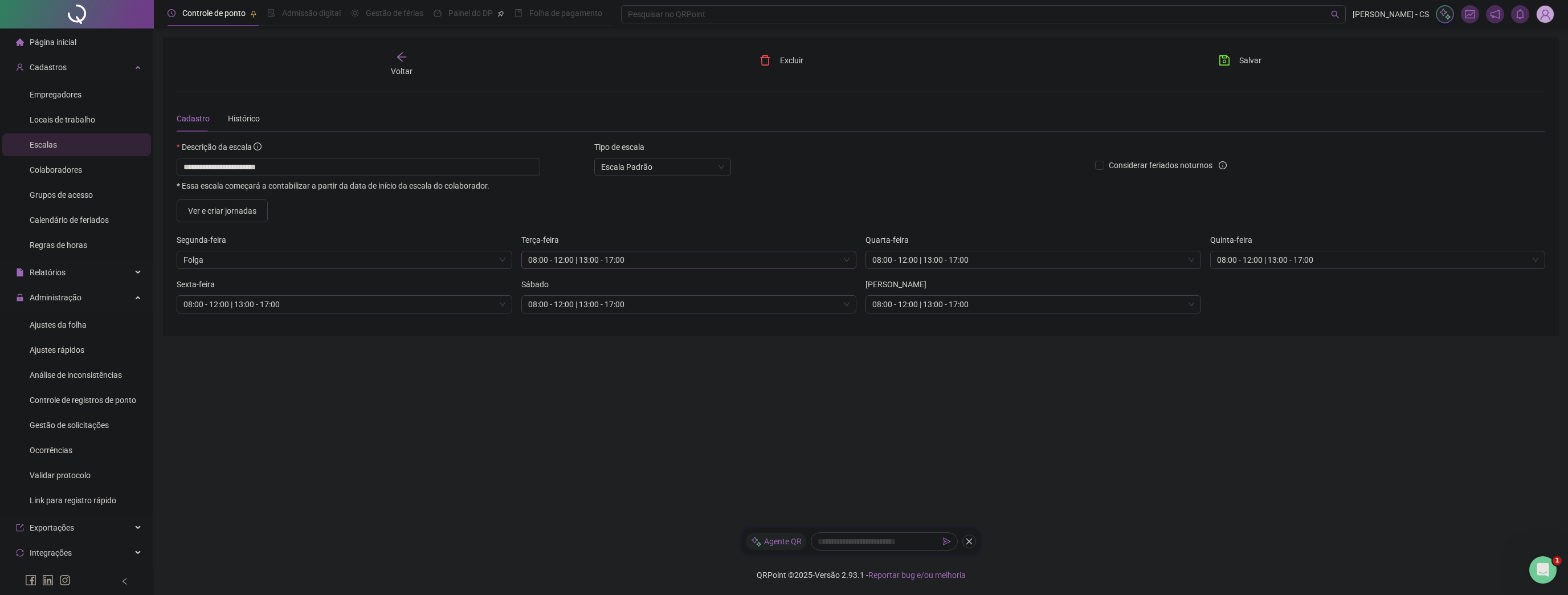
click at [557, 259] on span "08:00 - 12:00 | 13:00 - 17:00" at bounding box center [689, 260] width 322 height 17
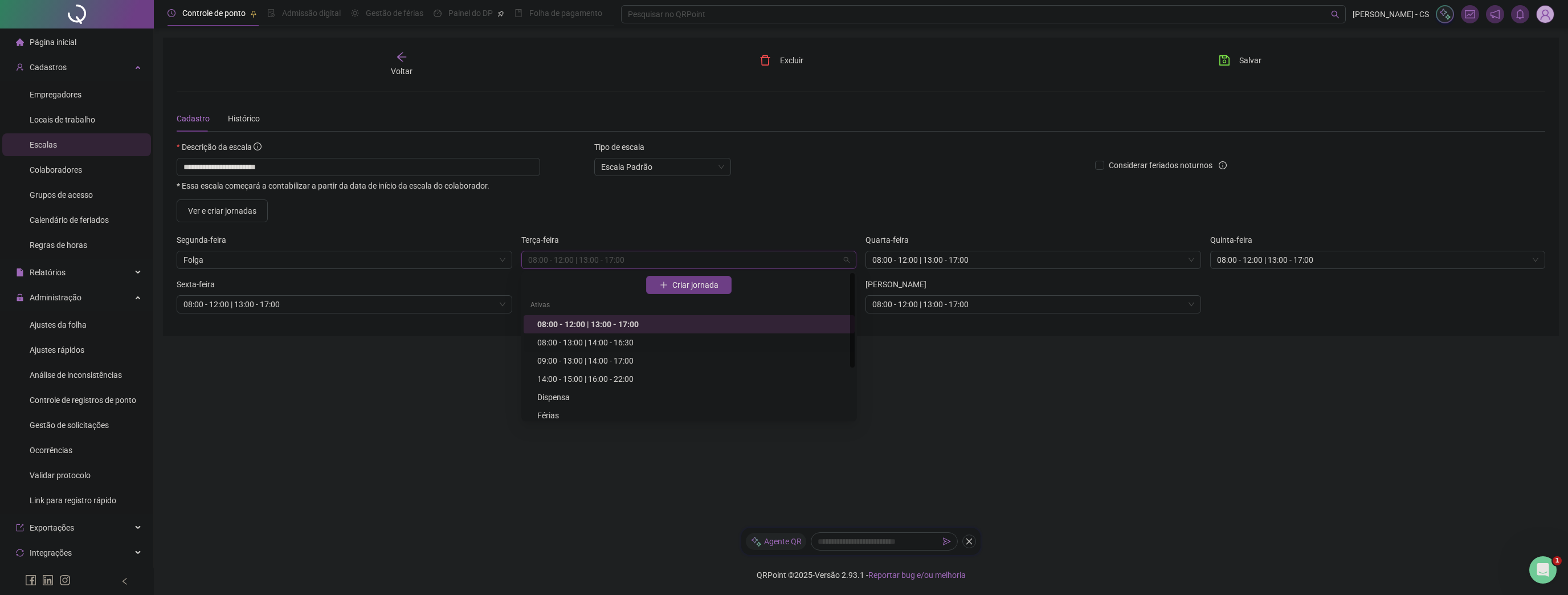
click at [605, 341] on div "08:00 - 13:00 | 14:00 - 16:30" at bounding box center [693, 343] width 310 height 13
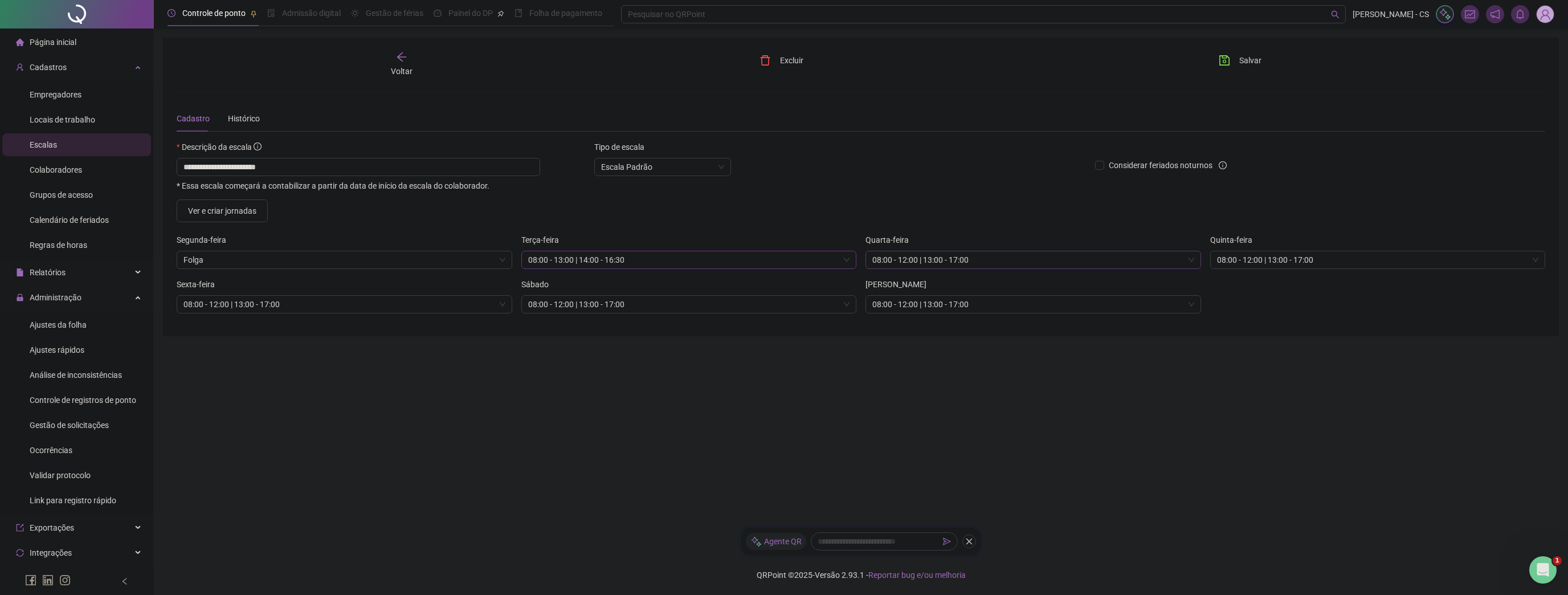
click at [940, 253] on span "08:00 - 12:00 | 13:00 - 17:00" at bounding box center [1033, 260] width 322 height 17
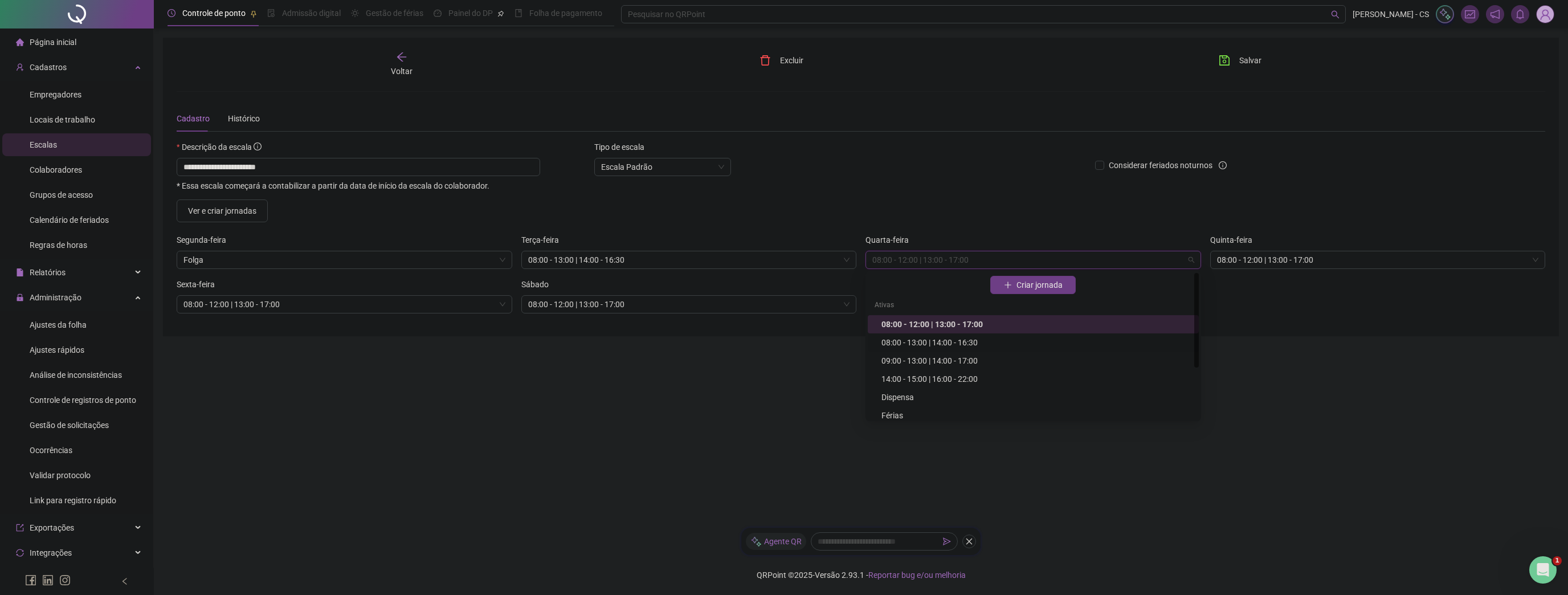
click at [921, 337] on div "08:00 - 13:00 | 14:00 - 16:30" at bounding box center [1037, 343] width 310 height 13
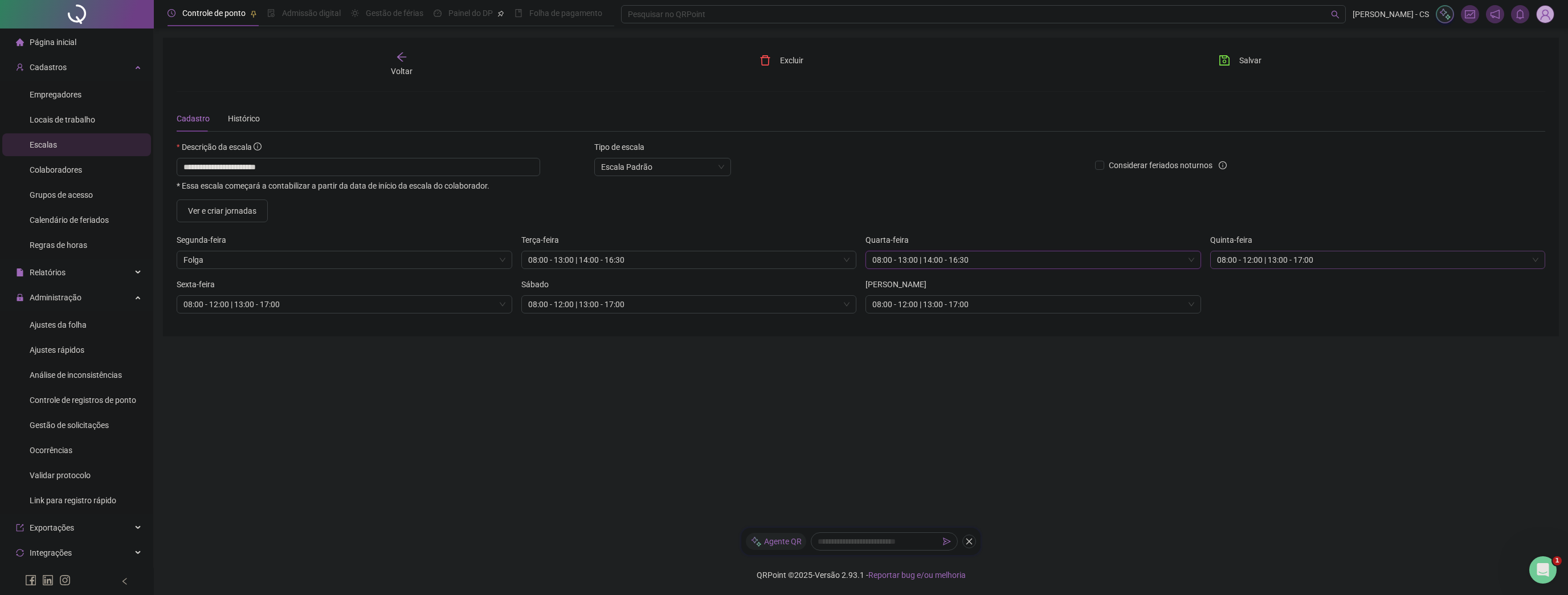
click at [1383, 258] on span "08:00 - 12:00 | 13:00 - 17:00" at bounding box center [1378, 260] width 322 height 17
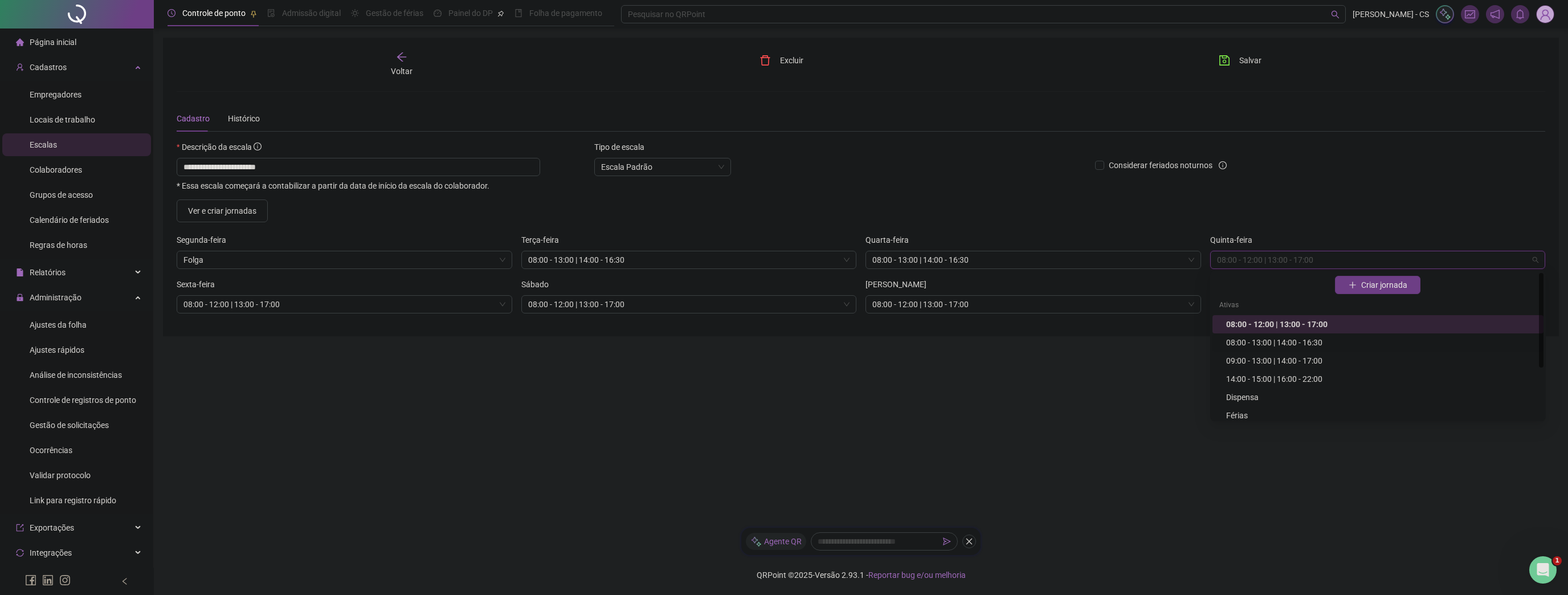
click at [1283, 344] on div "08:00 - 13:00 | 14:00 - 16:30" at bounding box center [1381, 343] width 310 height 13
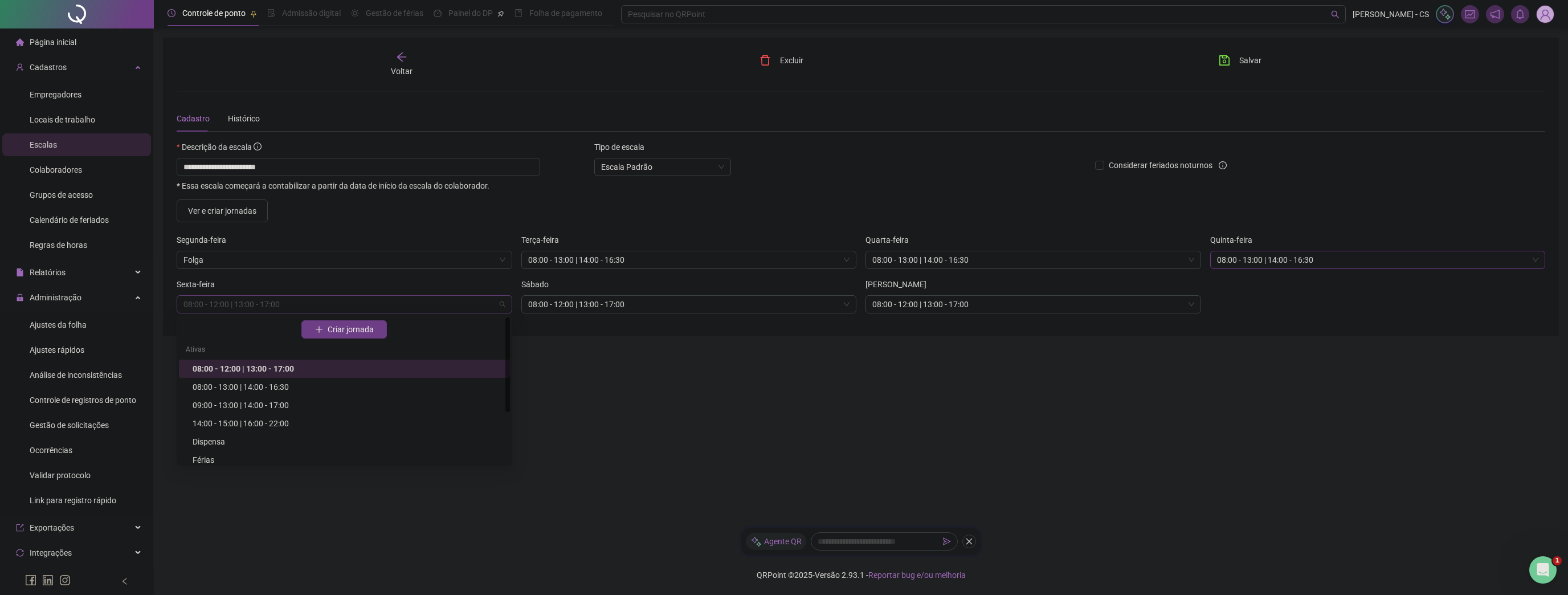
click at [380, 306] on span "08:00 - 12:00 | 13:00 - 17:00" at bounding box center [344, 304] width 322 height 17
click at [276, 384] on div "08:00 - 13:00 | 14:00 - 16:30" at bounding box center [348, 387] width 310 height 13
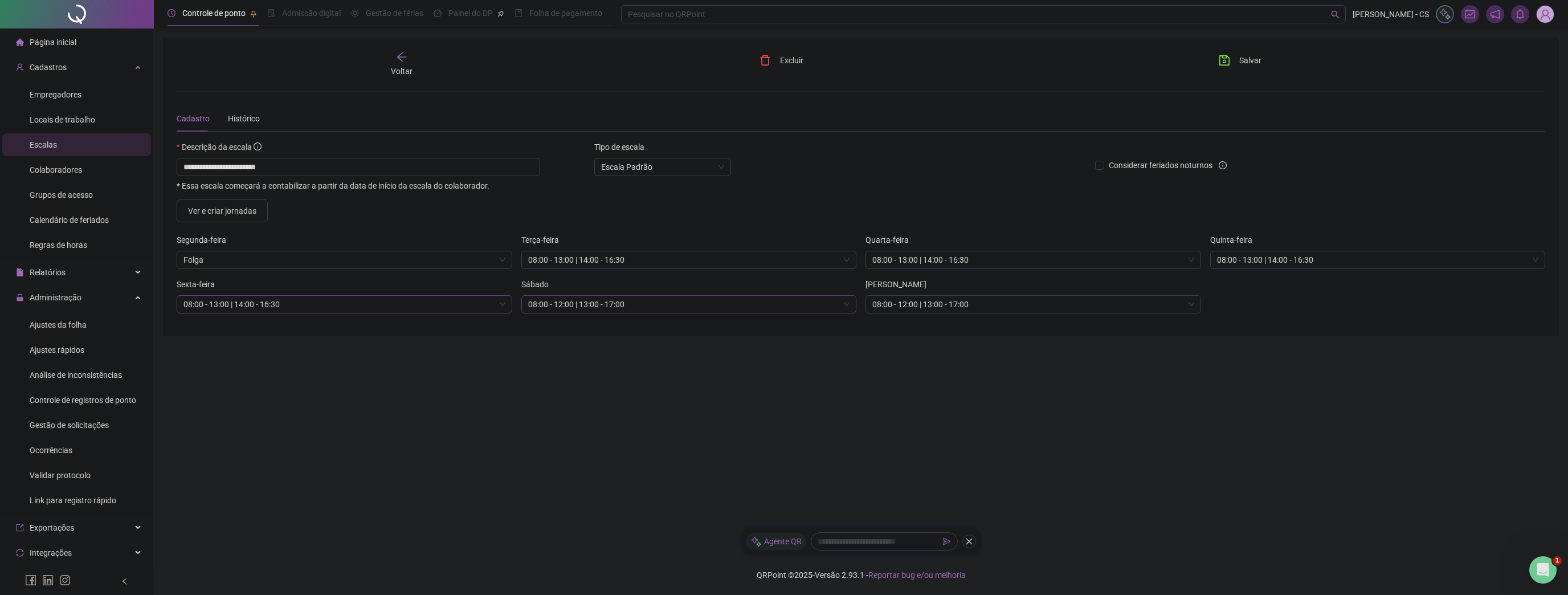
drag, startPoint x: 572, startPoint y: 292, endPoint x: 573, endPoint y: 303, distance: 11.0
click at [572, 293] on div "Sábado" at bounding box center [689, 286] width 335 height 17
click at [573, 303] on span "08:00 - 12:00 | 13:00 - 17:00" at bounding box center [689, 304] width 322 height 17
click at [571, 384] on div "08:00 - 13:00 | 14:00 - 16:30" at bounding box center [693, 387] width 310 height 13
click at [984, 312] on div "08:00 - 12:00 | 13:00 - 17:00" at bounding box center [1033, 304] width 335 height 19
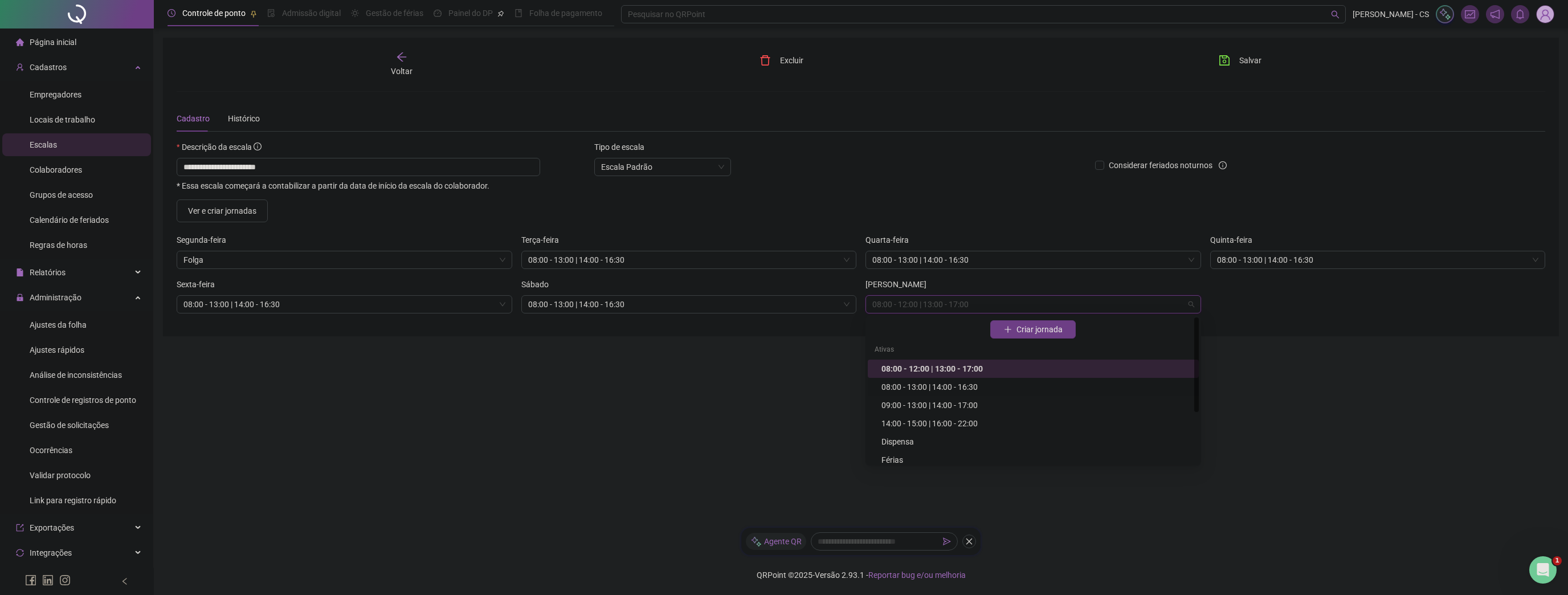
click at [949, 387] on div "08:00 - 13:00 | 14:00 - 16:30" at bounding box center [1037, 387] width 310 height 13
click at [1224, 59] on icon "save" at bounding box center [1224, 61] width 11 height 11
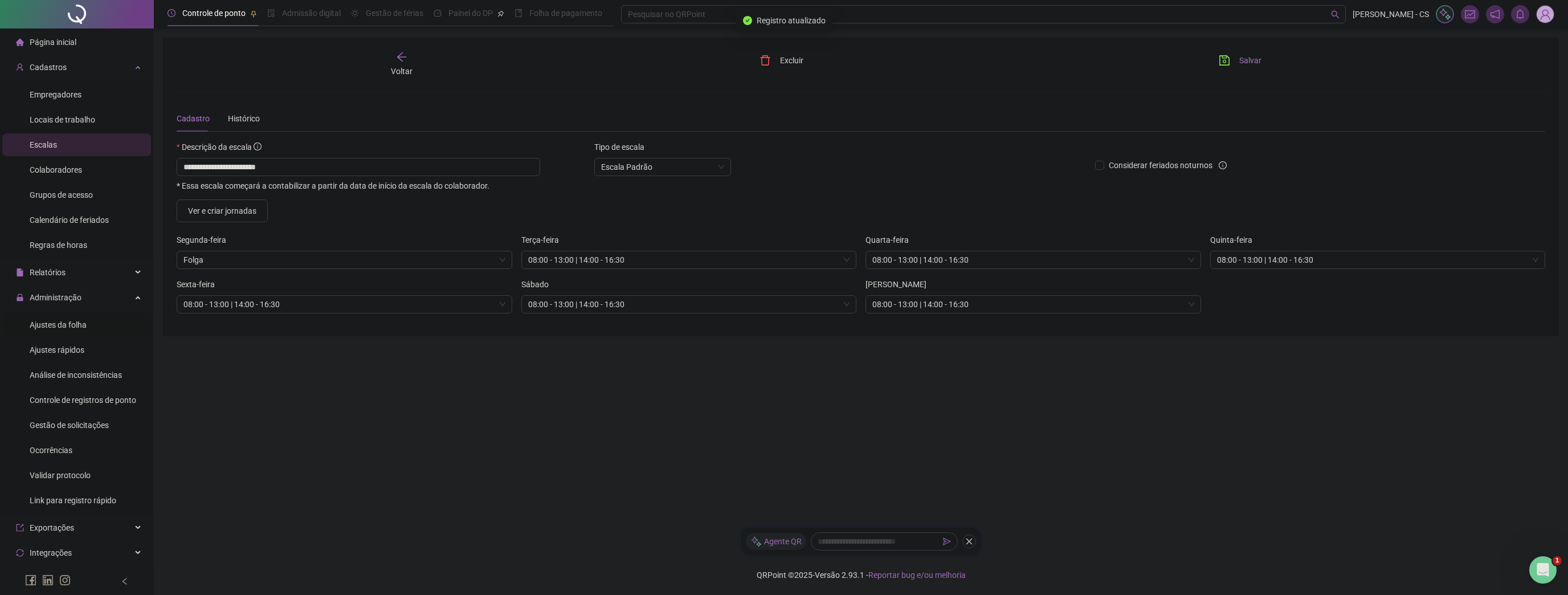
click at [52, 330] on div "Ajustes da folha" at bounding box center [58, 325] width 57 height 23
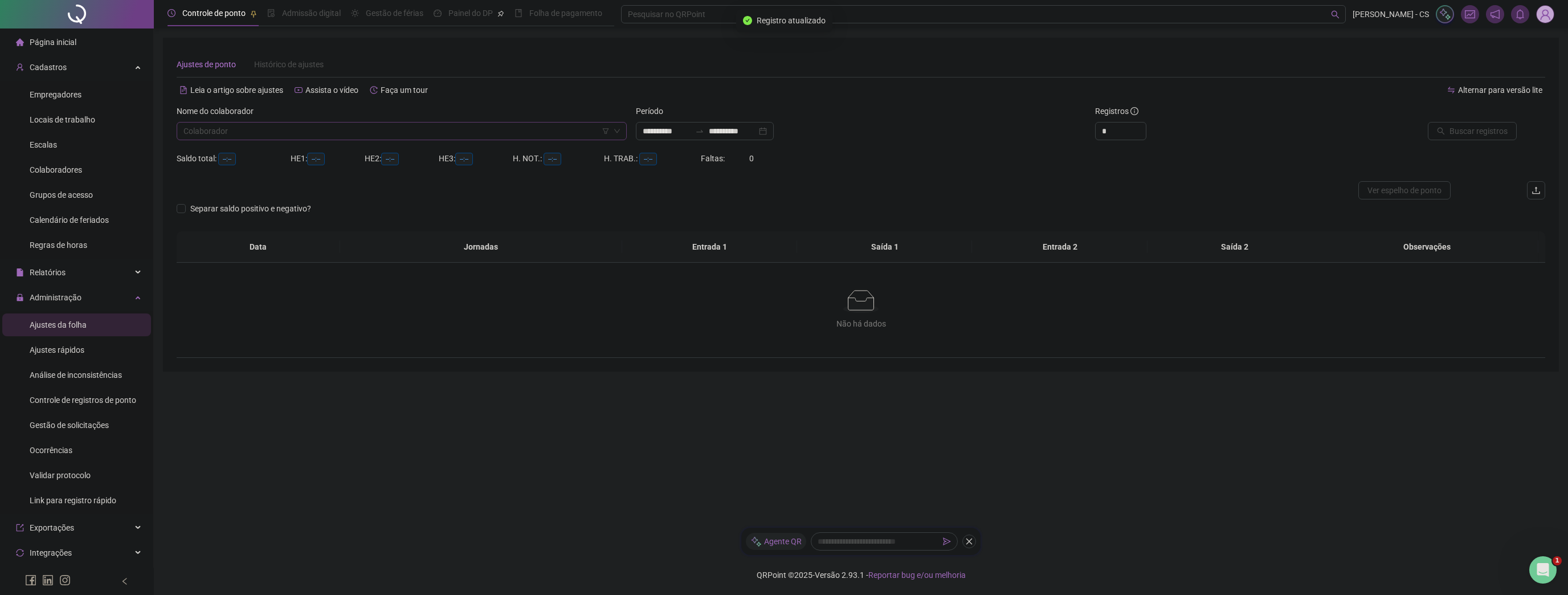
type input "**********"
click at [297, 137] on input "search" at bounding box center [396, 131] width 426 height 17
click at [262, 178] on div "Hernan [PERSON_NAME]" at bounding box center [401, 172] width 445 height 19
click at [1469, 129] on span "Buscar registros" at bounding box center [1479, 131] width 58 height 13
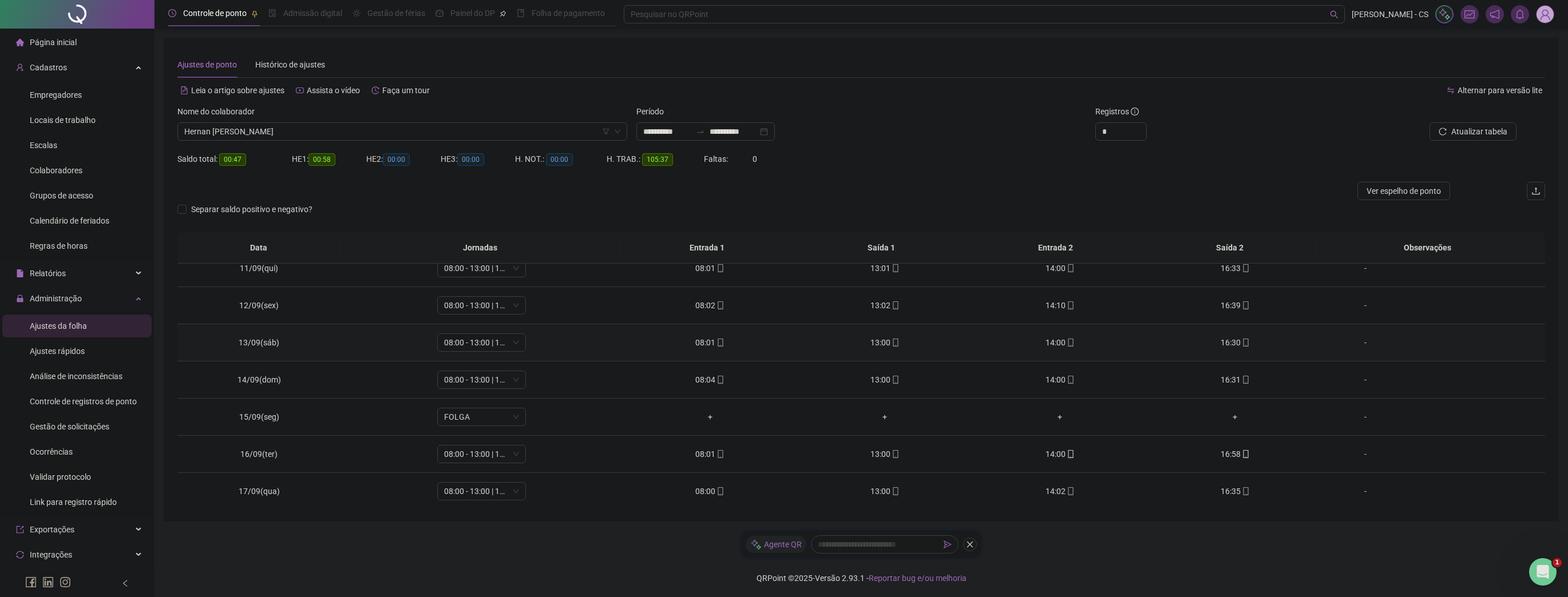
scroll to position [1, 0]
click at [75, 164] on div "Colaboradores" at bounding box center [56, 170] width 53 height 23
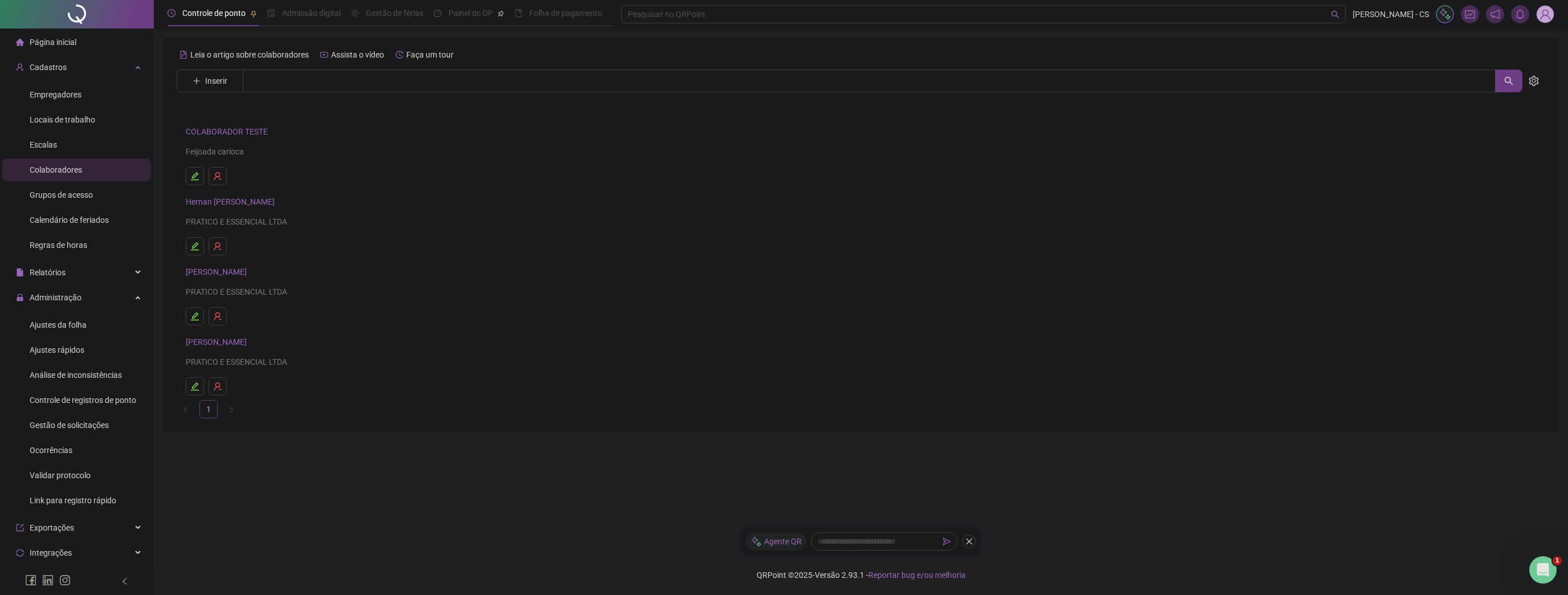
click at [244, 344] on link "[PERSON_NAME]" at bounding box center [218, 341] width 65 height 9
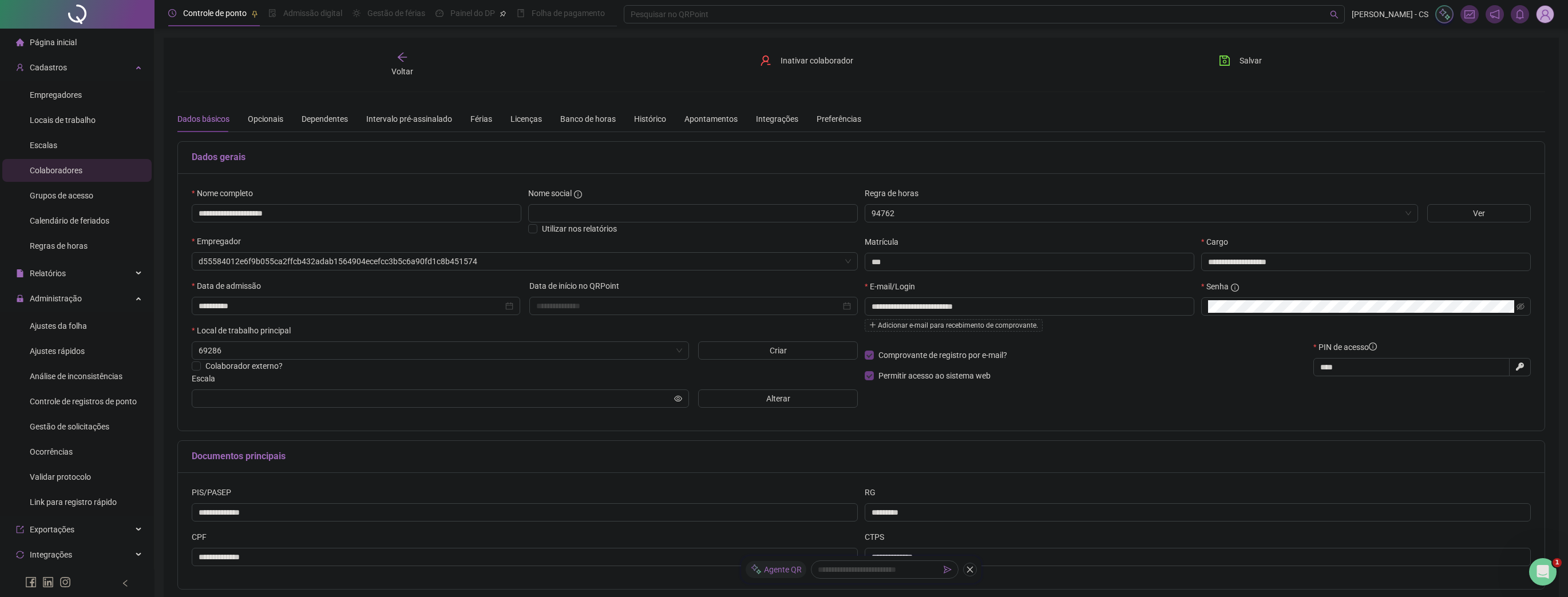
type input "**********"
click at [760, 405] on button "Alterar" at bounding box center [778, 398] width 160 height 19
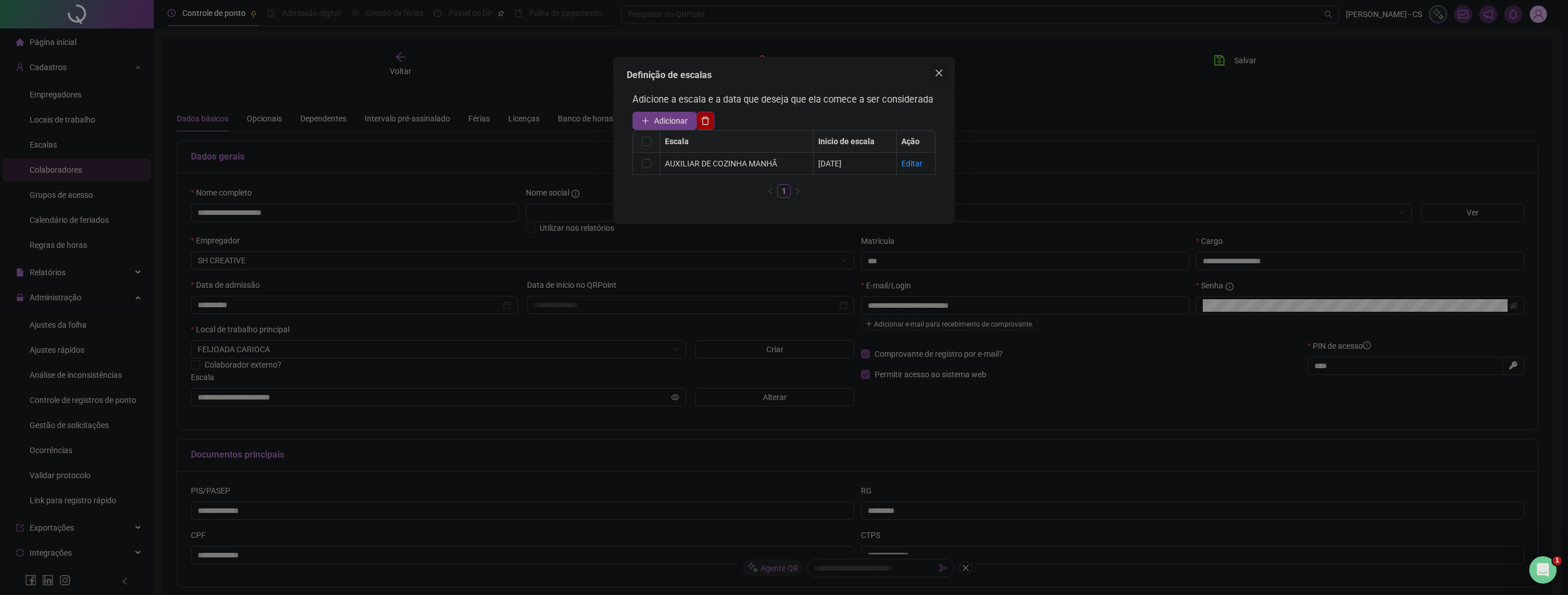
click at [939, 65] on button "Close" at bounding box center [939, 73] width 19 height 19
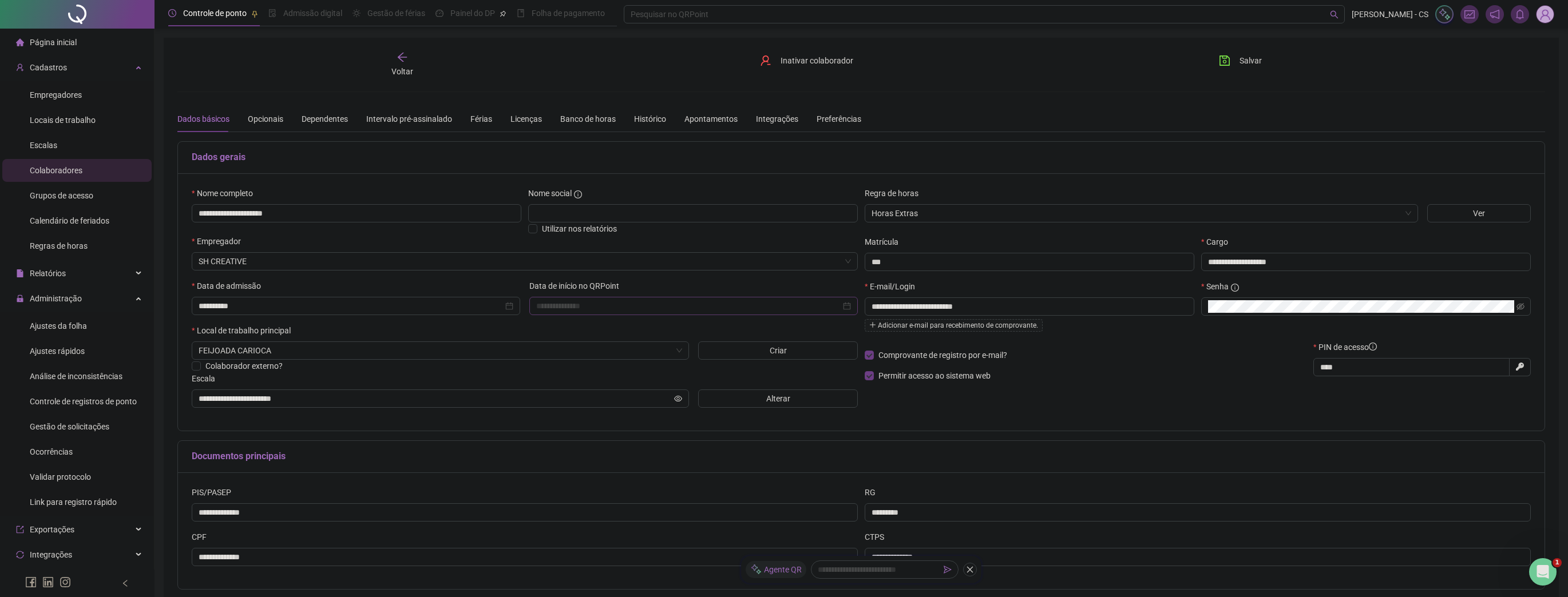
click at [649, 297] on div at bounding box center [693, 306] width 329 height 19
type input "**********"
click at [554, 327] on span "prev-year" at bounding box center [553, 328] width 6 height 6
type input "**********"
click at [649, 439] on div "22" at bounding box center [653, 437] width 14 height 14
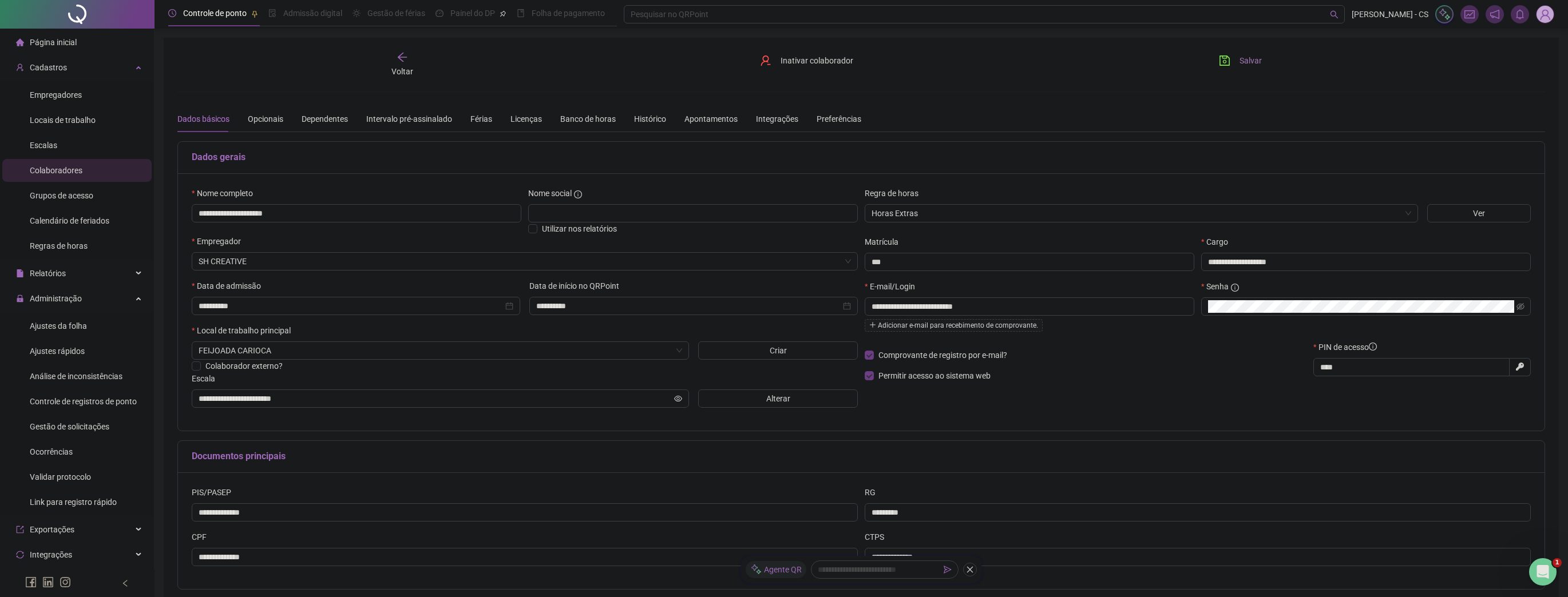
click at [1242, 52] on button "Salvar" at bounding box center [1240, 60] width 60 height 19
click at [58, 321] on span "Ajustes da folha" at bounding box center [58, 325] width 58 height 9
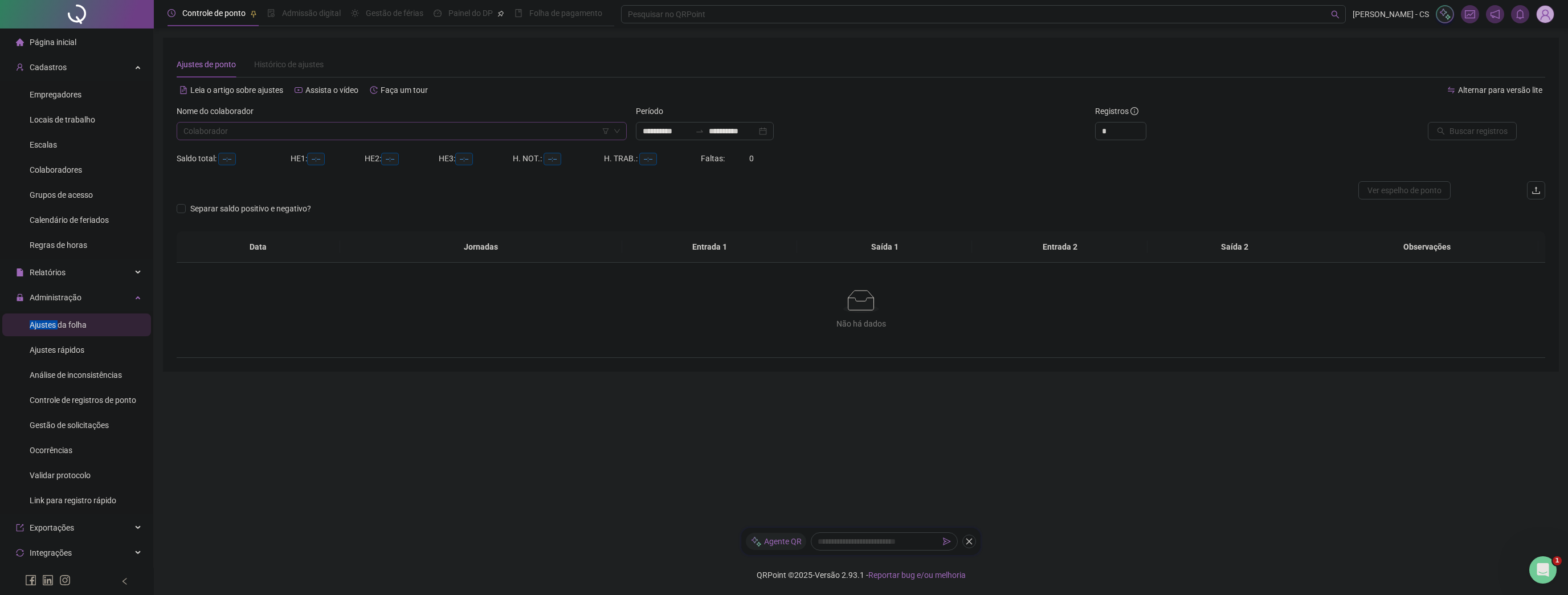
type input "**********"
click at [241, 134] on input "search" at bounding box center [396, 131] width 426 height 17
click at [220, 214] on div "[PERSON_NAME]" at bounding box center [402, 209] width 432 height 13
click at [1503, 139] on button "Buscar registros" at bounding box center [1473, 131] width 89 height 19
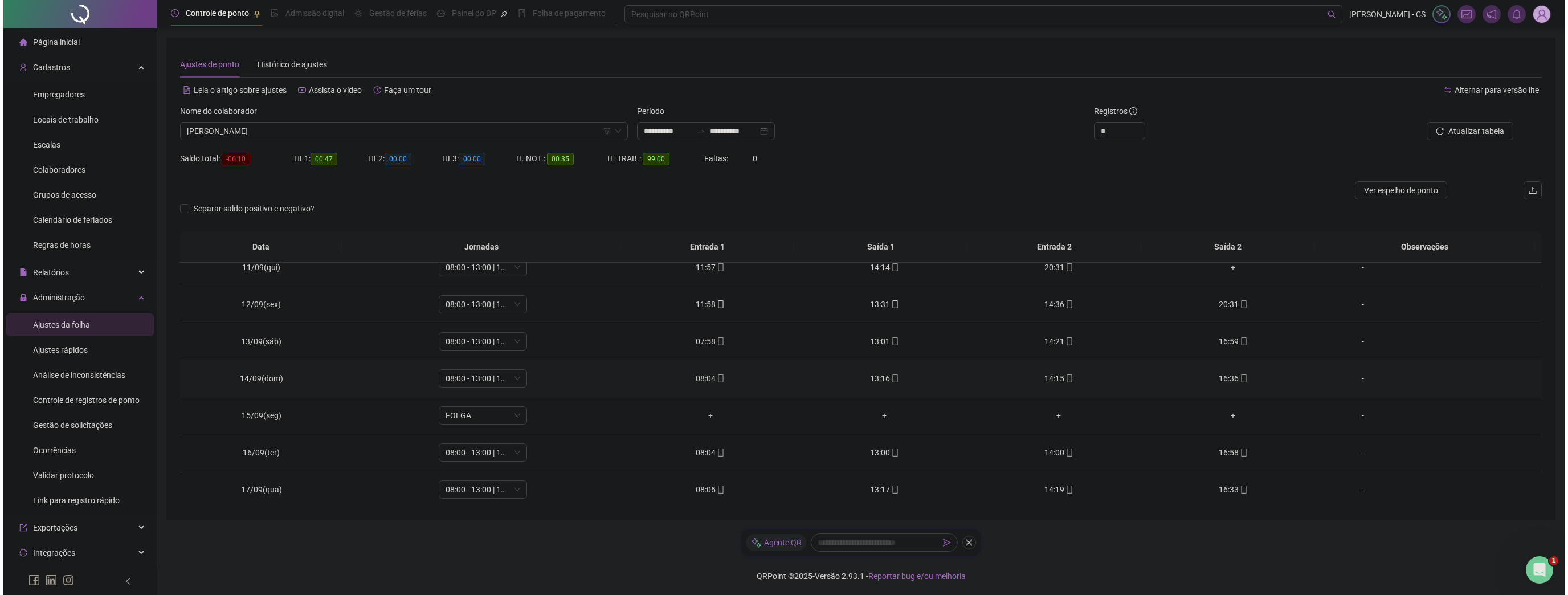
scroll to position [1, 0]
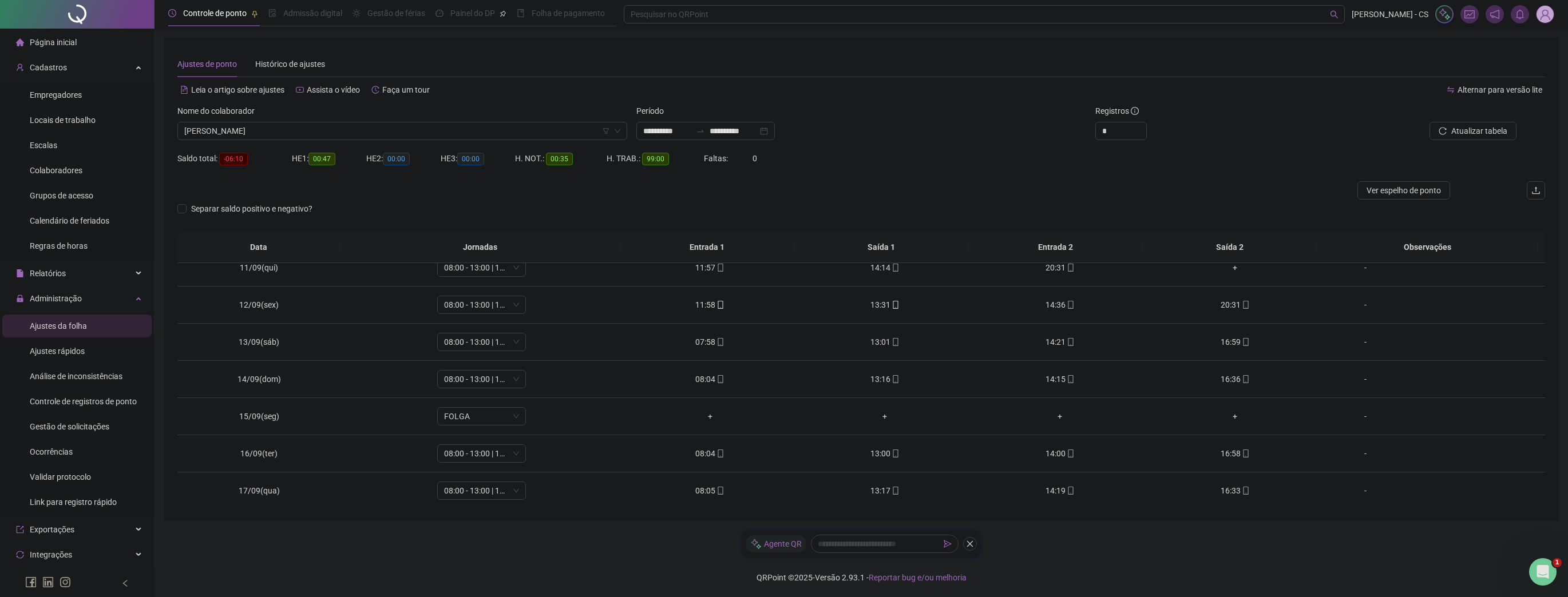
click at [1143, 121] on div "Registros" at bounding box center [1205, 113] width 220 height 17
type input "*"
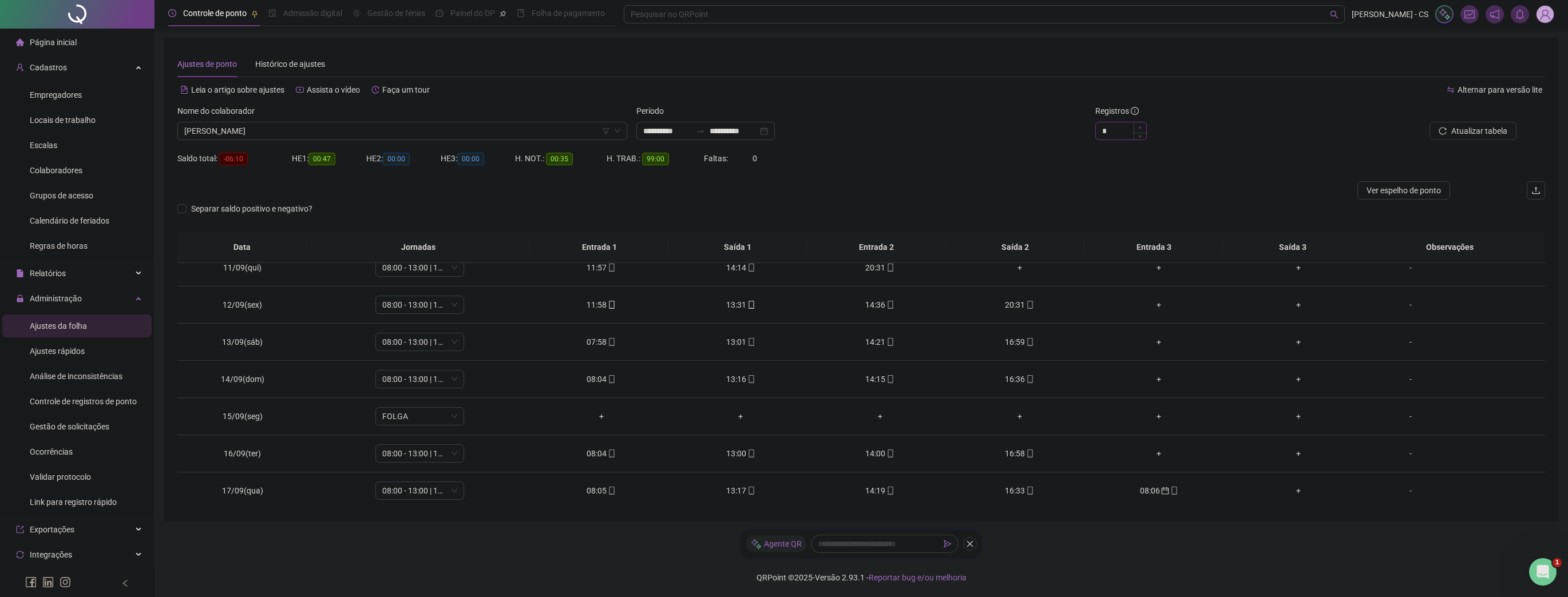
click at [1136, 129] on span "Increase Value" at bounding box center [1140, 127] width 13 height 11
click at [733, 133] on input "**********" at bounding box center [733, 131] width 48 height 13
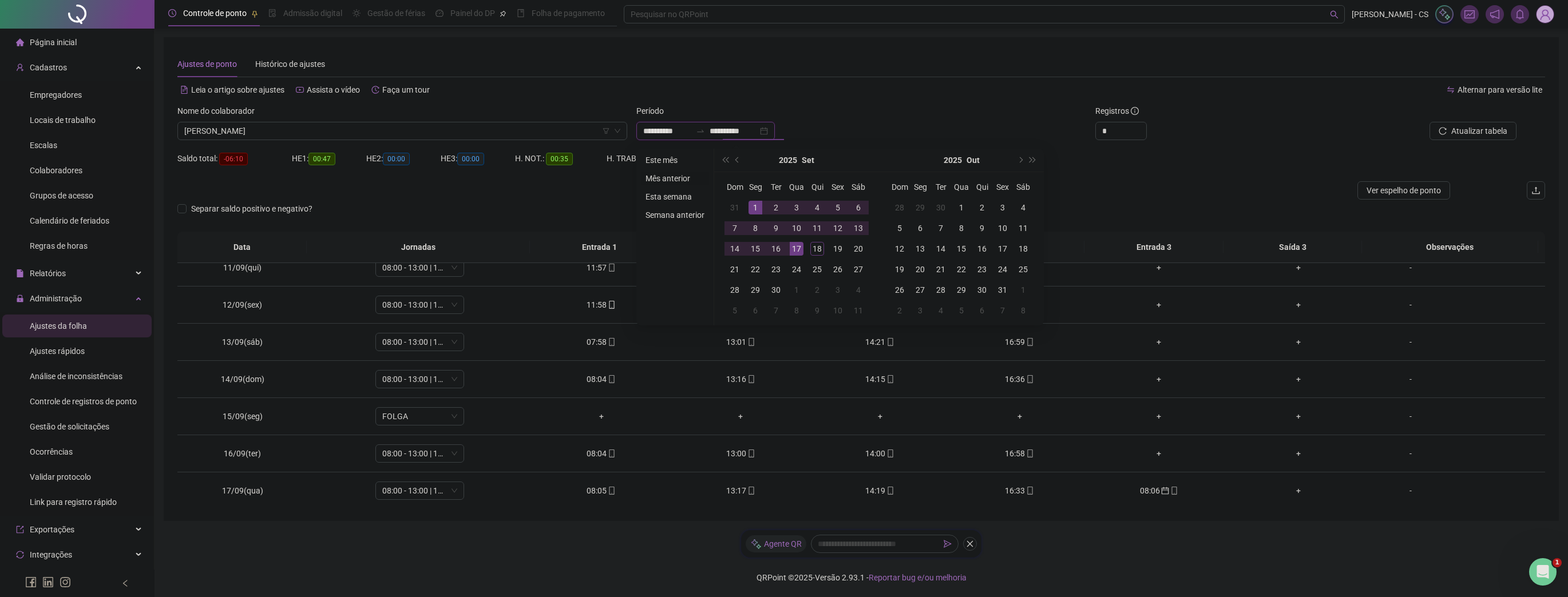
type input "**********"
click at [678, 181] on li "Mês anterior" at bounding box center [675, 178] width 68 height 14
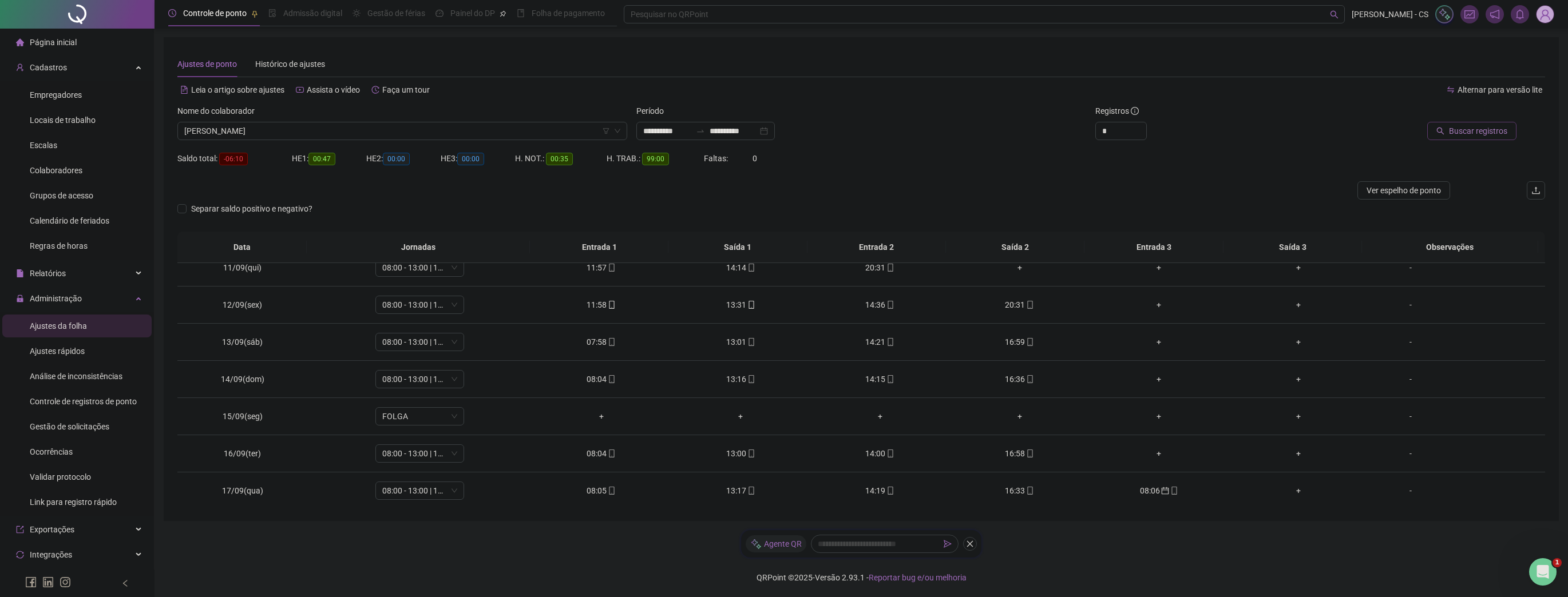
click at [1484, 135] on span "Buscar registros" at bounding box center [1478, 131] width 58 height 13
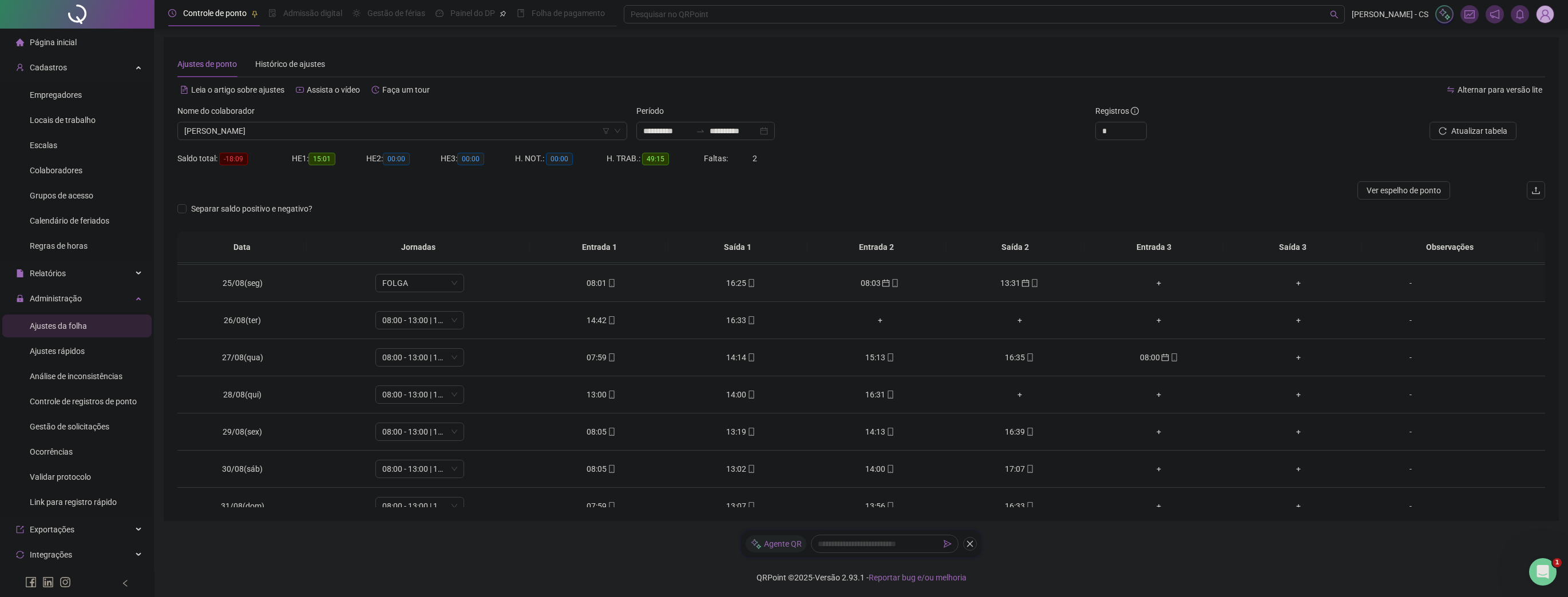
scroll to position [126, 0]
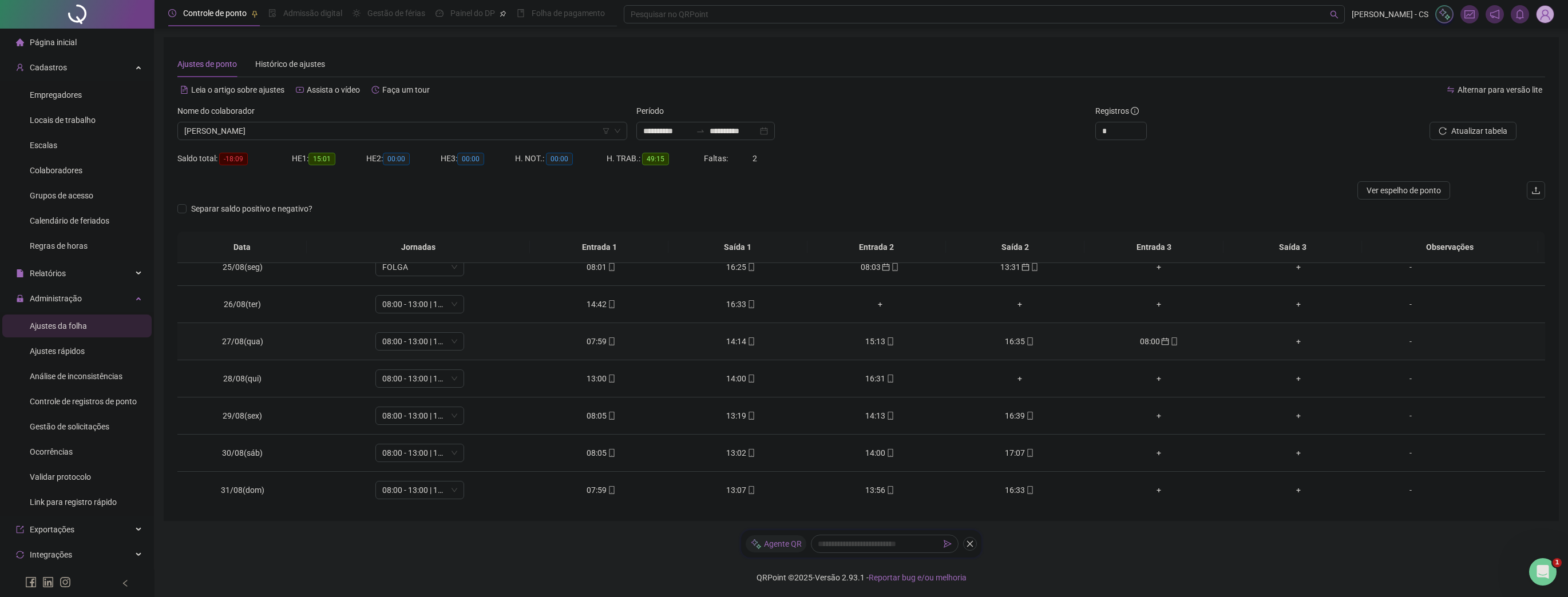
click at [1144, 338] on div "08:00" at bounding box center [1158, 341] width 121 height 13
type input "**********"
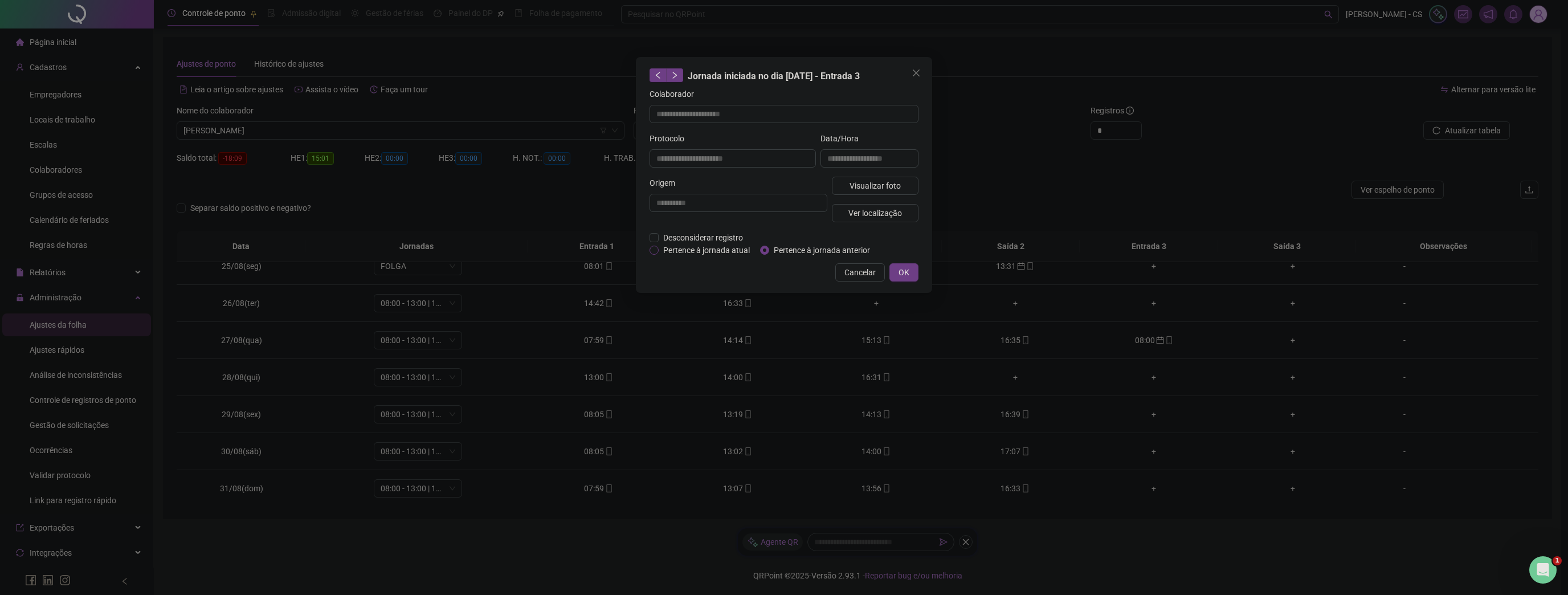
click at [724, 247] on span "Pertence à jornada atual" at bounding box center [706, 251] width 95 height 13
click at [906, 264] on button "OK" at bounding box center [904, 272] width 29 height 19
click at [913, 272] on div "**********" at bounding box center [784, 298] width 1568 height 595
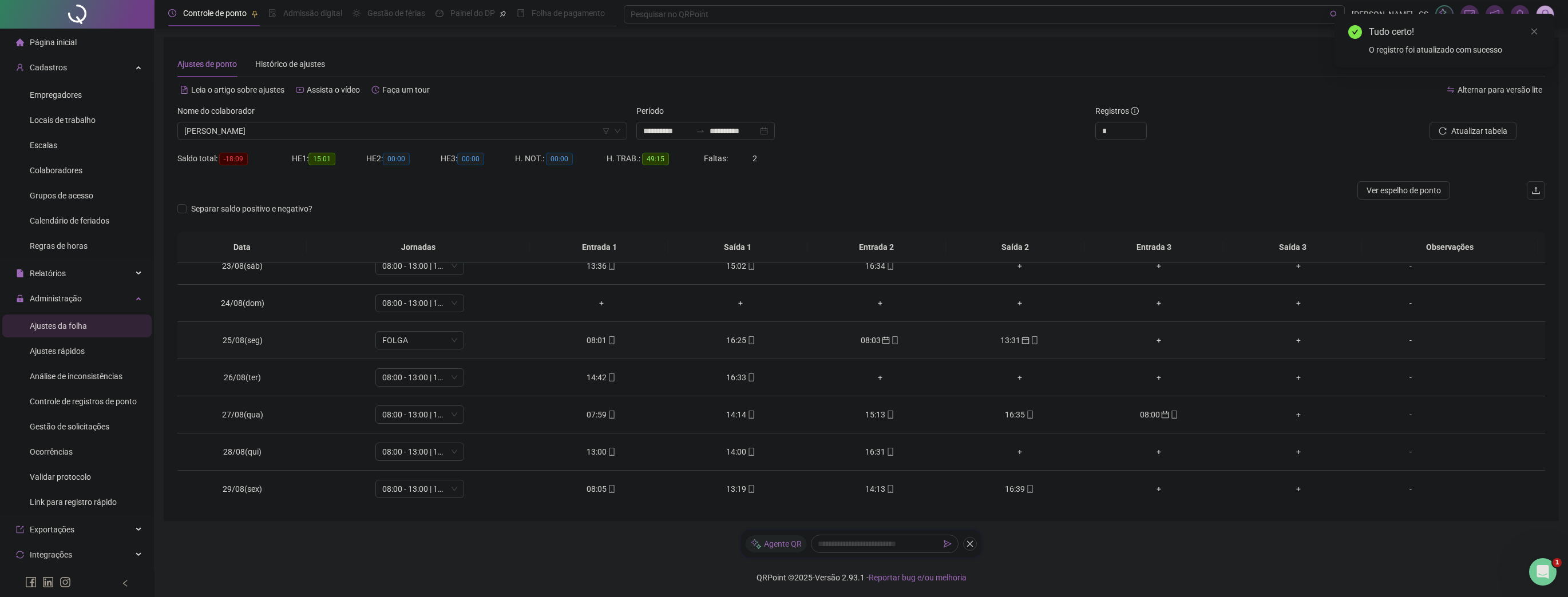
scroll to position [34, 0]
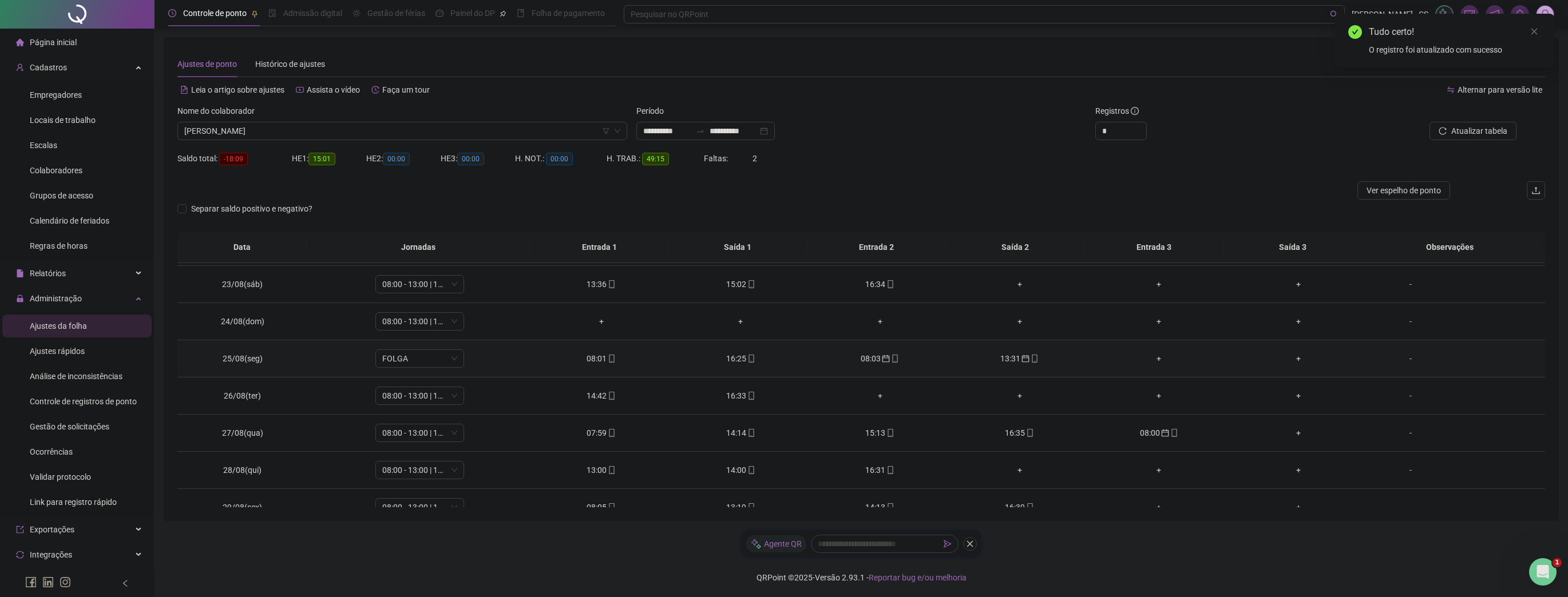
click at [888, 362] on div "08:03" at bounding box center [880, 359] width 121 height 13
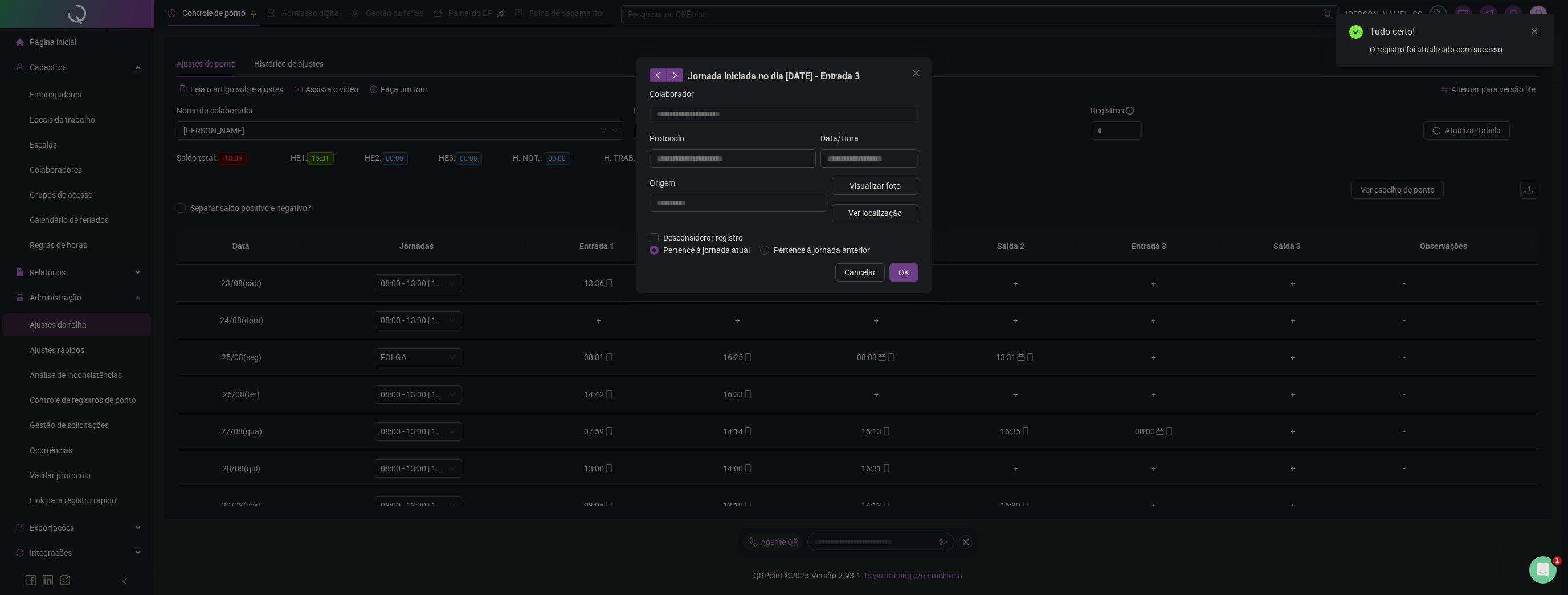
type input "**********"
click at [706, 249] on span "Pertence à jornada atual" at bounding box center [706, 251] width 95 height 13
click at [894, 269] on button "OK" at bounding box center [904, 272] width 29 height 19
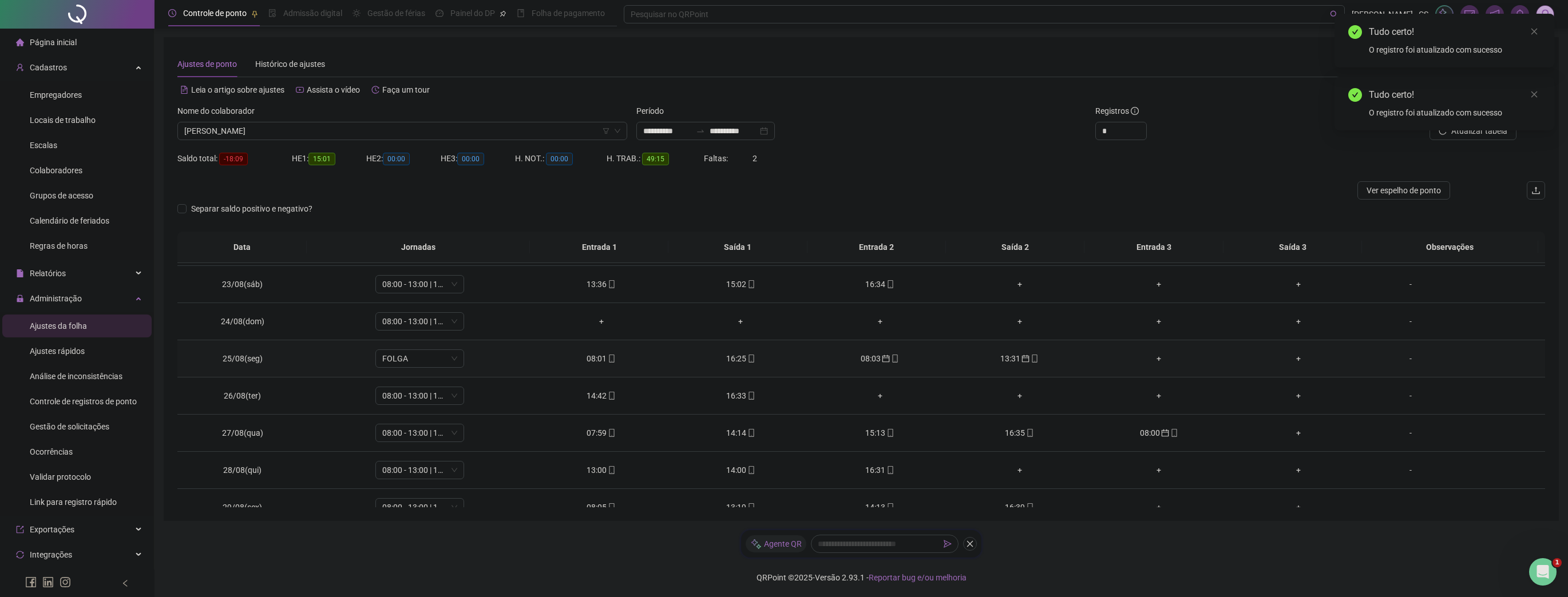
click at [1023, 361] on icon "calendar" at bounding box center [1025, 359] width 7 height 7
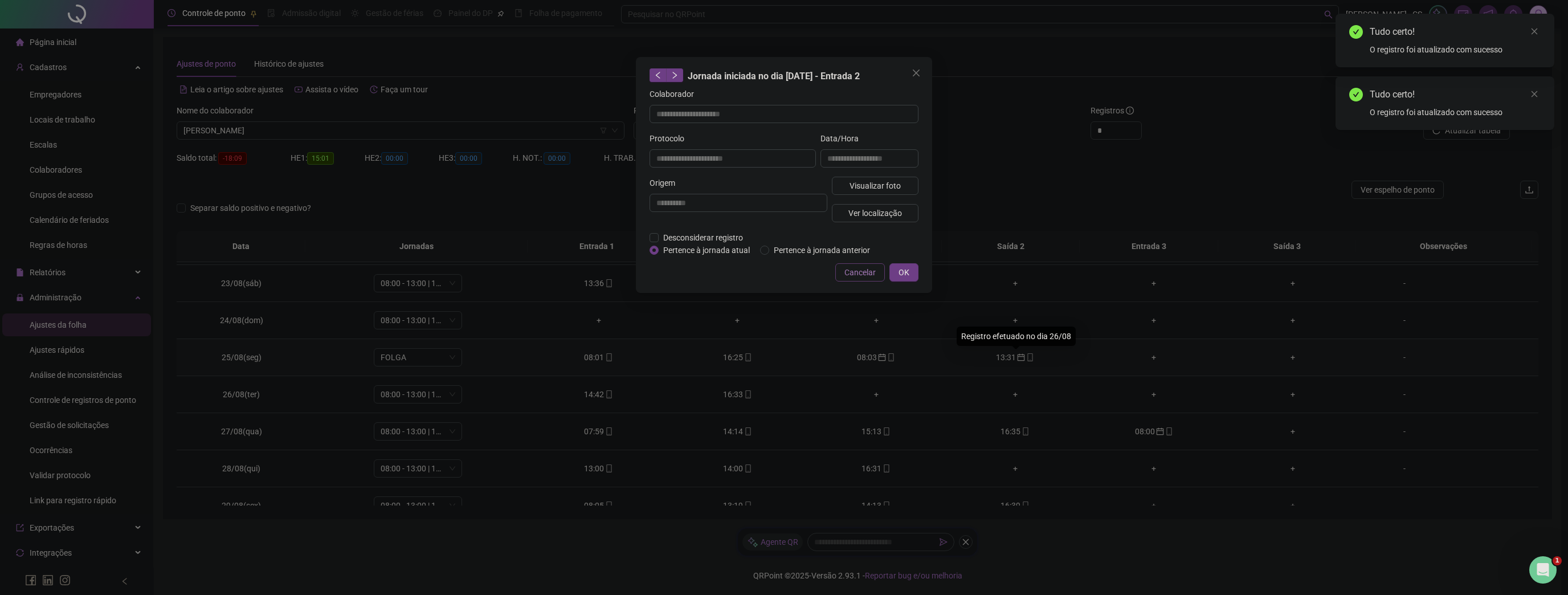
type input "**********"
click at [709, 251] on span "Pertence à jornada atual" at bounding box center [706, 251] width 95 height 13
click at [715, 251] on span "Pertence à jornada atual" at bounding box center [706, 251] width 95 height 13
click at [900, 273] on span "OK" at bounding box center [904, 272] width 11 height 13
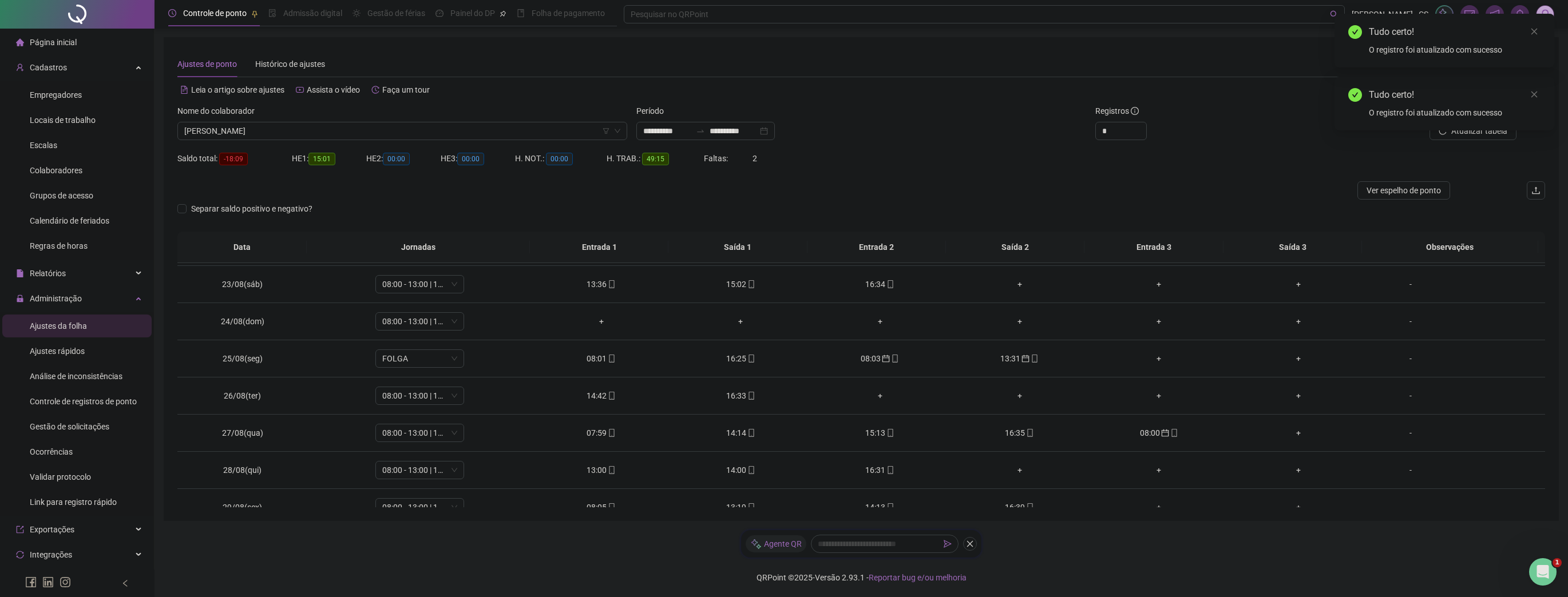
click at [1474, 142] on div "Atualizar tabela" at bounding box center [1435, 127] width 230 height 45
click at [1530, 92] on link "Close" at bounding box center [1535, 95] width 13 height 13
click at [1452, 126] on button "Atualizar tabela" at bounding box center [1472, 131] width 87 height 19
click at [595, 282] on div "08:03" at bounding box center [601, 281] width 121 height 13
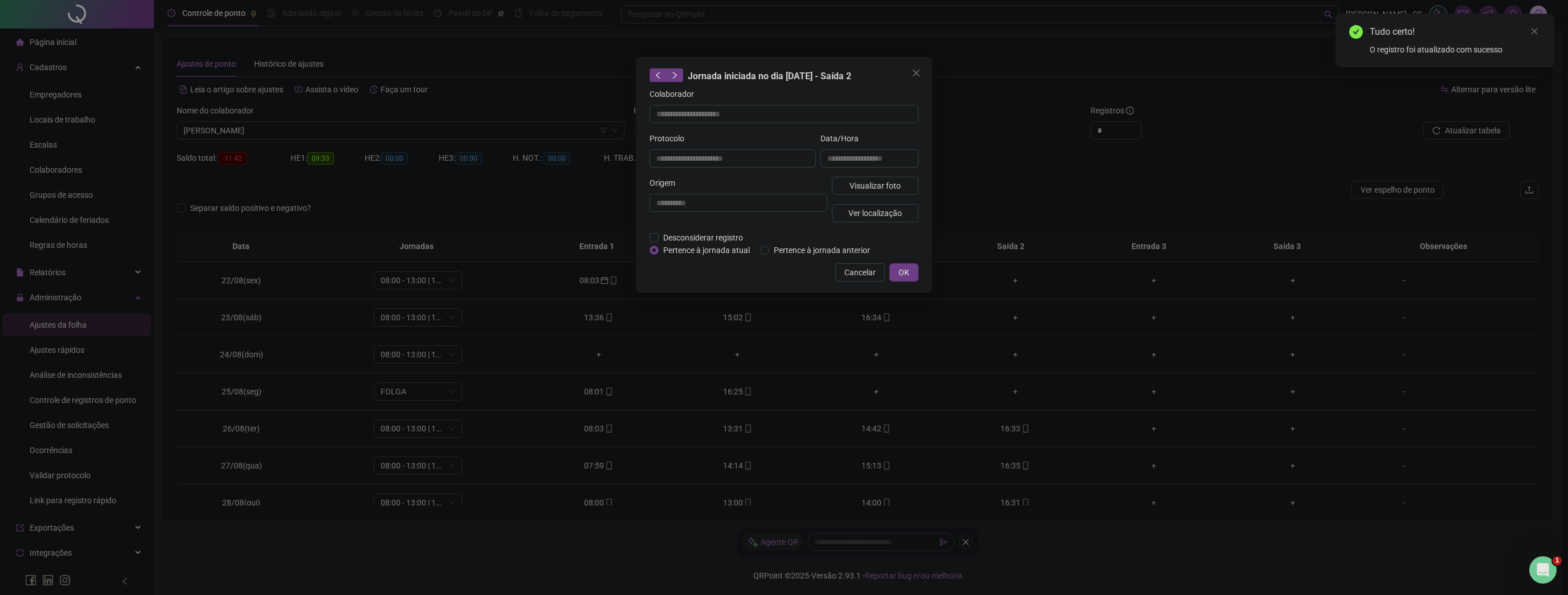
type input "**********"
click at [720, 251] on span "Pertence à jornada atual" at bounding box center [706, 251] width 95 height 13
click at [914, 276] on button "OK" at bounding box center [904, 272] width 29 height 19
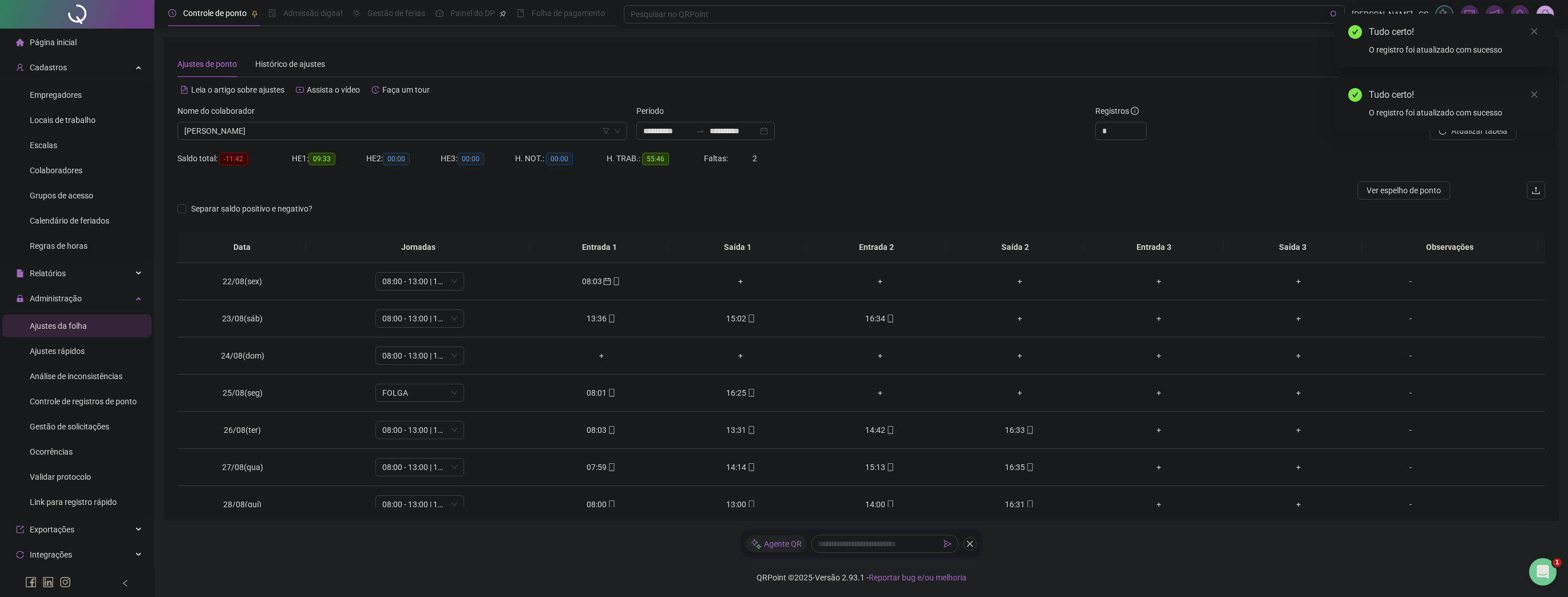
click at [1482, 131] on div "Tudo certo! O registro foi atualizado com sucesso" at bounding box center [1444, 103] width 220 height 54
drag, startPoint x: 1536, startPoint y: 91, endPoint x: 1513, endPoint y: 108, distance: 28.6
click at [1536, 91] on icon "close" at bounding box center [1534, 94] width 8 height 8
click at [1475, 131] on span "Atualizar tabela" at bounding box center [1479, 131] width 56 height 13
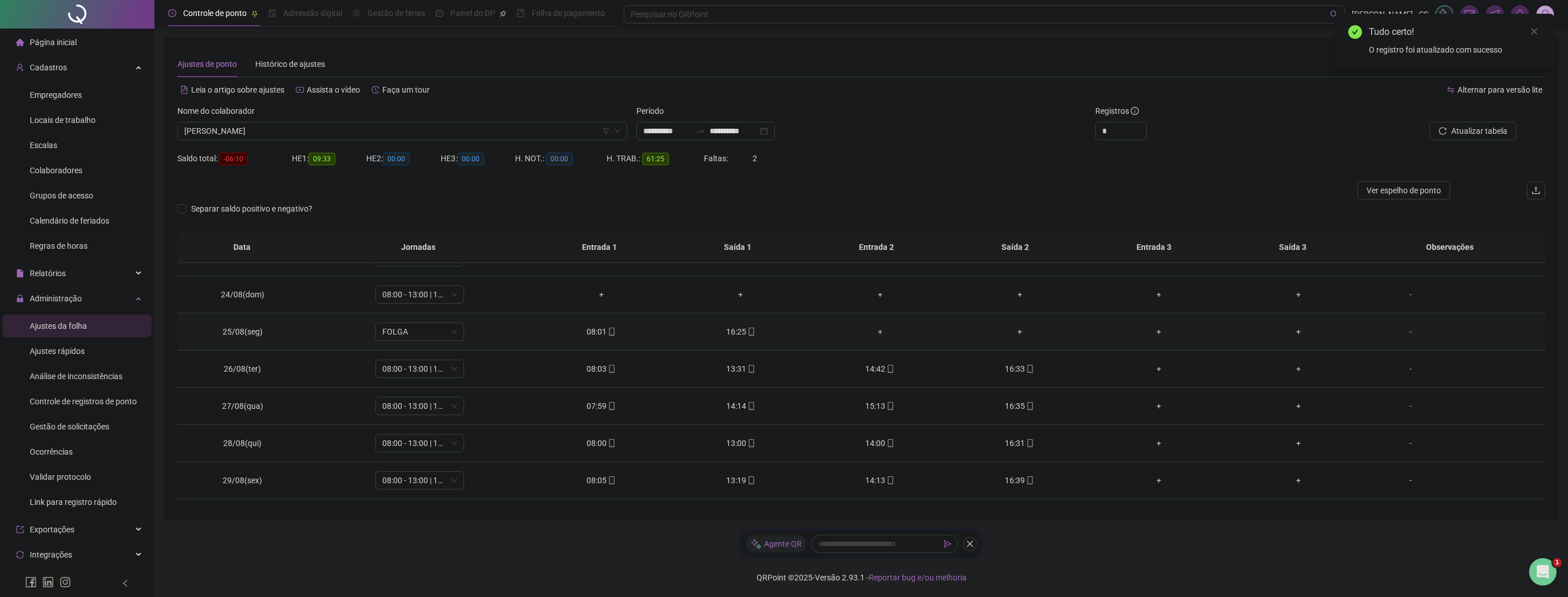
scroll to position [126, 0]
click at [54, 174] on span "Colaboradores" at bounding box center [56, 170] width 53 height 9
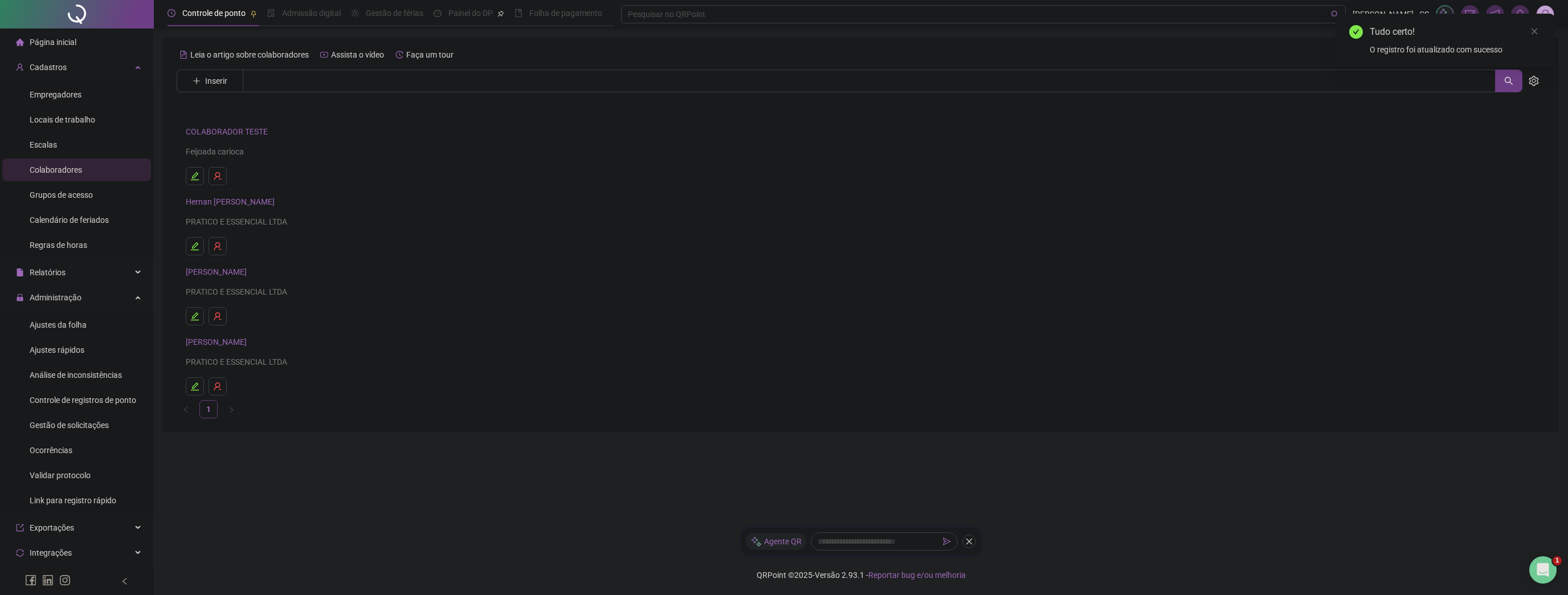
click at [215, 340] on link "[PERSON_NAME]" at bounding box center [218, 341] width 65 height 9
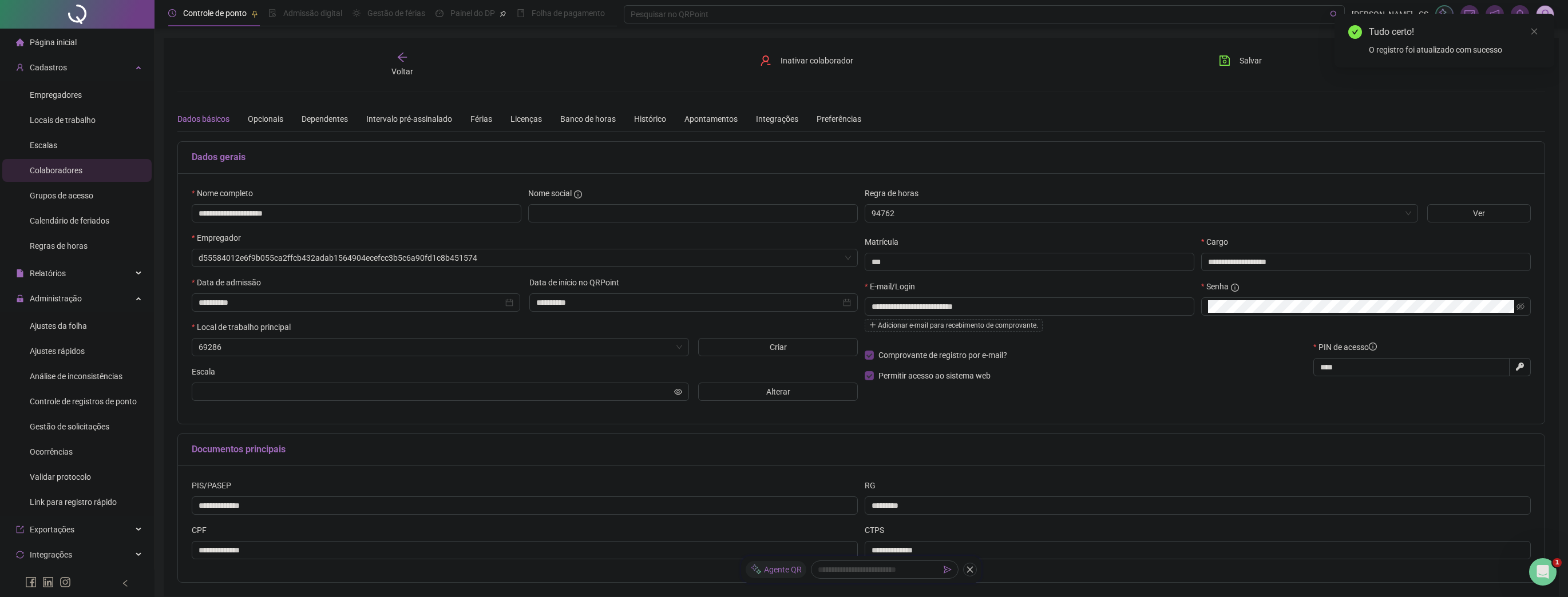
type input "**********"
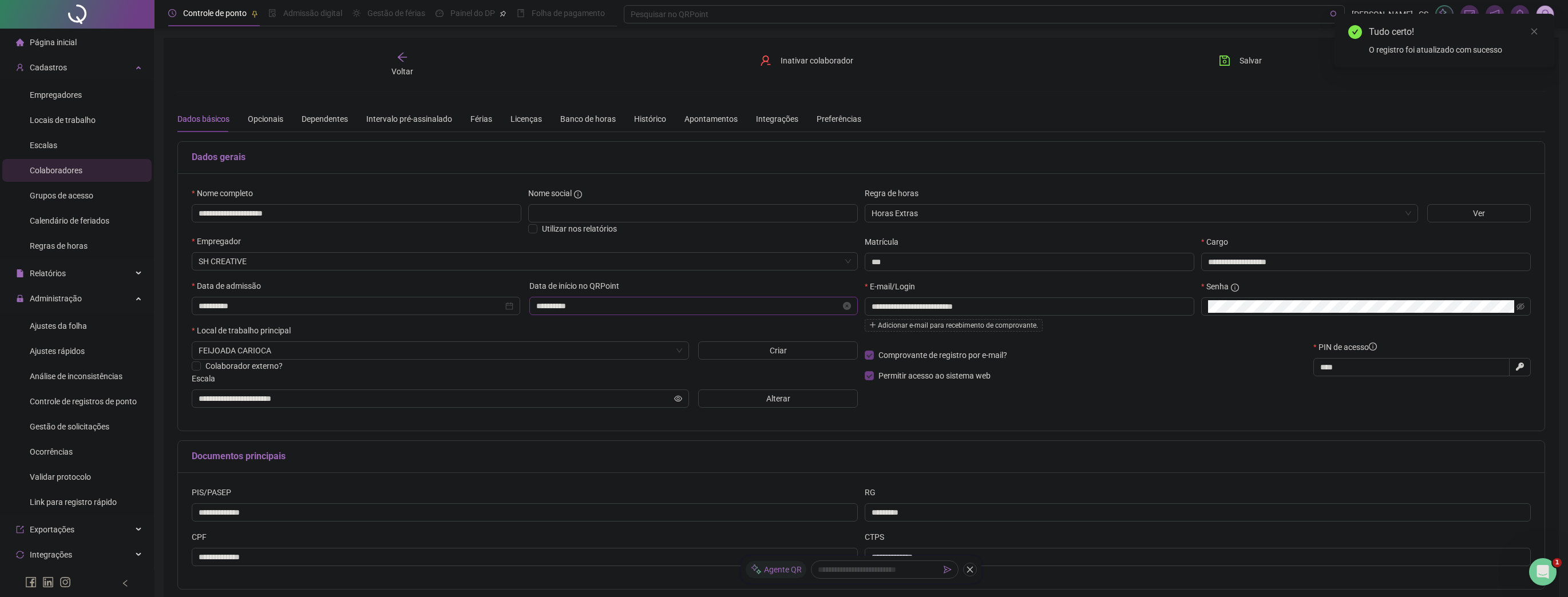
click at [707, 306] on input "**********" at bounding box center [688, 306] width 304 height 13
type input "**********"
click at [666, 437] on div "23" at bounding box center [673, 437] width 14 height 14
click at [1243, 65] on span "Salvar" at bounding box center [1250, 61] width 22 height 13
click at [51, 331] on div "Ajustes da folha" at bounding box center [58, 326] width 58 height 23
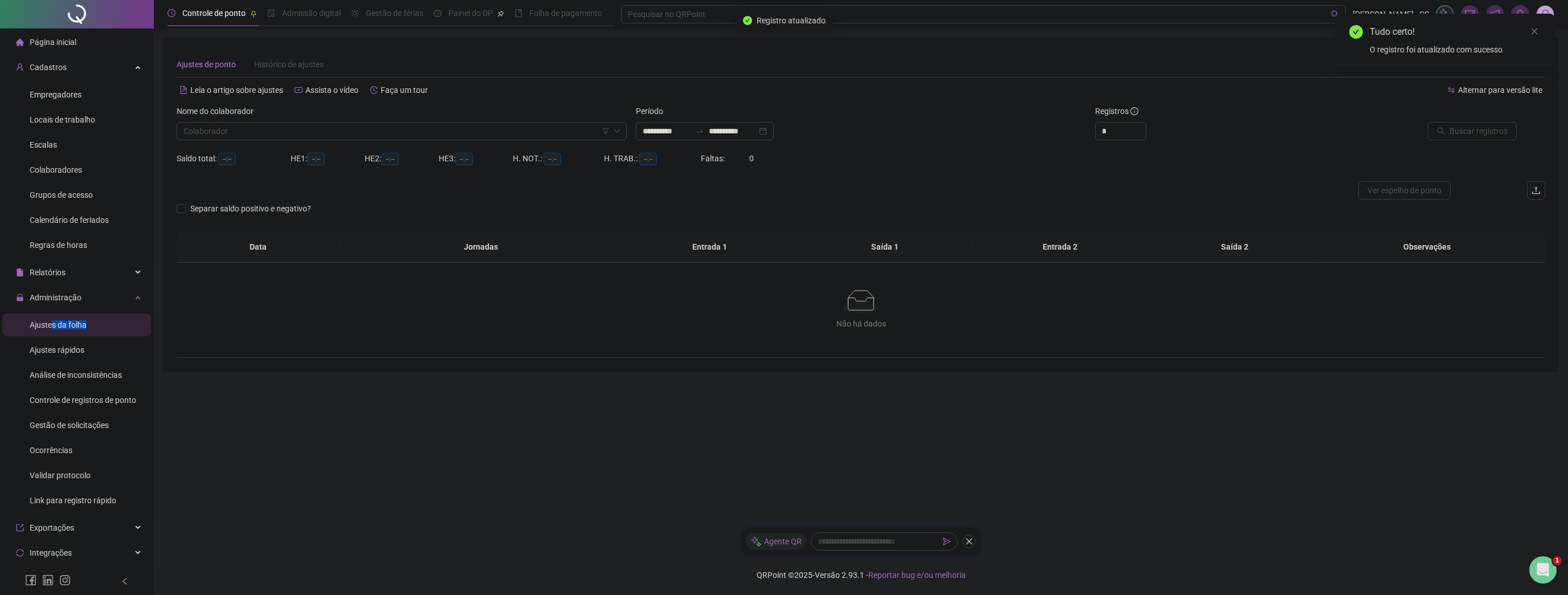
type input "**********"
click at [275, 117] on div "Nome do colaborador" at bounding box center [402, 113] width 450 height 17
click at [259, 133] on input "search" at bounding box center [396, 131] width 426 height 17
click at [226, 205] on div "[PERSON_NAME]" at bounding box center [402, 209] width 432 height 13
click at [1469, 134] on span "Buscar registros" at bounding box center [1479, 131] width 58 height 13
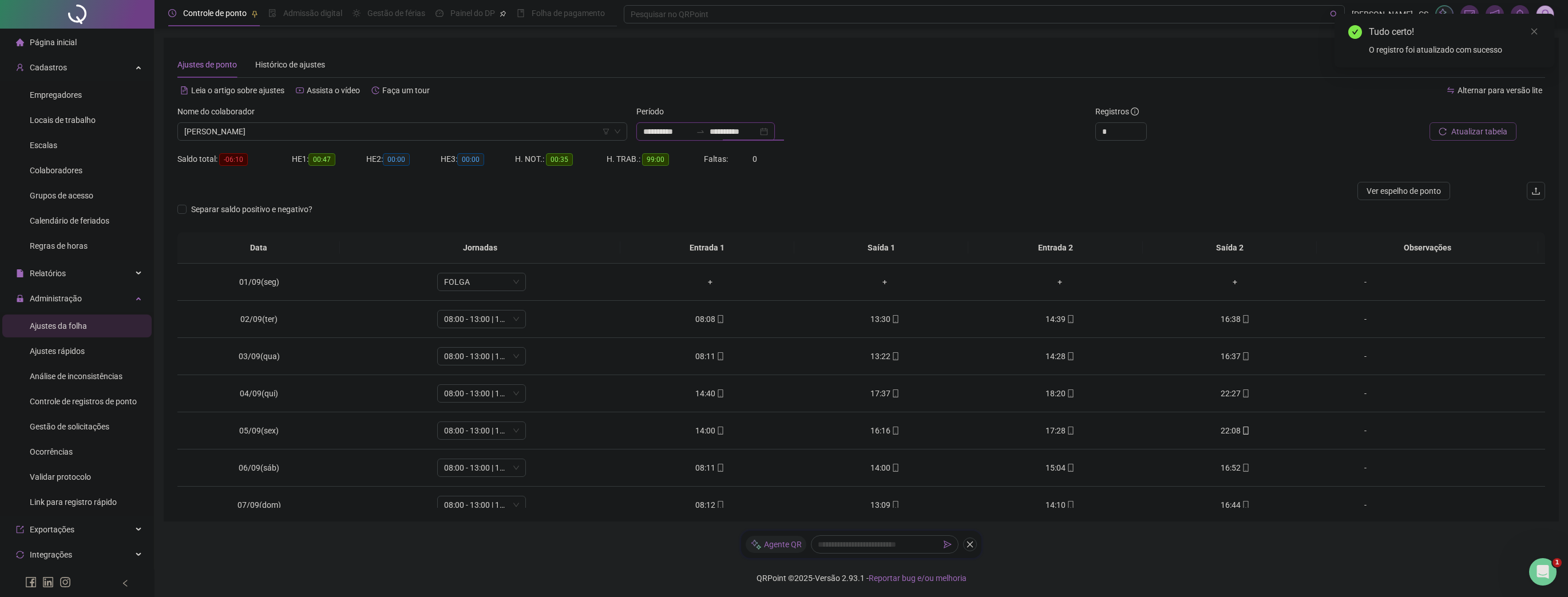
click at [723, 131] on input "**********" at bounding box center [733, 131] width 48 height 13
click at [855, 101] on div "Leia o artigo sobre ajustes Assista o vídeo Faça um tour" at bounding box center [519, 96] width 684 height 19
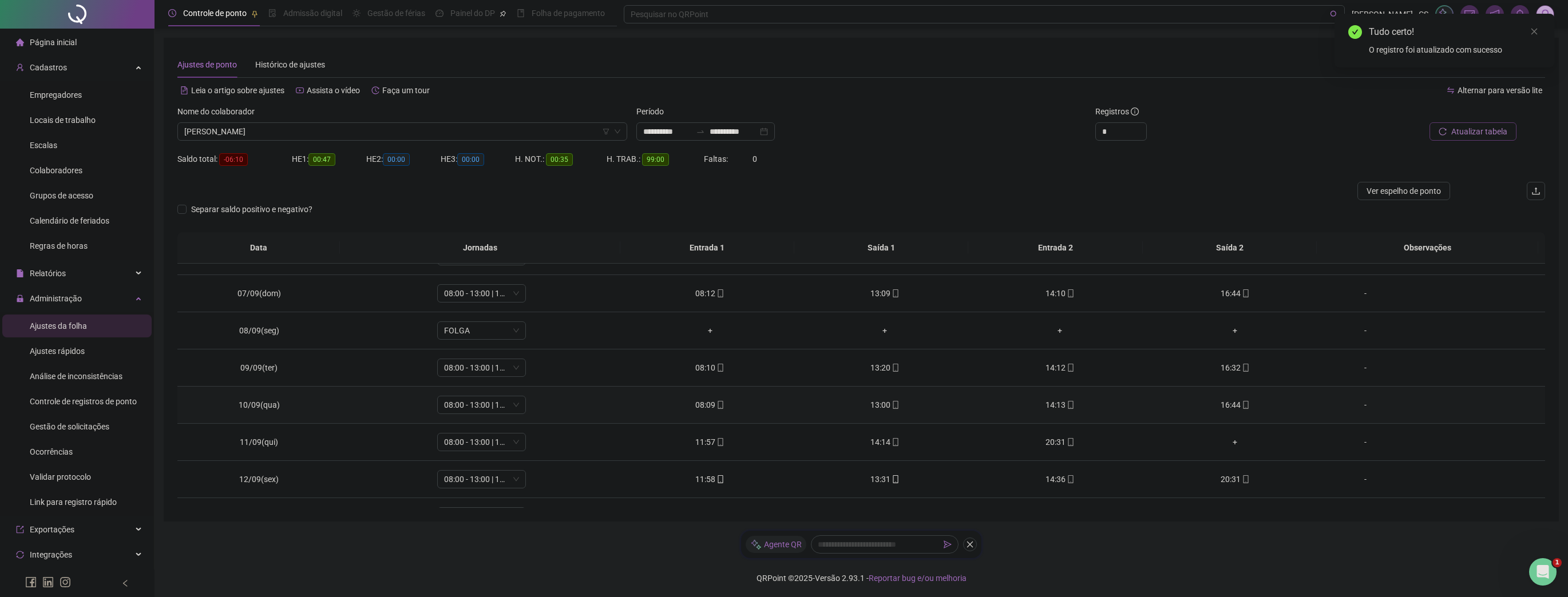
scroll to position [183, 0]
type input "*"
click at [1139, 126] on icon "up" at bounding box center [1139, 127] width 4 height 4
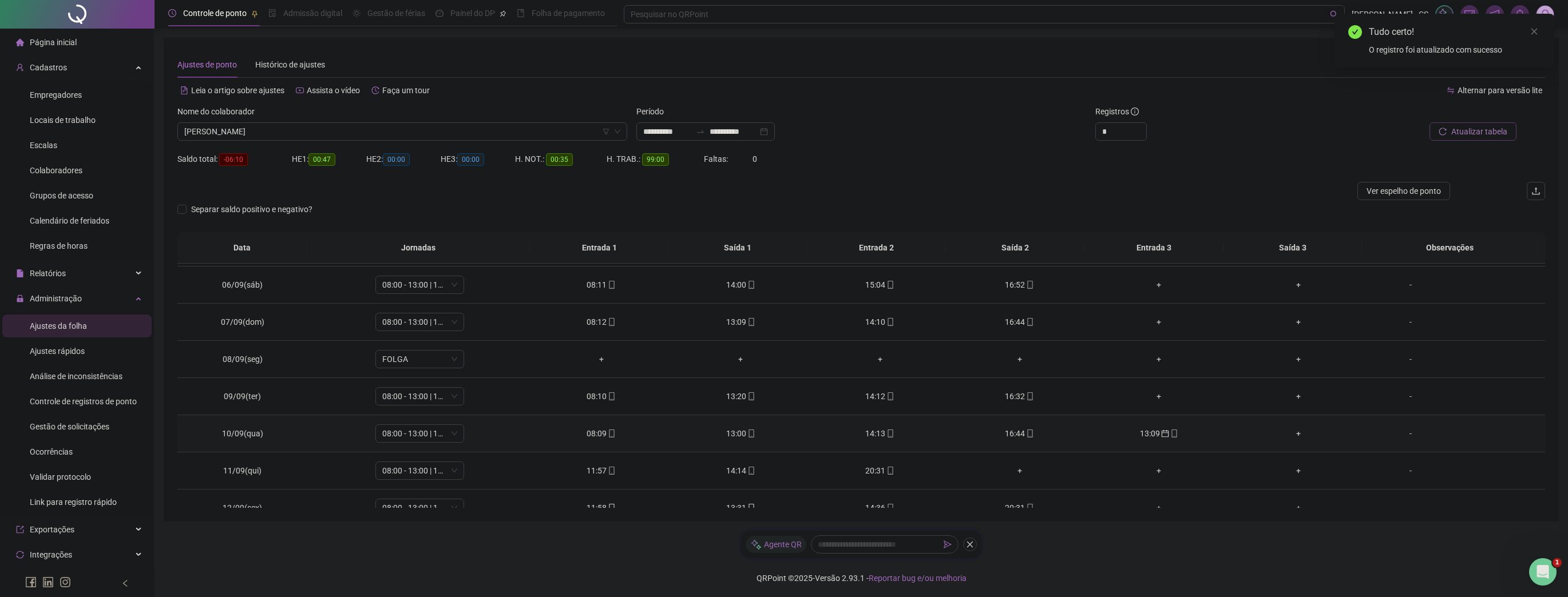
click at [1149, 435] on div "13:09" at bounding box center [1158, 434] width 121 height 13
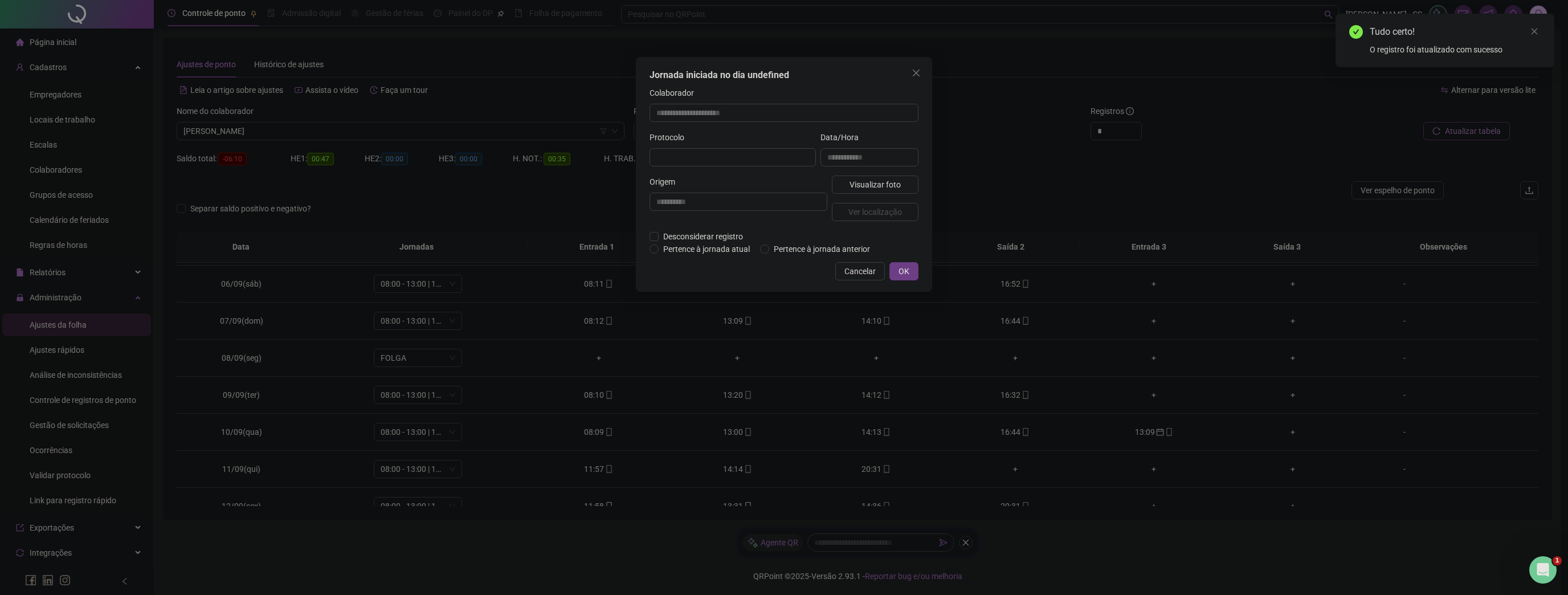
type input "**********"
click at [731, 249] on span "Pertence à jornada atual" at bounding box center [706, 251] width 95 height 13
click at [903, 273] on span "OK" at bounding box center [904, 272] width 11 height 13
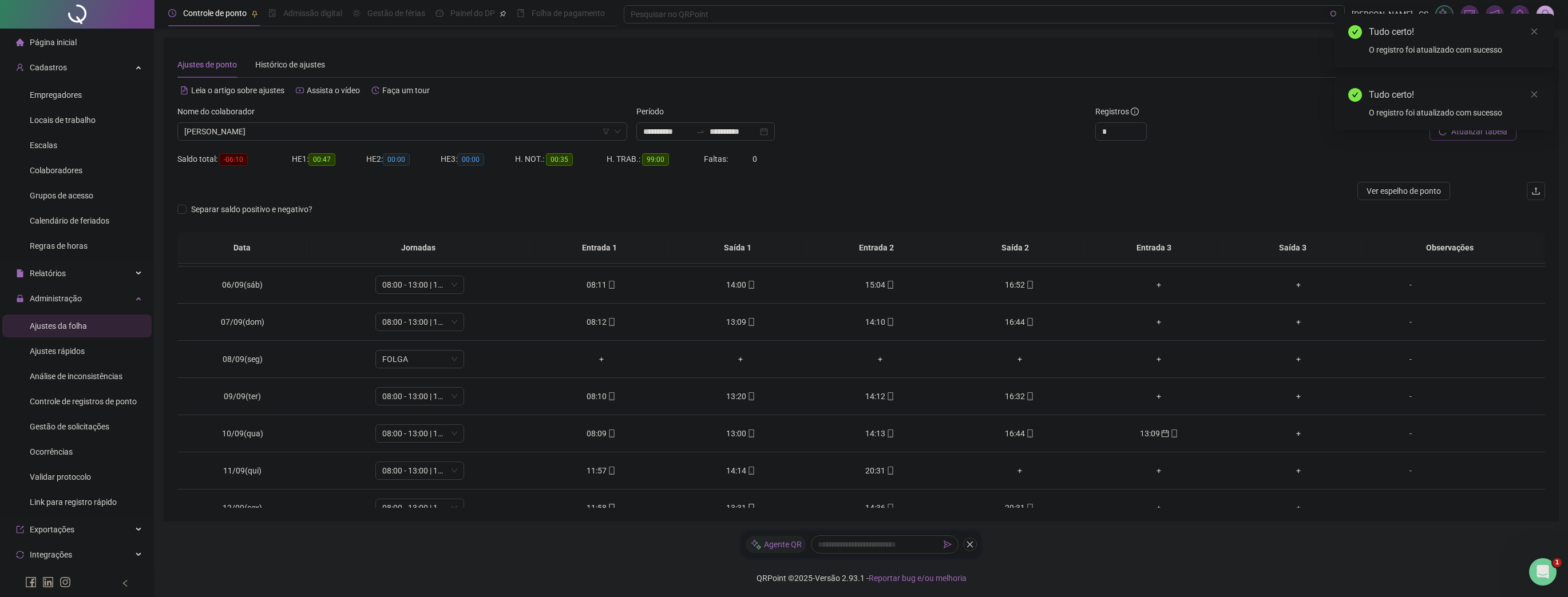
click at [1474, 140] on button "Atualizar tabela" at bounding box center [1472, 131] width 87 height 19
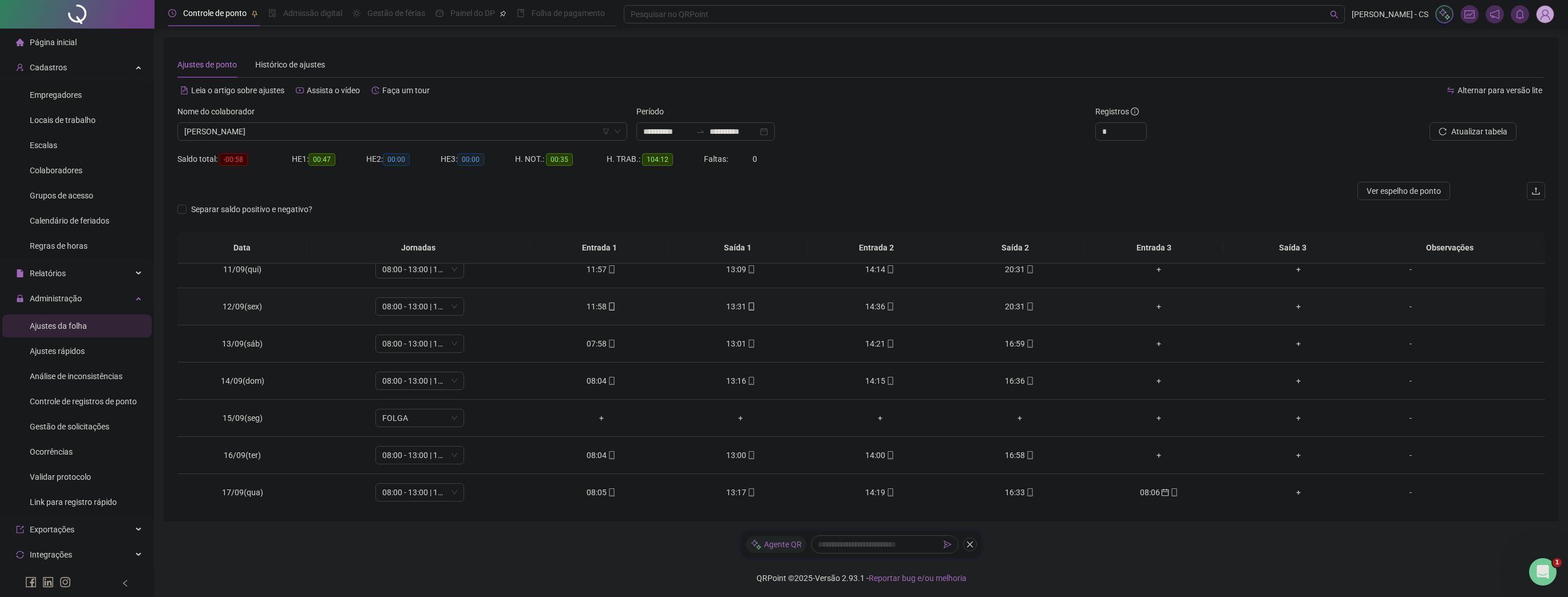
scroll to position [385, 0]
click at [1136, 490] on div "08:06" at bounding box center [1158, 492] width 121 height 13
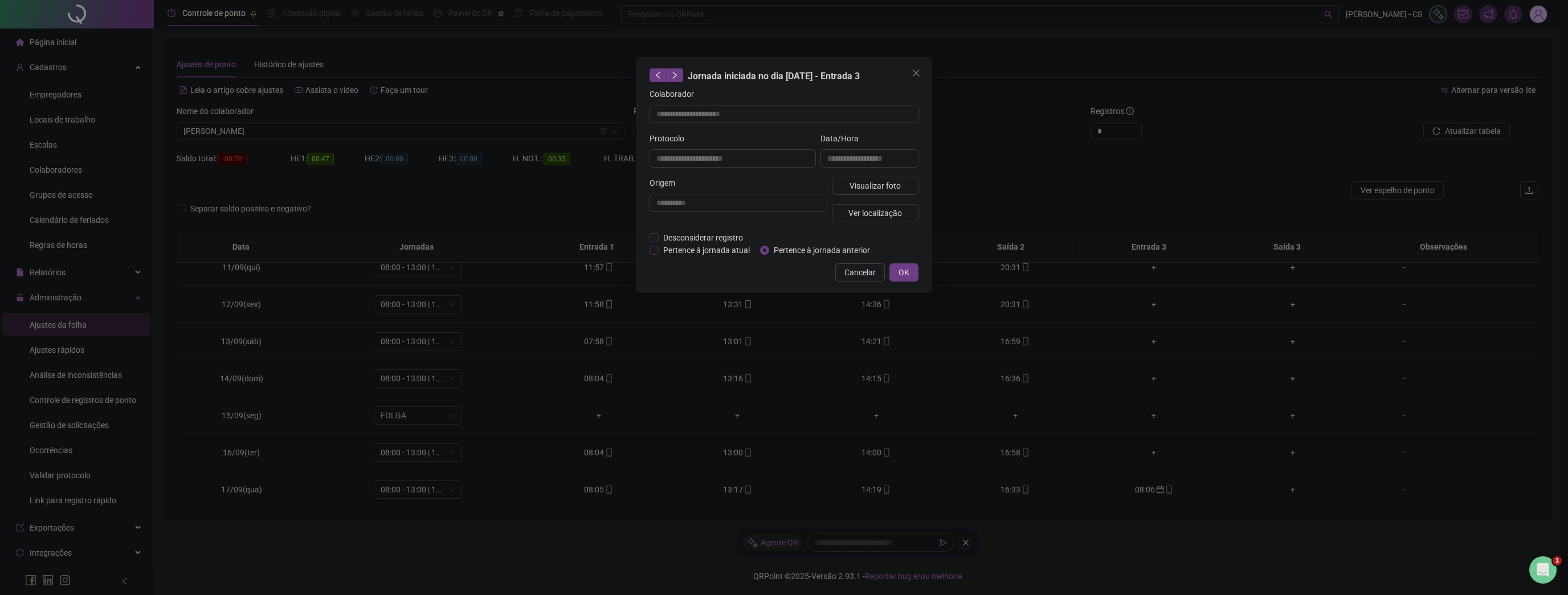
click at [730, 250] on span "Pertence à jornada atual" at bounding box center [706, 251] width 95 height 13
click at [907, 272] on span "OK" at bounding box center [904, 272] width 11 height 13
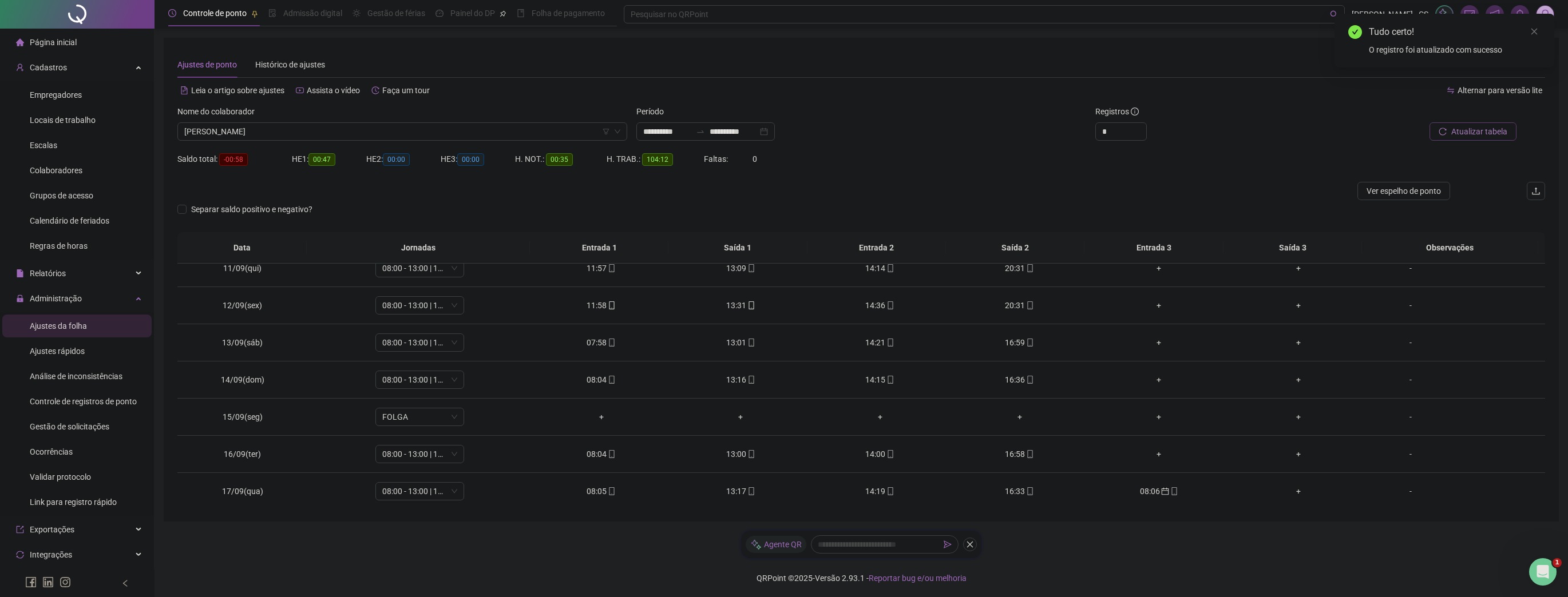
click at [1474, 140] on button "Atualizar tabela" at bounding box center [1472, 131] width 87 height 19
click at [1476, 131] on span "Atualizar tabela" at bounding box center [1479, 131] width 56 height 13
